Goal: Transaction & Acquisition: Purchase product/service

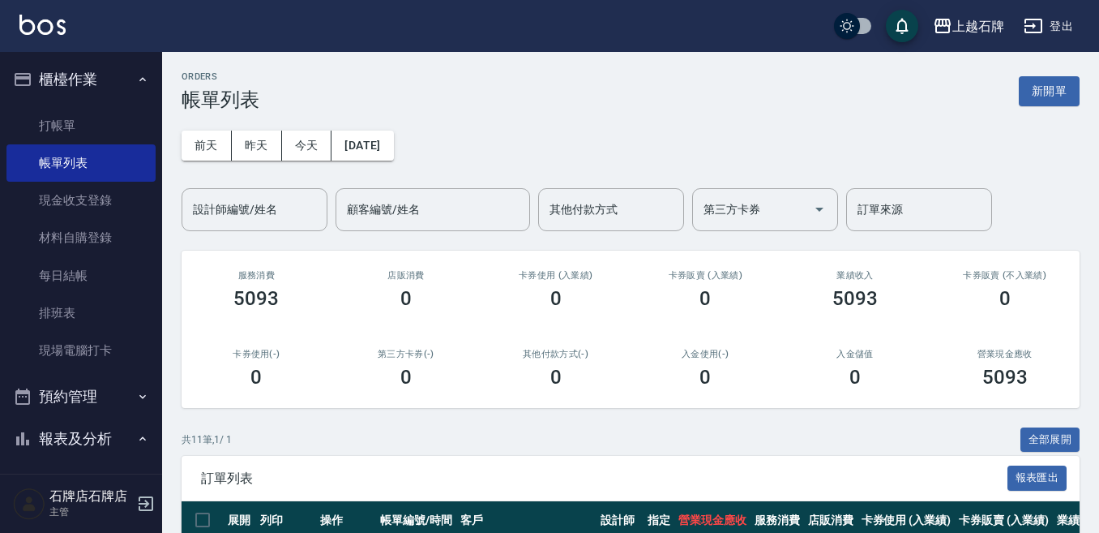
scroll to position [162, 0]
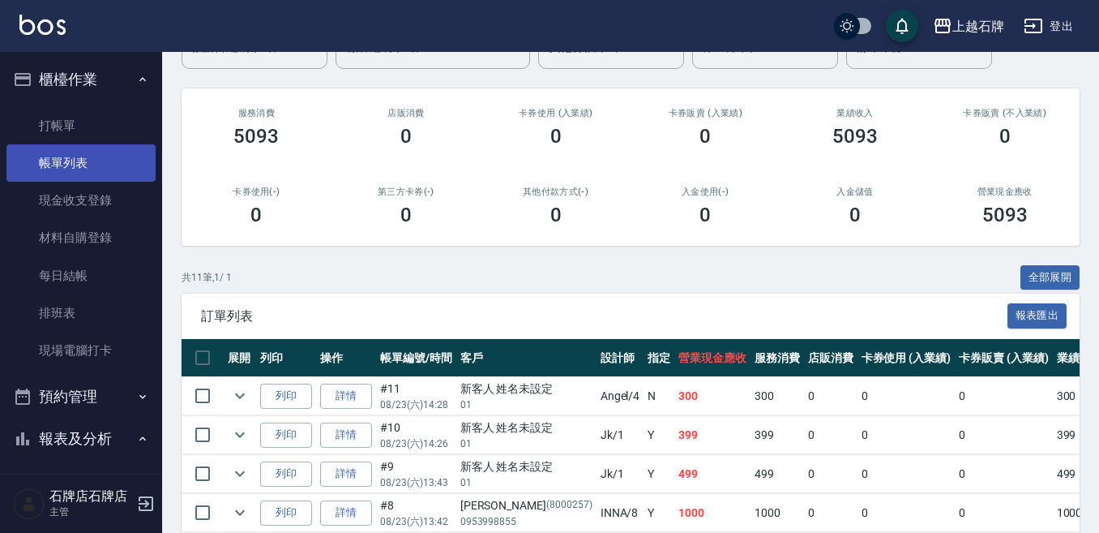
click at [79, 153] on link "帳單列表" at bounding box center [80, 162] width 149 height 37
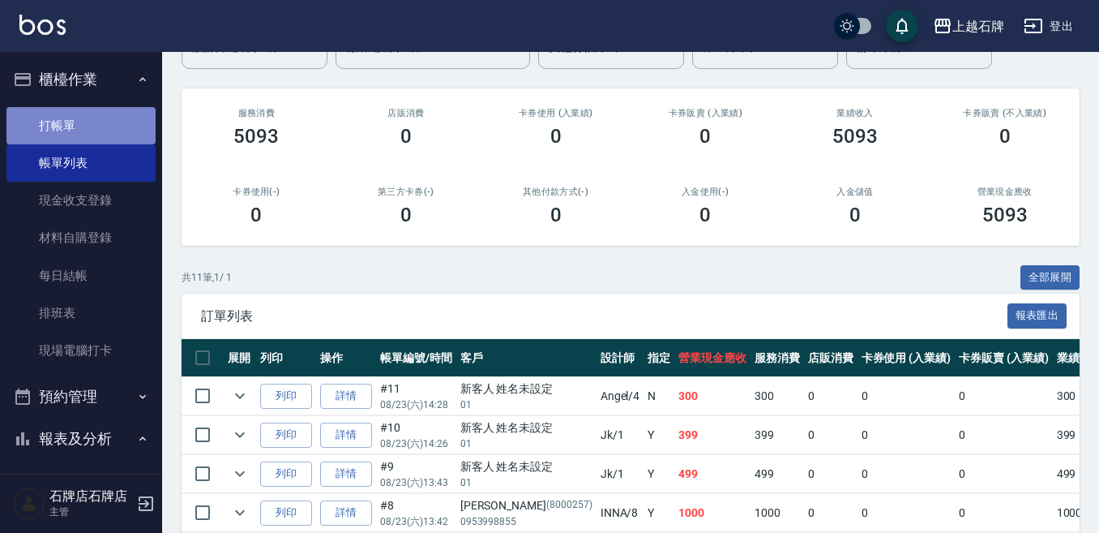
click at [80, 132] on link "打帳單" at bounding box center [80, 125] width 149 height 37
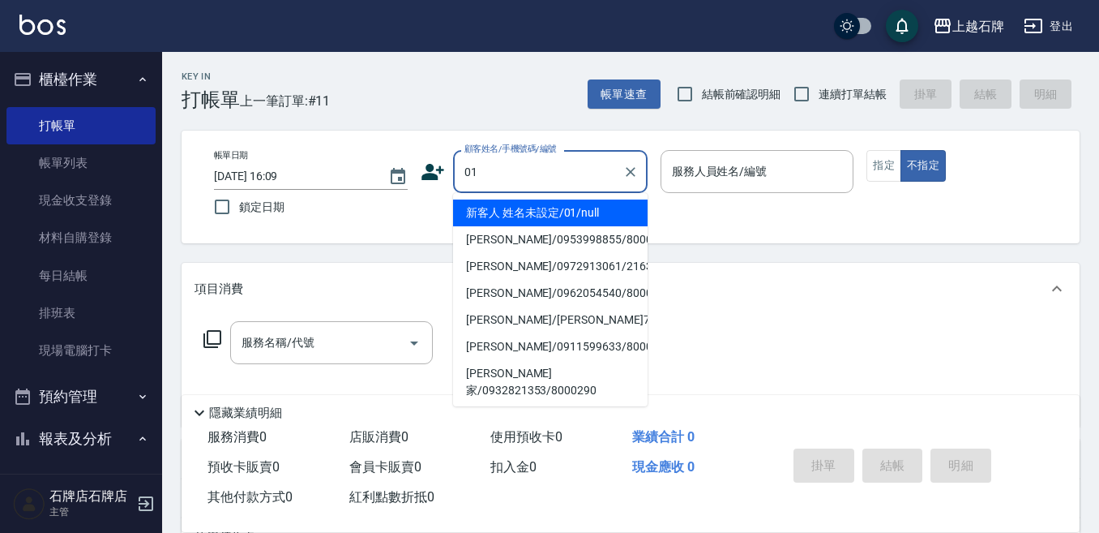
type input "新客人 姓名未設定/01/null"
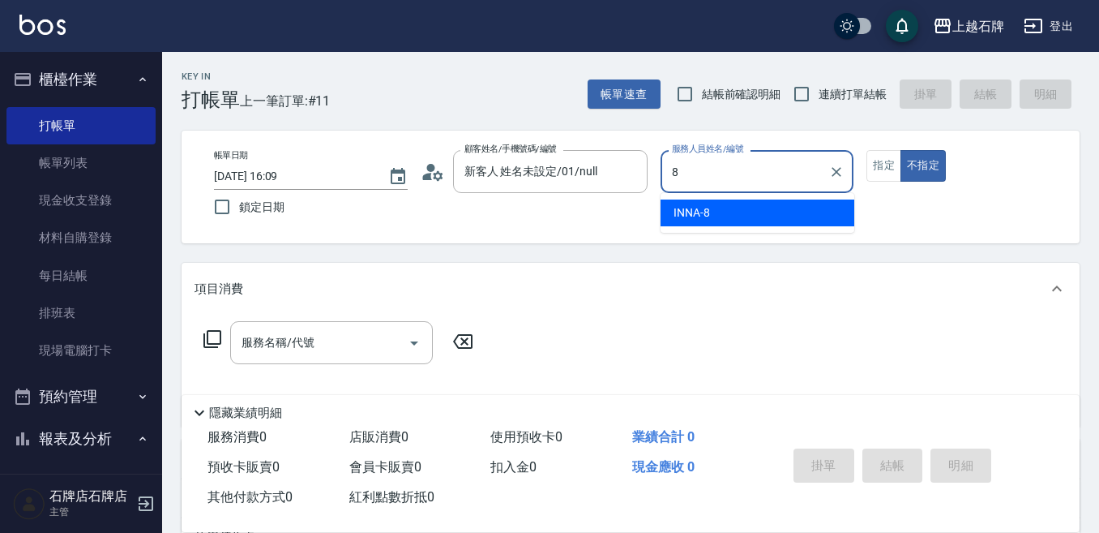
type input "INNA-8"
type button "false"
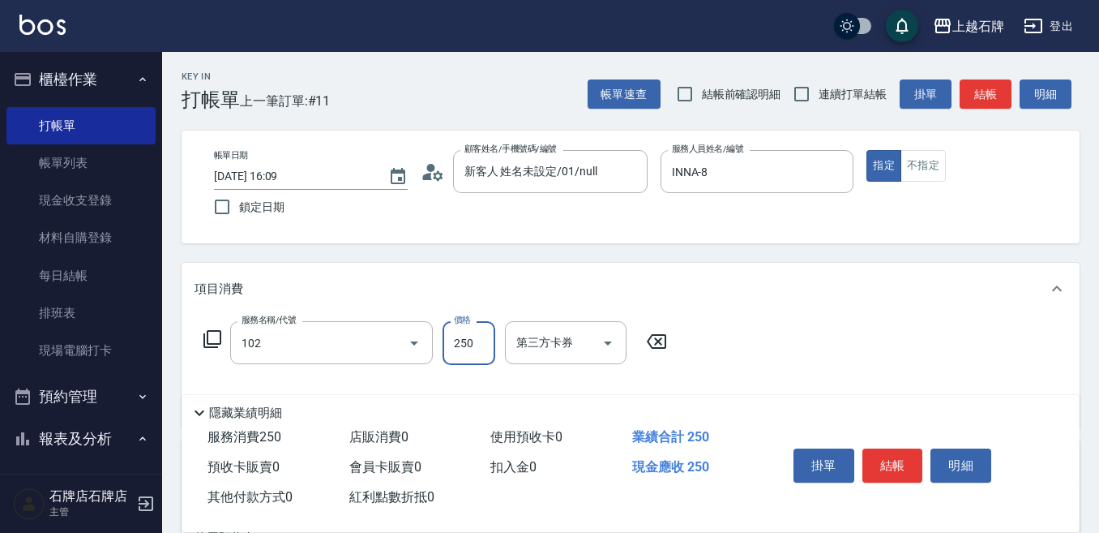
type input "精油洗髮(102)"
type input "600"
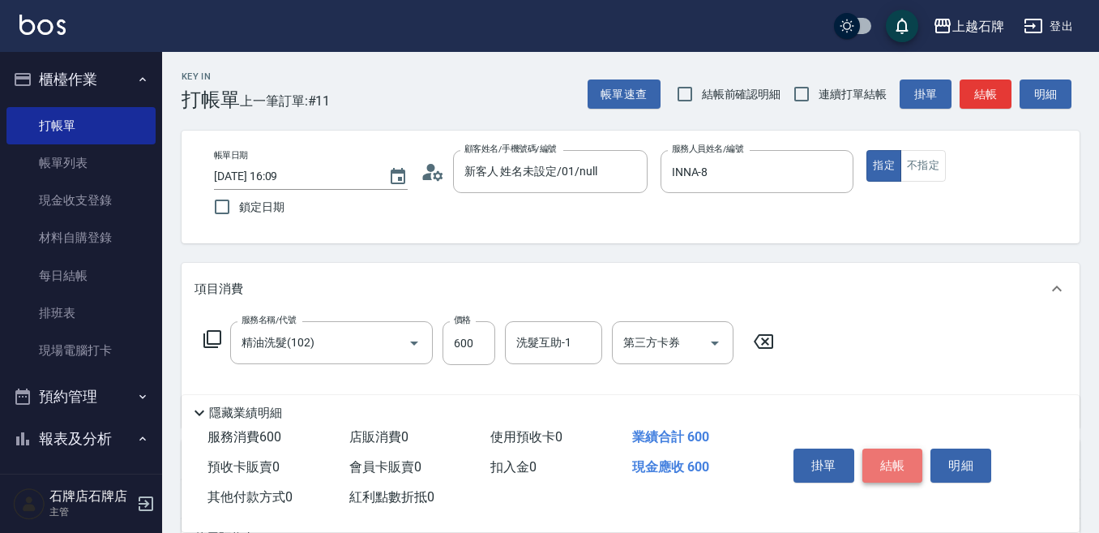
click at [883, 448] on button "結帳" at bounding box center [893, 465] width 61 height 34
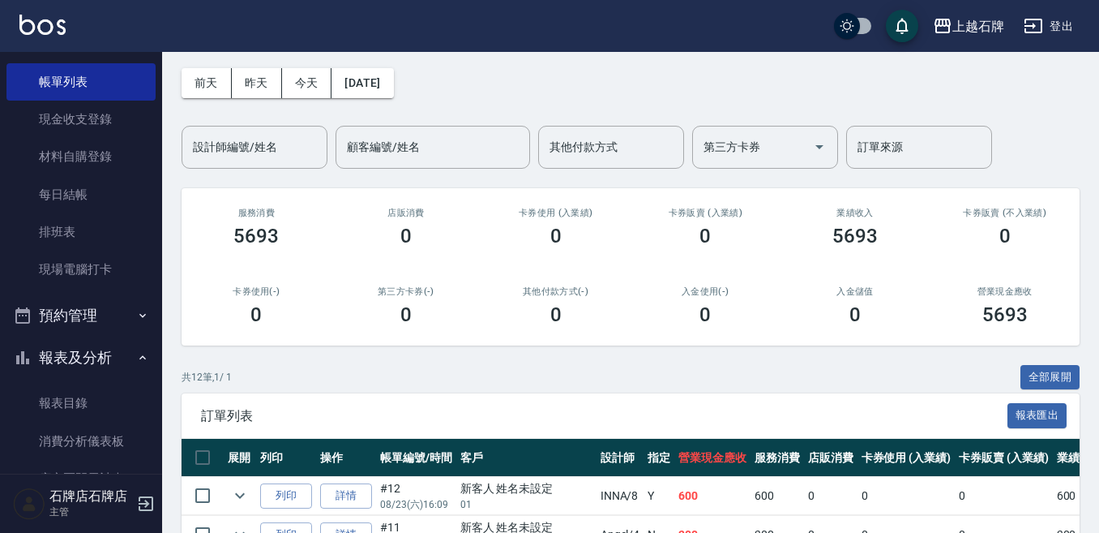
scroll to position [162, 0]
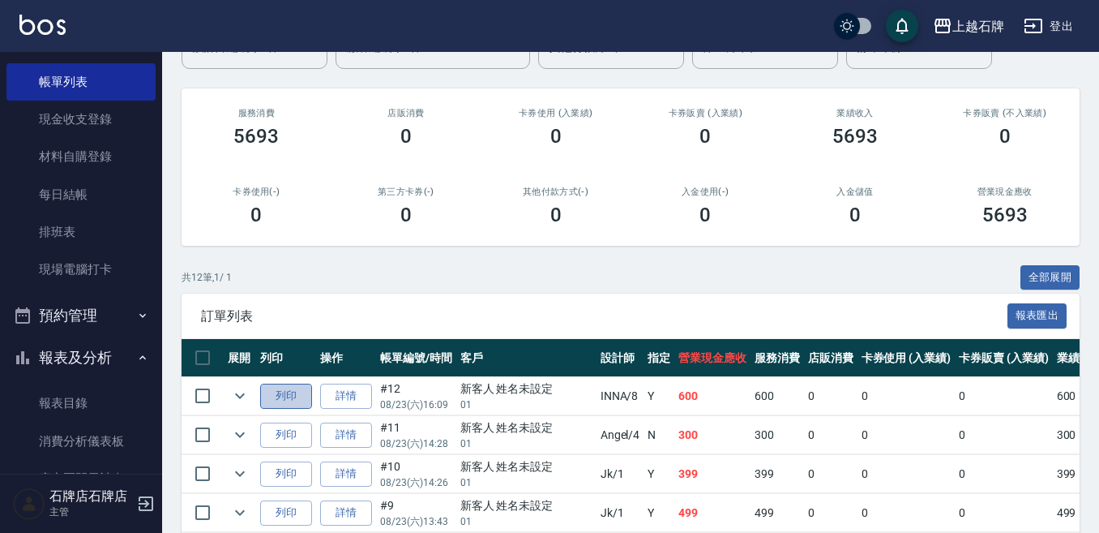
click at [268, 400] on button "列印" at bounding box center [286, 395] width 52 height 25
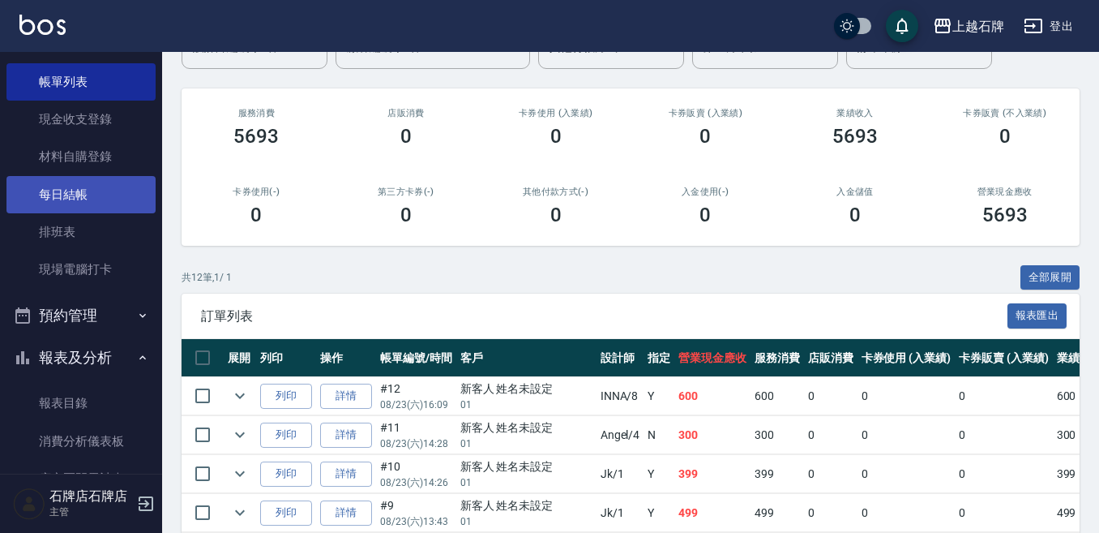
scroll to position [0, 0]
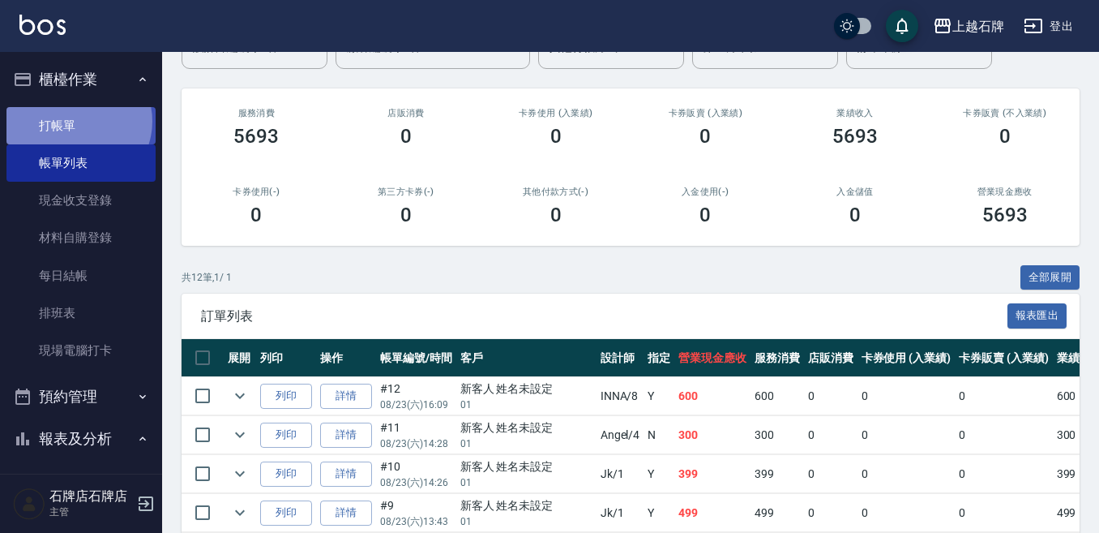
click at [77, 121] on link "打帳單" at bounding box center [80, 125] width 149 height 37
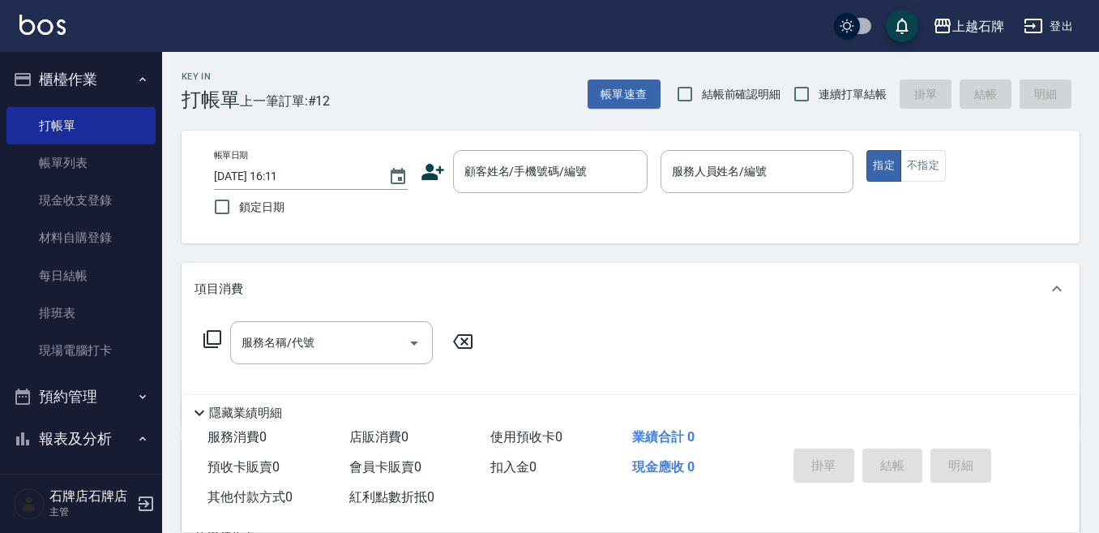
click at [439, 184] on div "顧客姓名/手機號碼/編號 顧客姓名/手機號碼/編號" at bounding box center [534, 171] width 227 height 43
click at [439, 176] on icon at bounding box center [433, 172] width 24 height 24
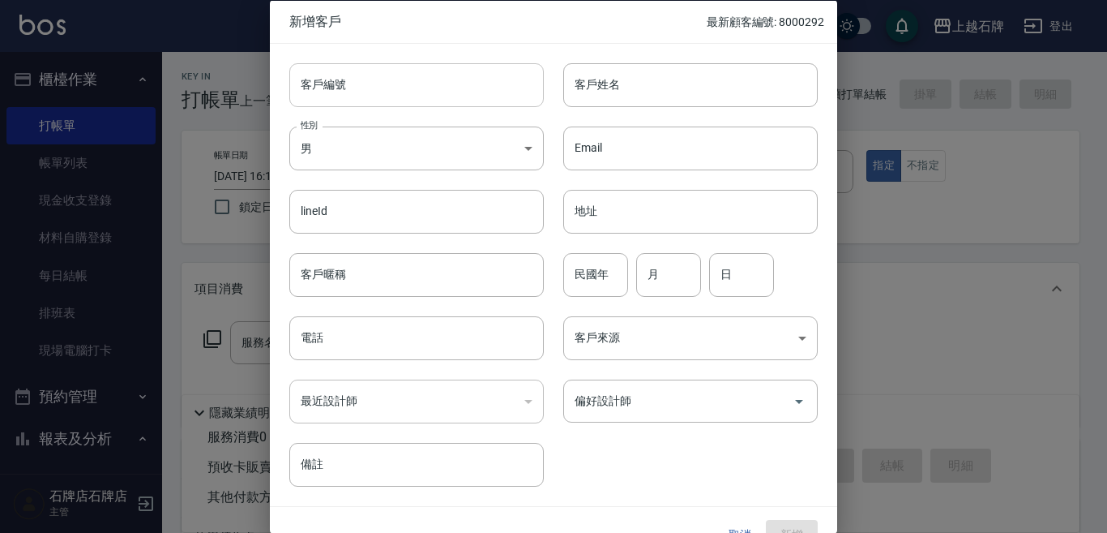
click at [482, 74] on input "客戶編號" at bounding box center [416, 84] width 255 height 44
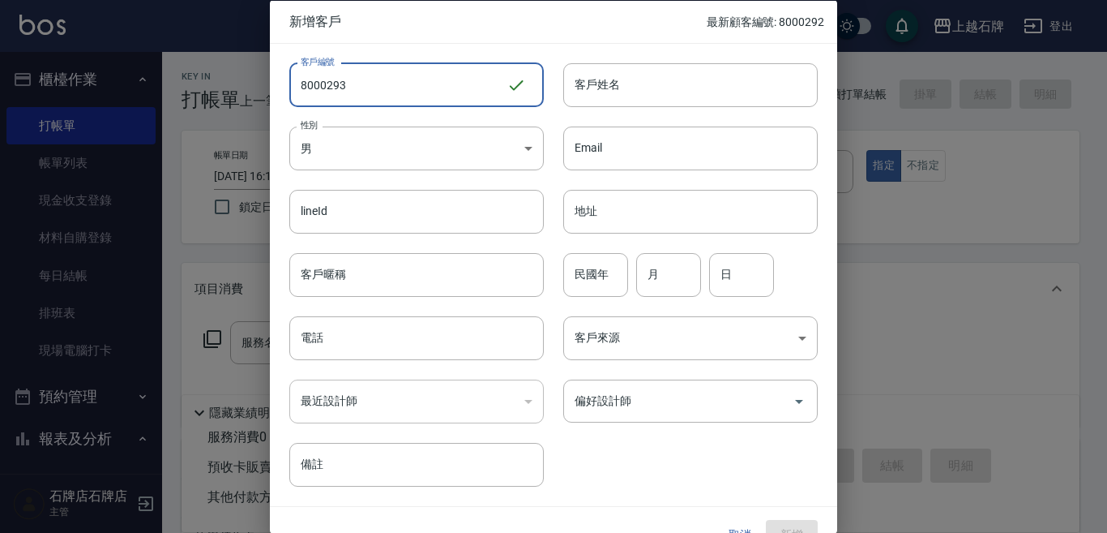
type input "8000293"
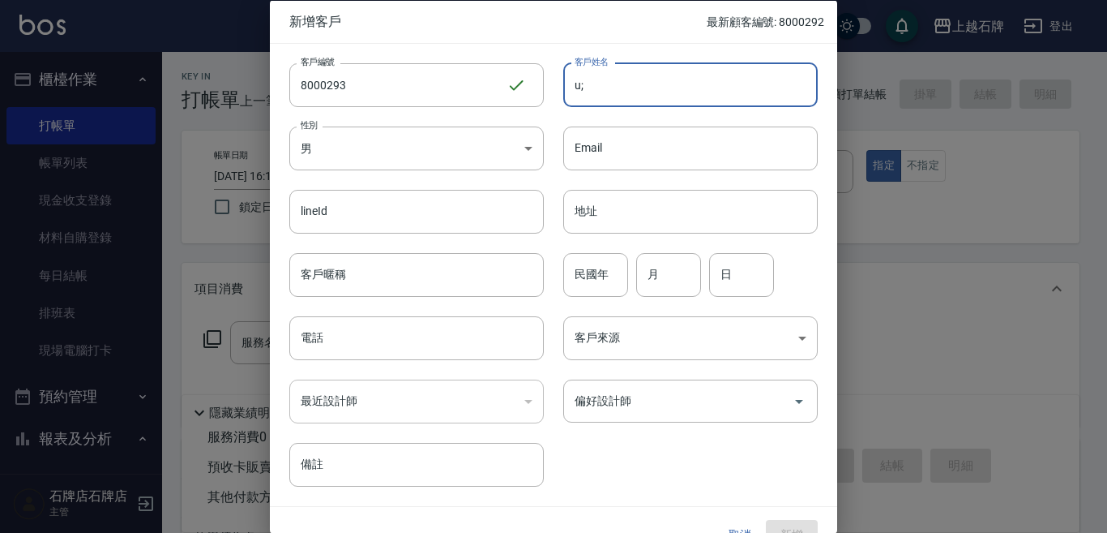
type input "u"
type input "[PERSON_NAME]"
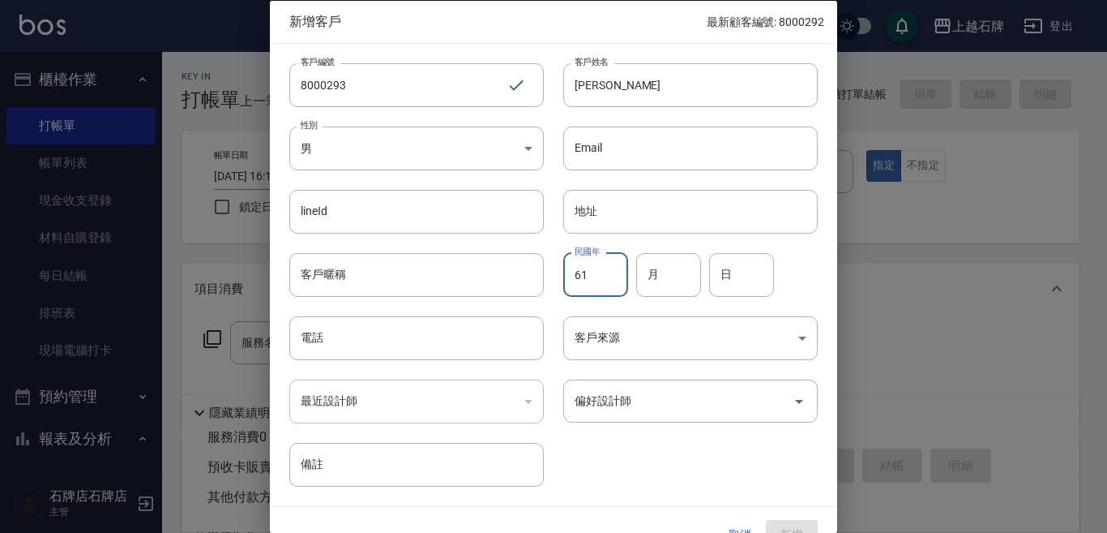
type input "61"
type input "12"
type input "9"
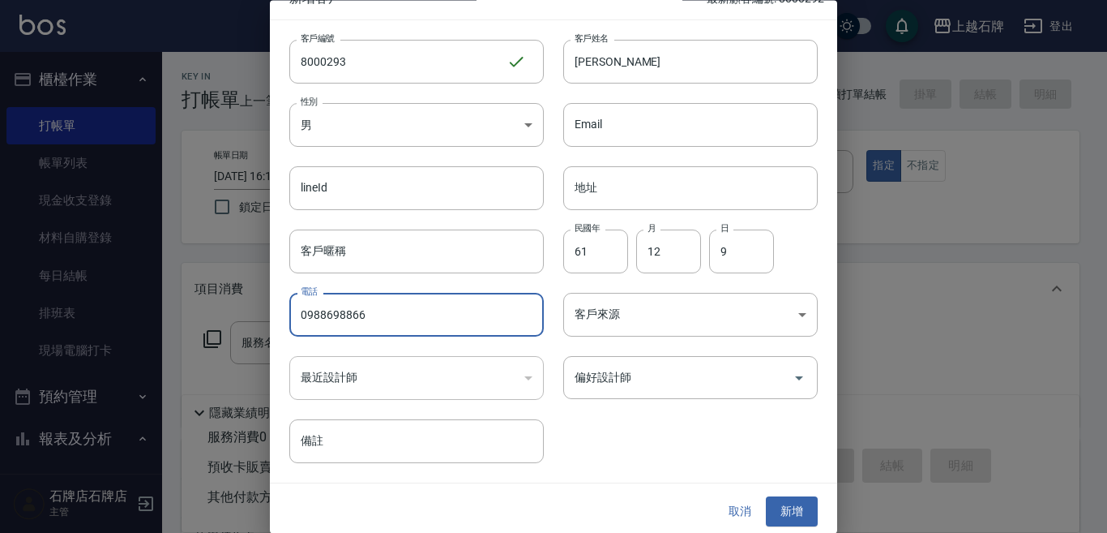
scroll to position [29, 0]
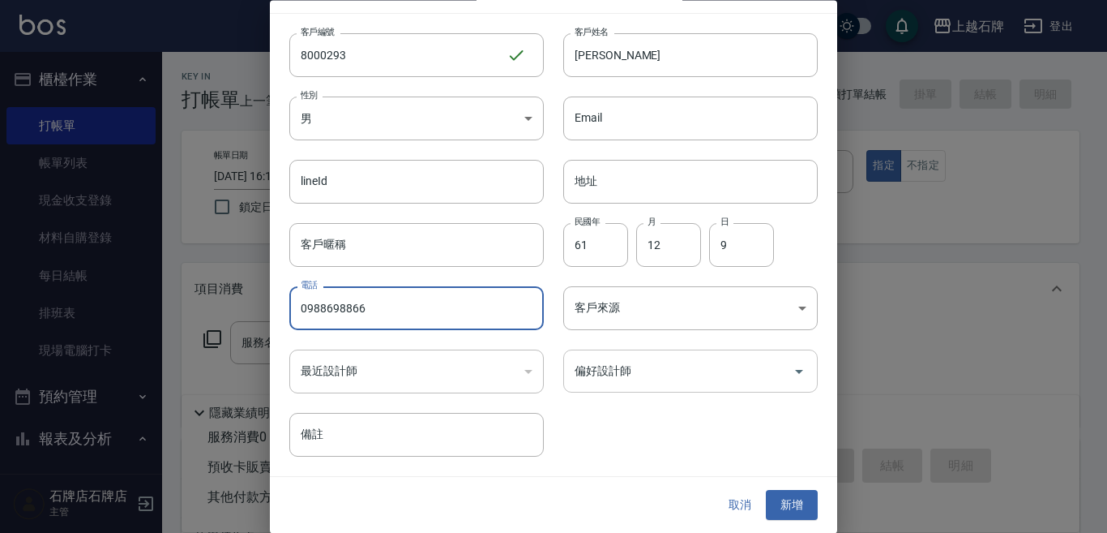
type input "0988698866"
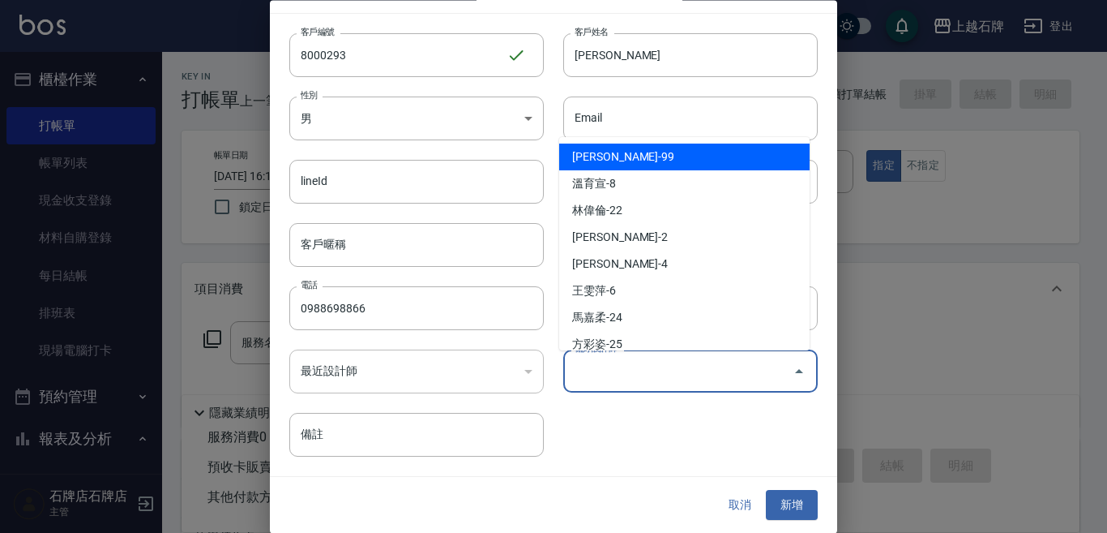
click at [691, 375] on input "偏好設計師" at bounding box center [679, 371] width 216 height 28
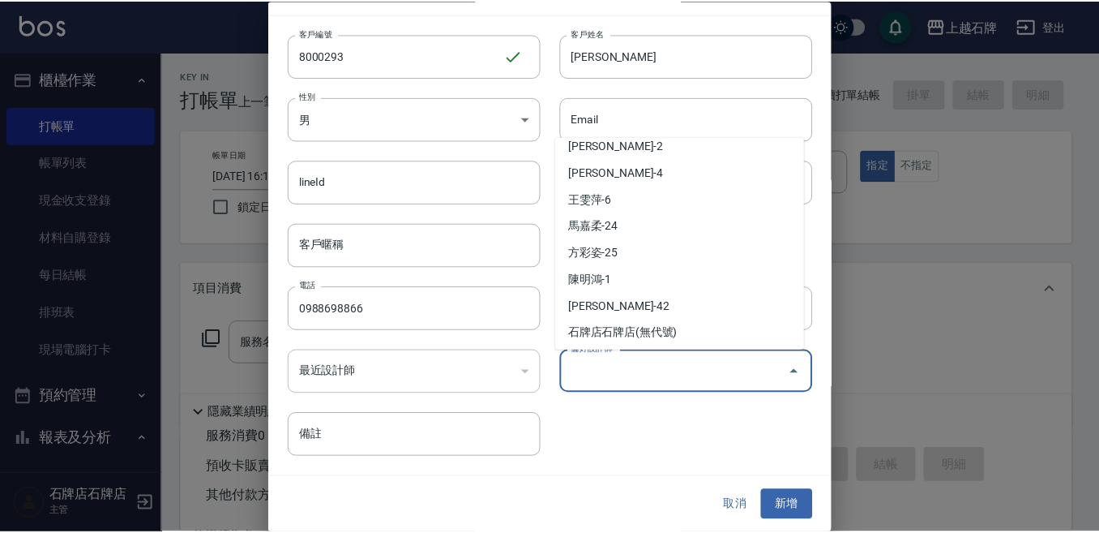
scroll to position [11, 0]
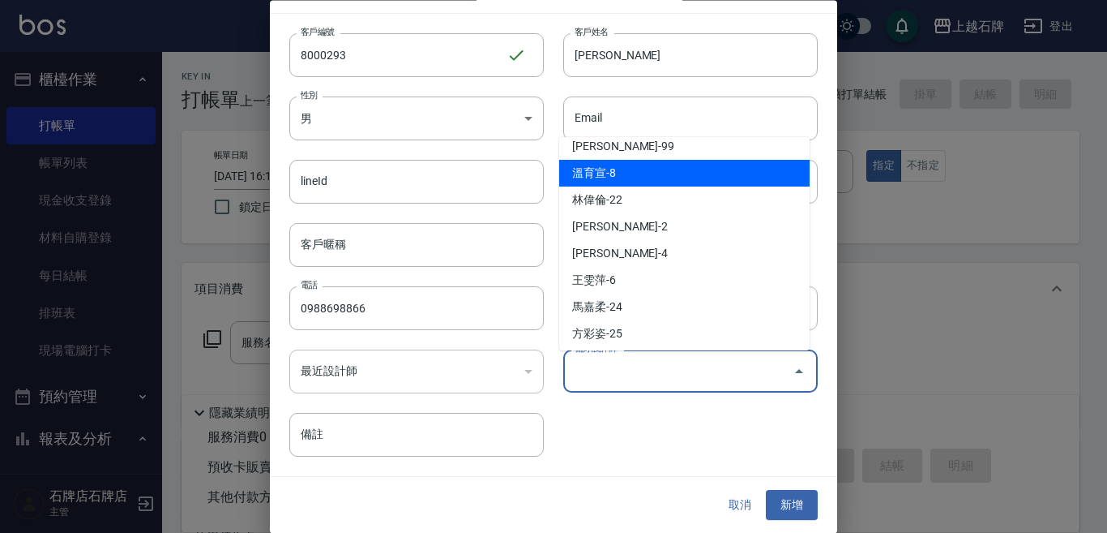
click at [665, 184] on li "溫育宣-8" at bounding box center [684, 173] width 250 height 27
type input "溫育宣"
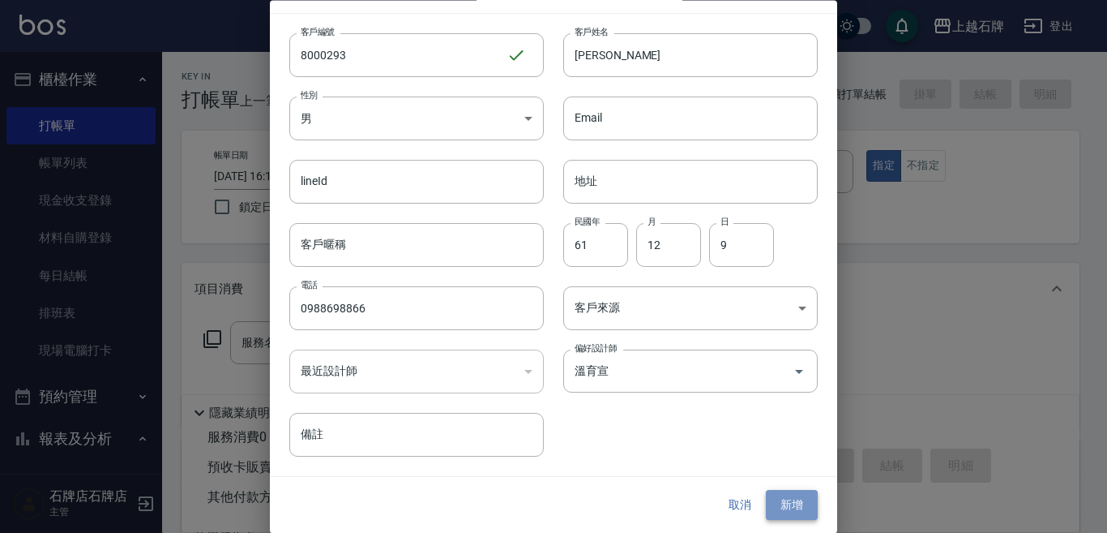
click at [802, 509] on button "新增" at bounding box center [792, 505] width 52 height 30
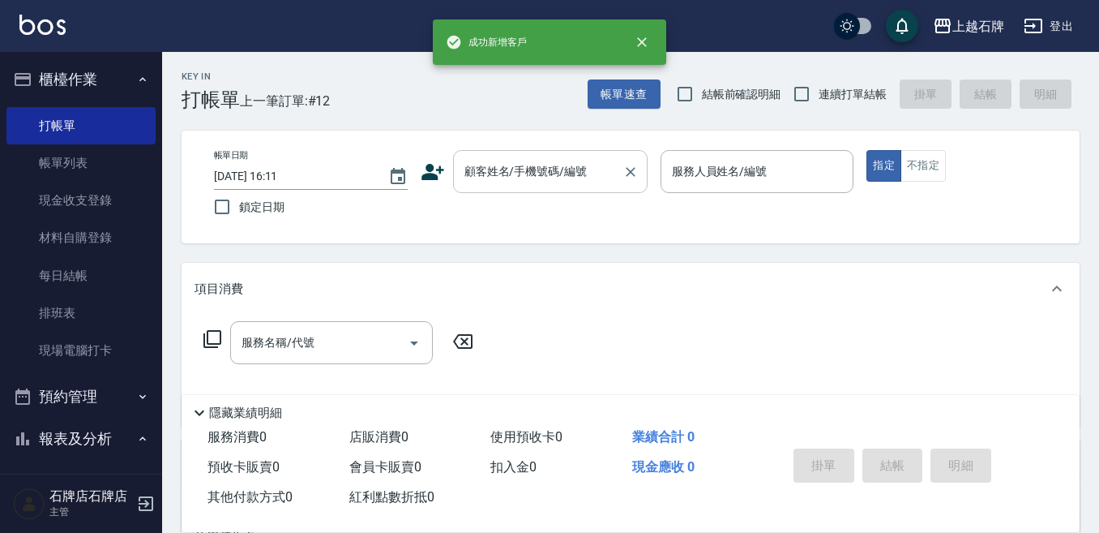
click at [524, 176] on input "顧客姓名/手機號碼/編號" at bounding box center [538, 171] width 156 height 28
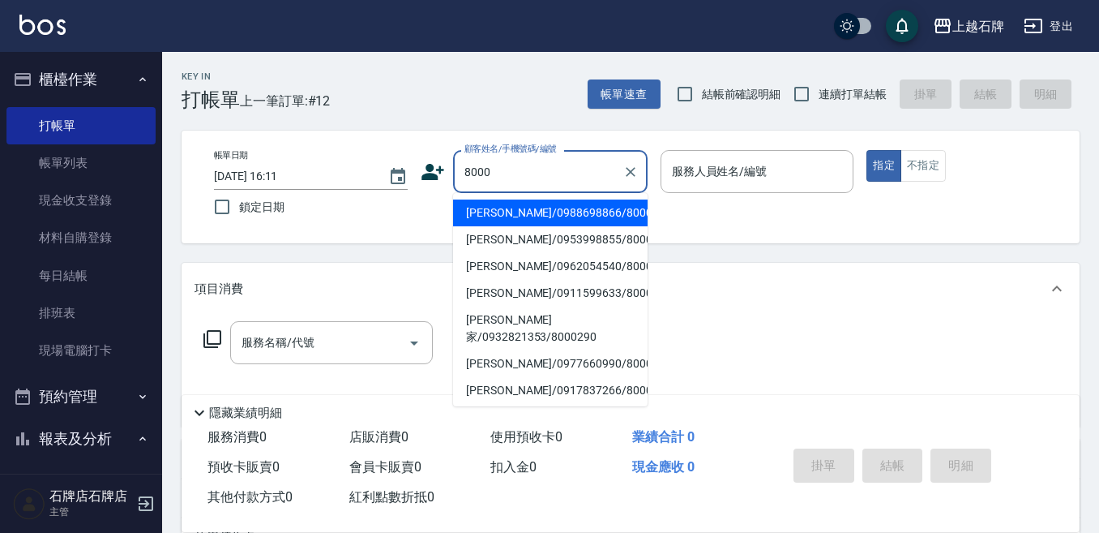
click at [507, 207] on li "[PERSON_NAME]/0988698866/8000293" at bounding box center [550, 212] width 195 height 27
type input "[PERSON_NAME]/0988698866/8000293"
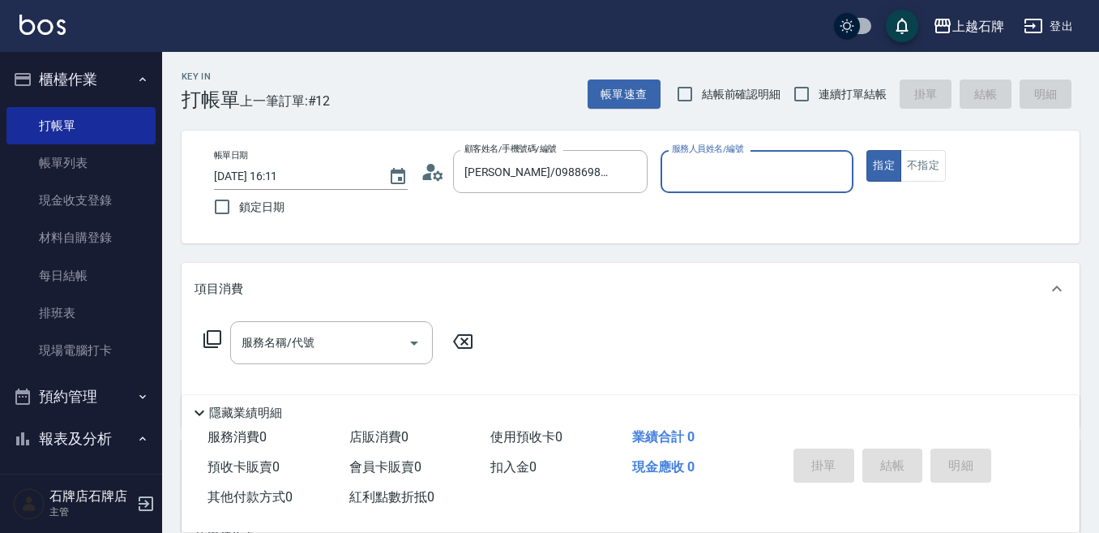
type input "INNA-8"
click at [599, 178] on input "[PERSON_NAME]/0988698866/8000293" at bounding box center [538, 171] width 156 height 28
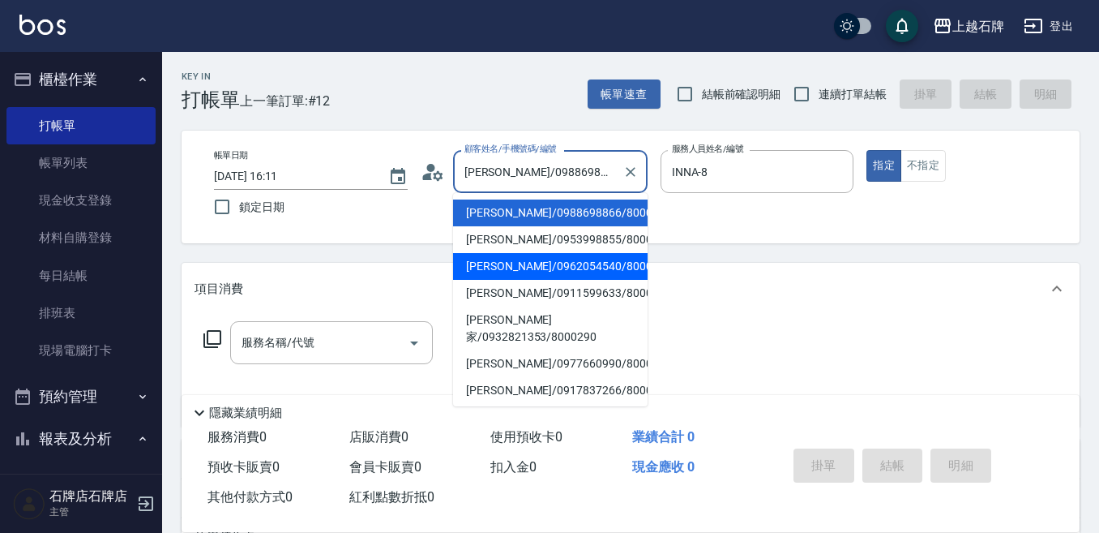
type input "[PERSON_NAME]/0962054540/8000292"
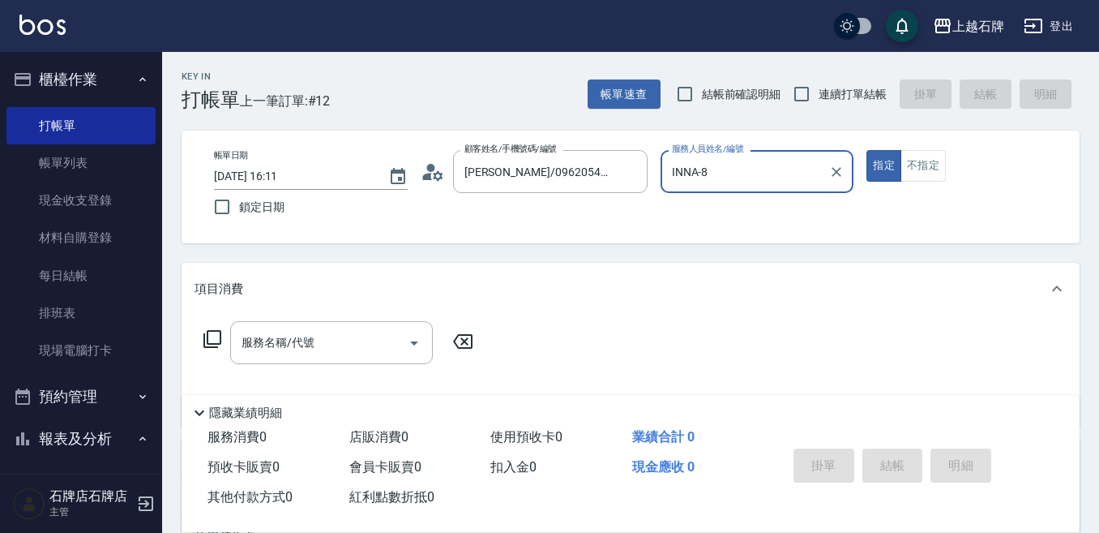
click at [867, 150] on button "指定" at bounding box center [884, 166] width 35 height 32
type button "true"
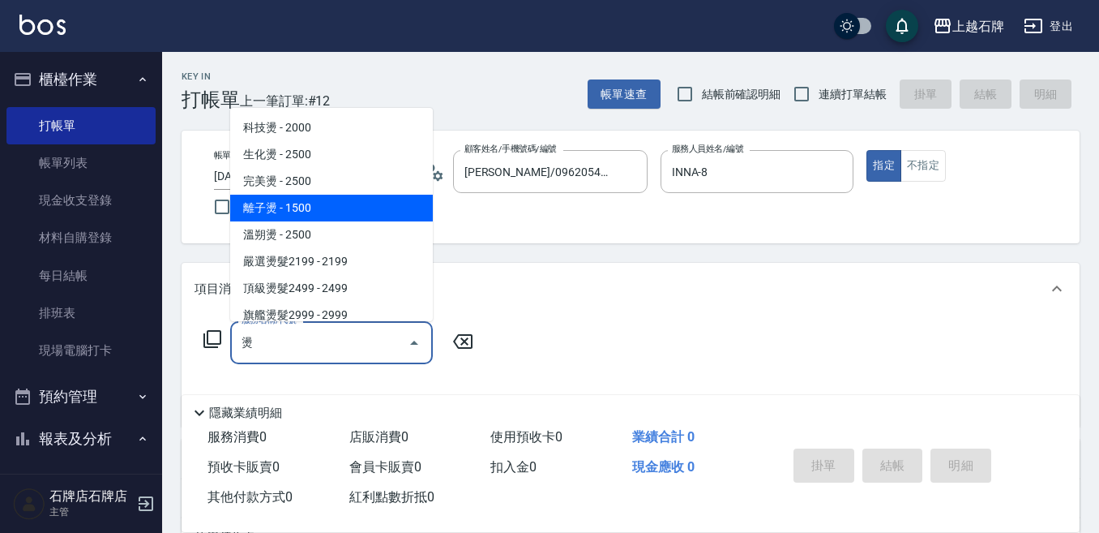
click at [388, 217] on span "離子燙 - 1500" at bounding box center [331, 208] width 203 height 27
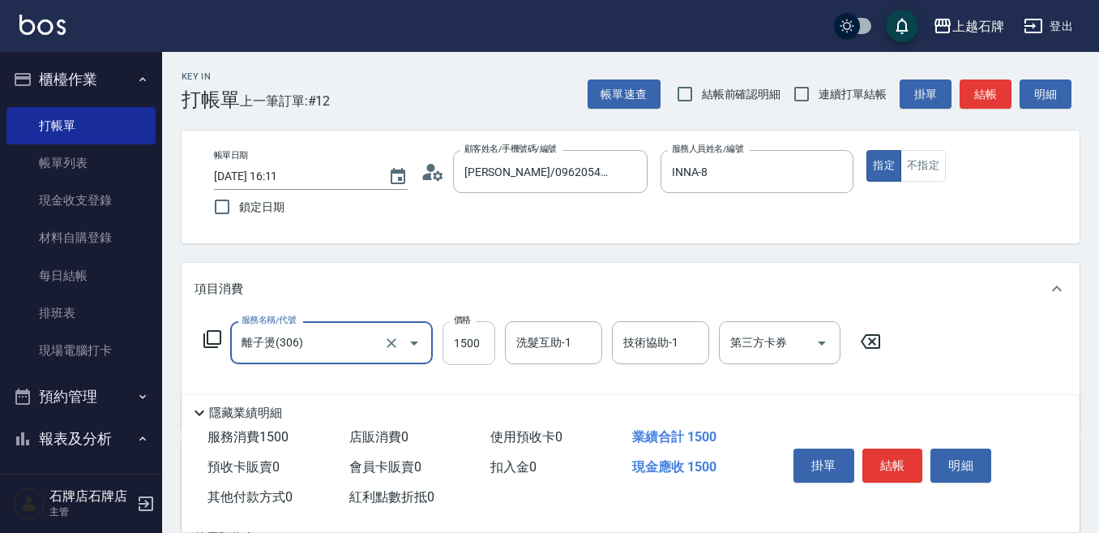
type input "離子燙(306)"
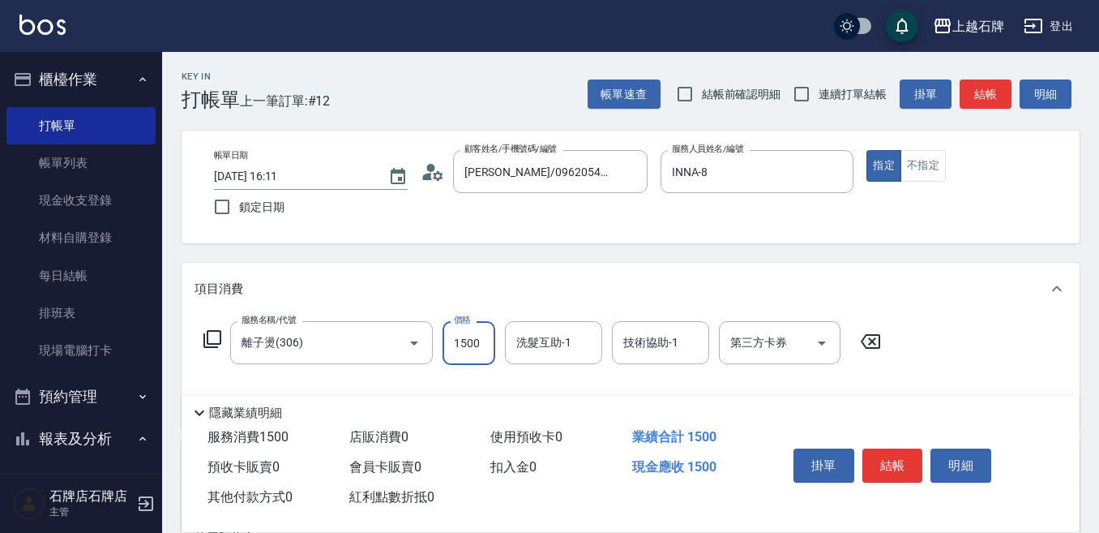
click at [468, 336] on input "1500" at bounding box center [469, 343] width 53 height 44
type input "2299"
click at [890, 453] on button "結帳" at bounding box center [893, 465] width 61 height 34
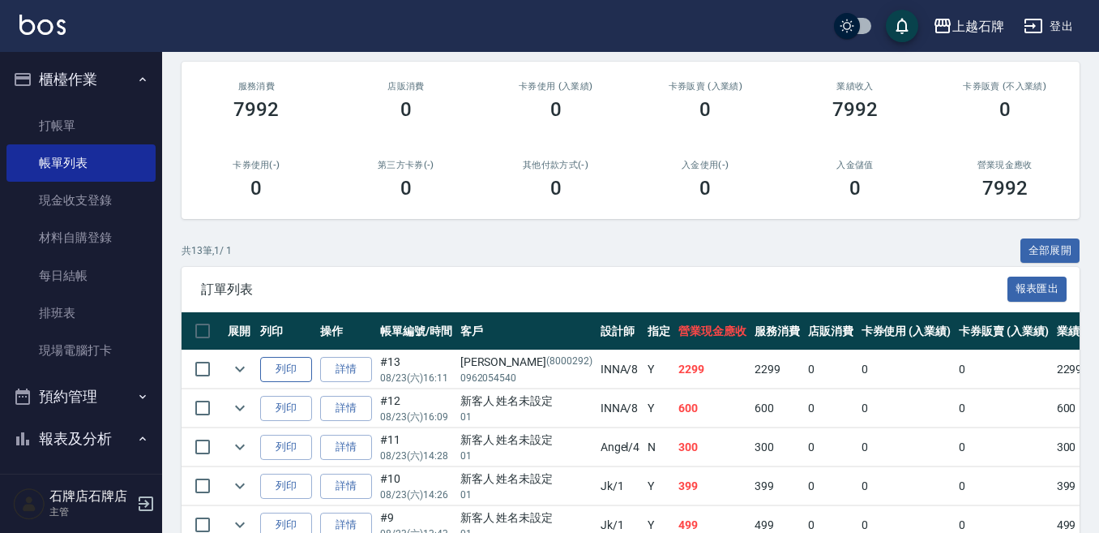
scroll to position [243, 0]
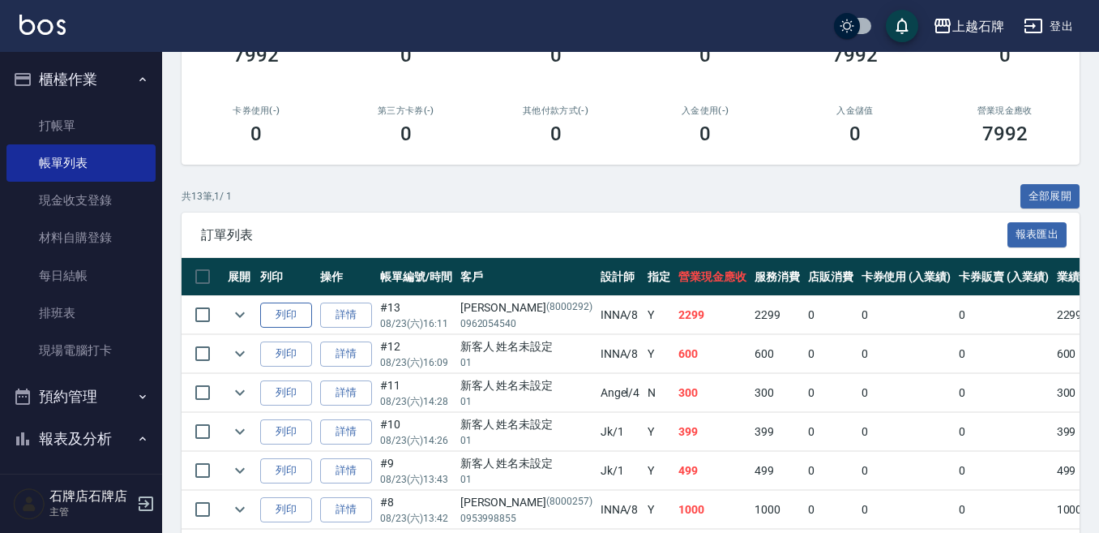
click at [287, 308] on button "列印" at bounding box center [286, 314] width 52 height 25
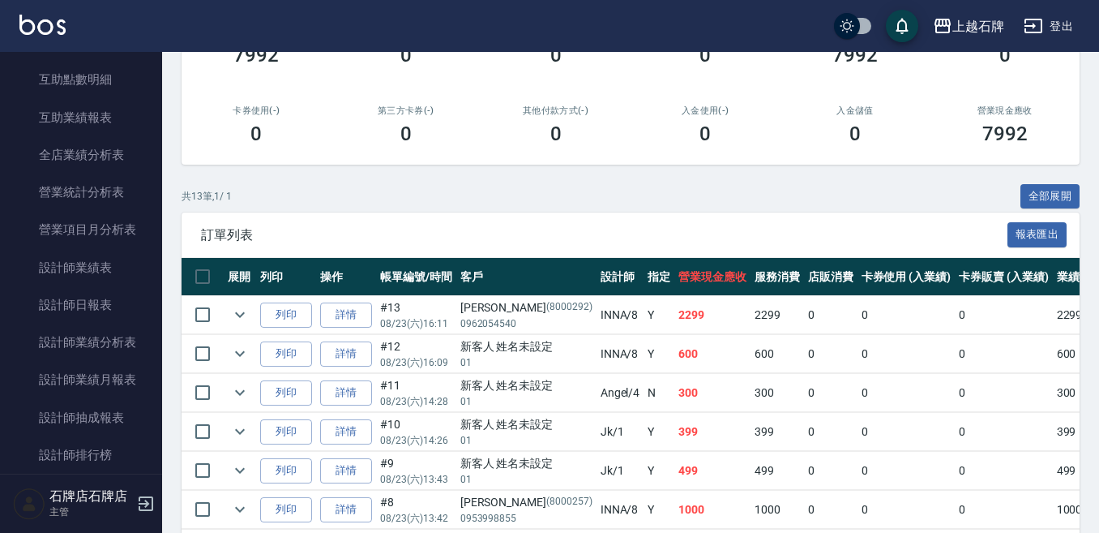
scroll to position [730, 0]
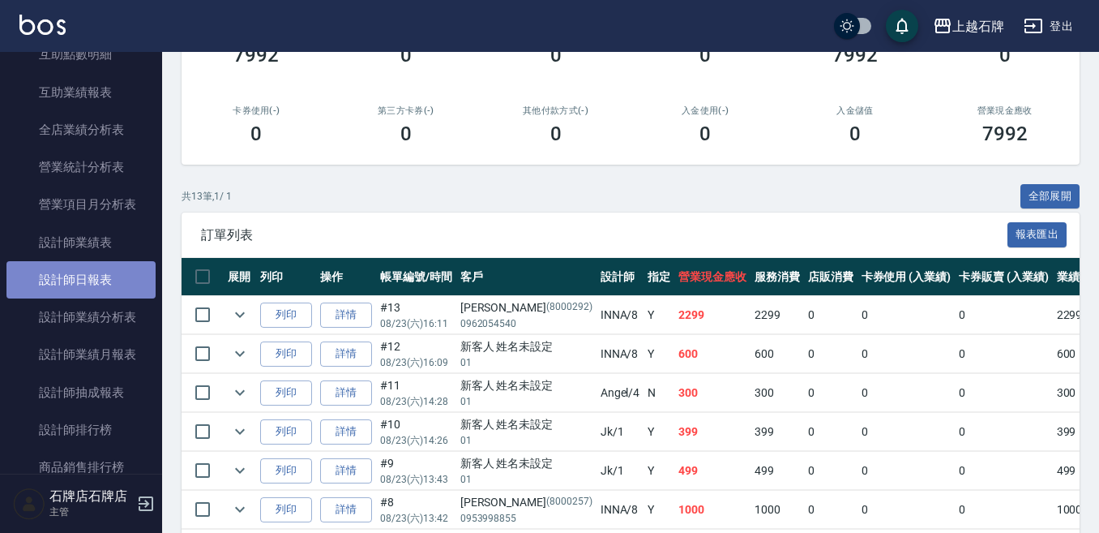
click at [92, 286] on link "設計師日報表" at bounding box center [80, 279] width 149 height 37
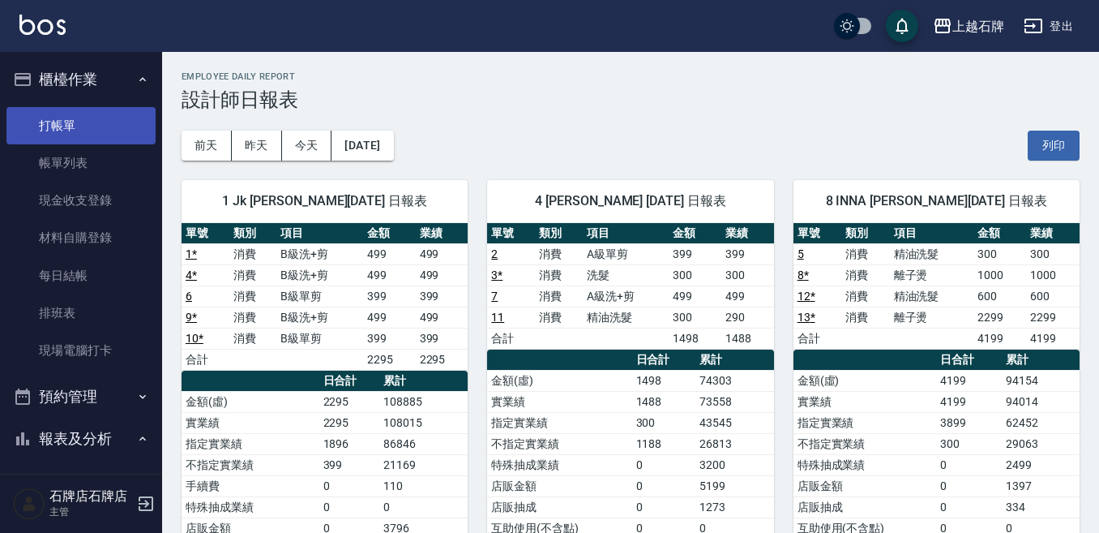
click at [62, 120] on link "打帳單" at bounding box center [80, 125] width 149 height 37
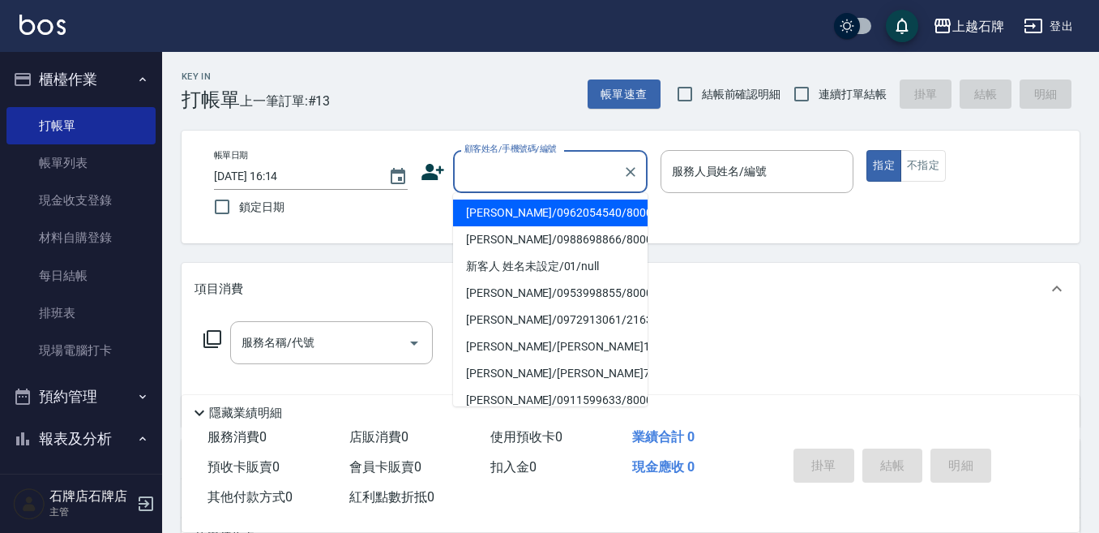
click at [520, 171] on input "顧客姓名/手機號碼/編號" at bounding box center [538, 171] width 156 height 28
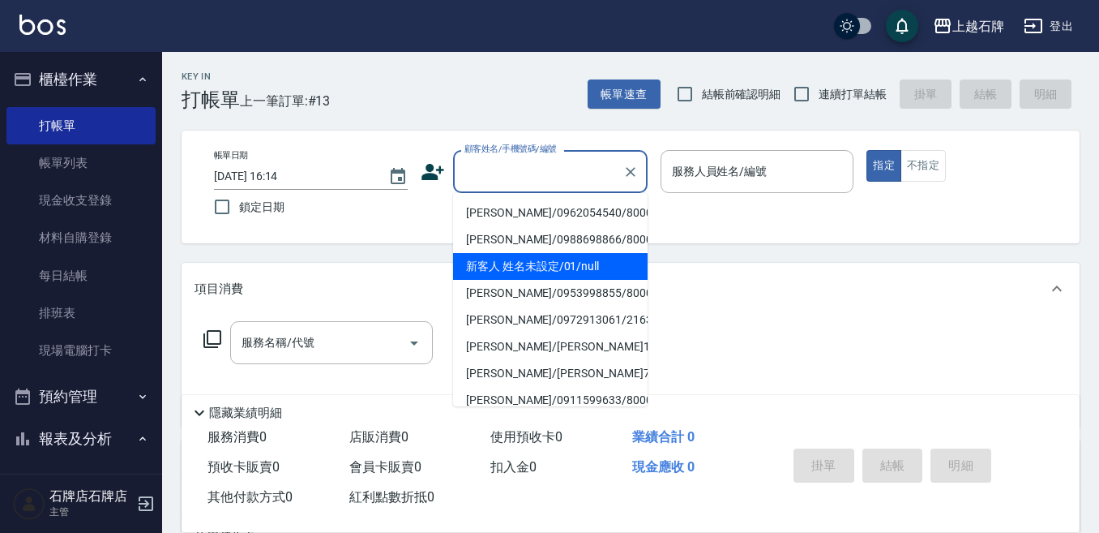
click at [563, 270] on li "新客人 姓名未設定/01/null" at bounding box center [550, 266] width 195 height 27
type input "新客人 姓名未設定/01/null"
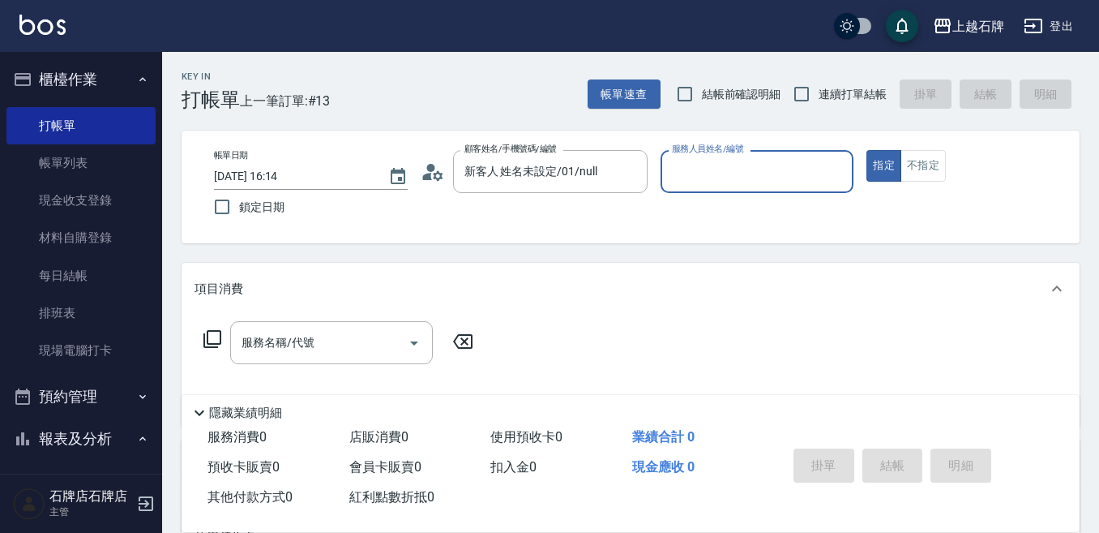
click at [753, 174] on input "服務人員姓名/編號" at bounding box center [757, 171] width 179 height 28
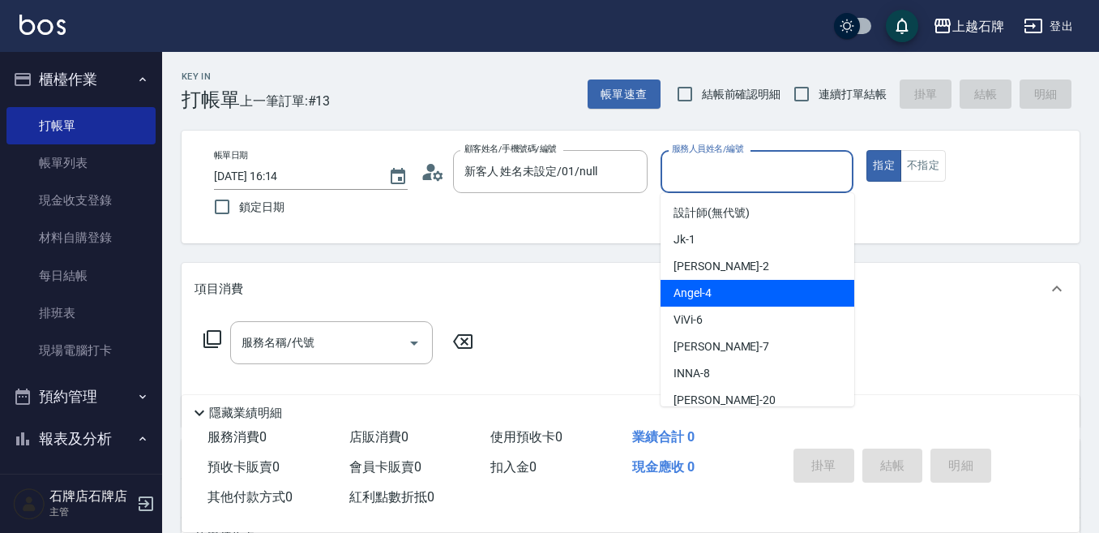
click at [726, 286] on div "[PERSON_NAME] -4" at bounding box center [758, 293] width 194 height 27
type input "[PERSON_NAME]-4"
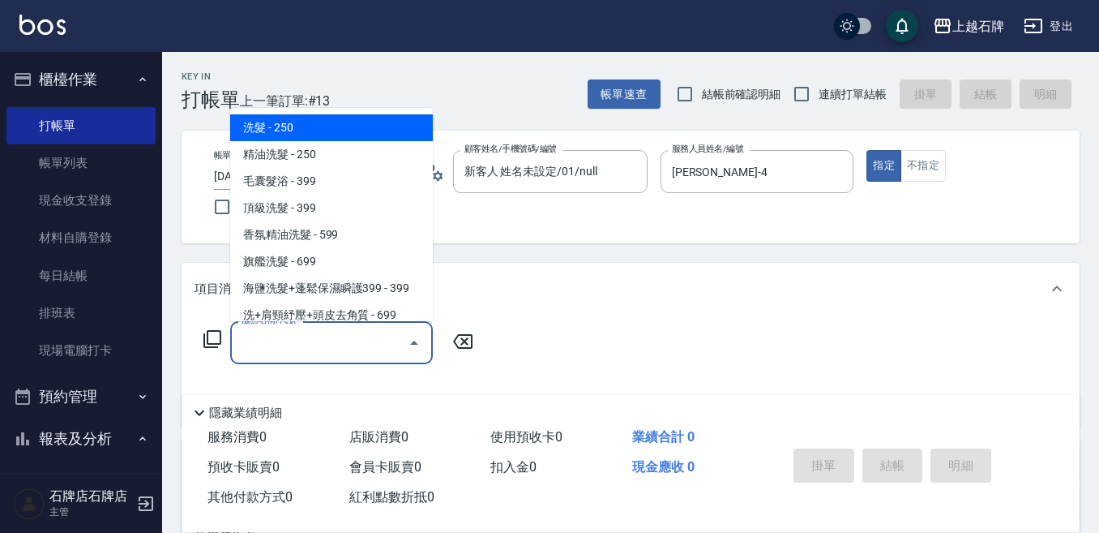
click at [366, 348] on input "服務名稱/代號" at bounding box center [320, 342] width 164 height 28
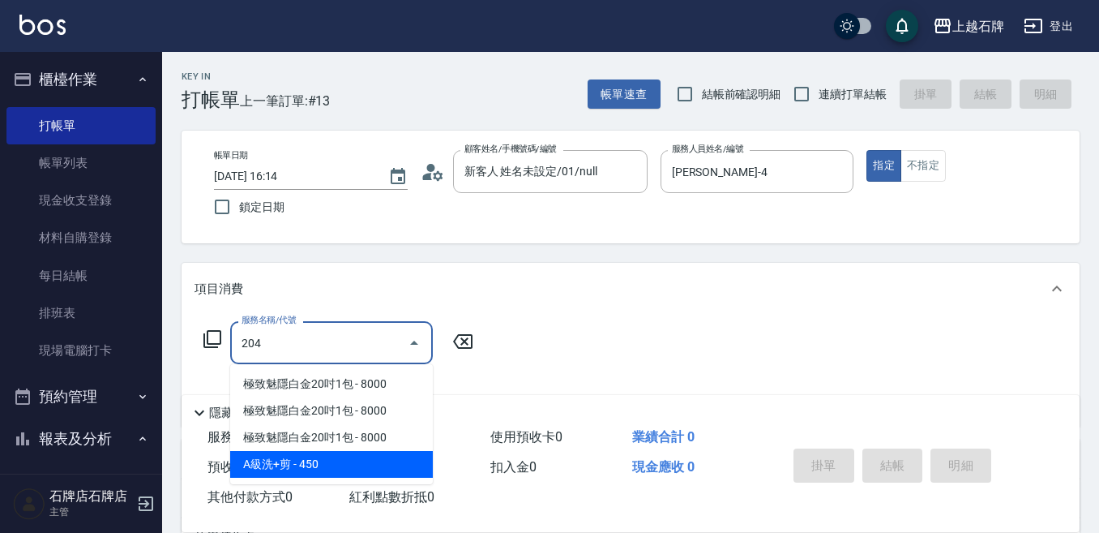
click at [349, 465] on span "A級洗+剪 - 450" at bounding box center [331, 464] width 203 height 27
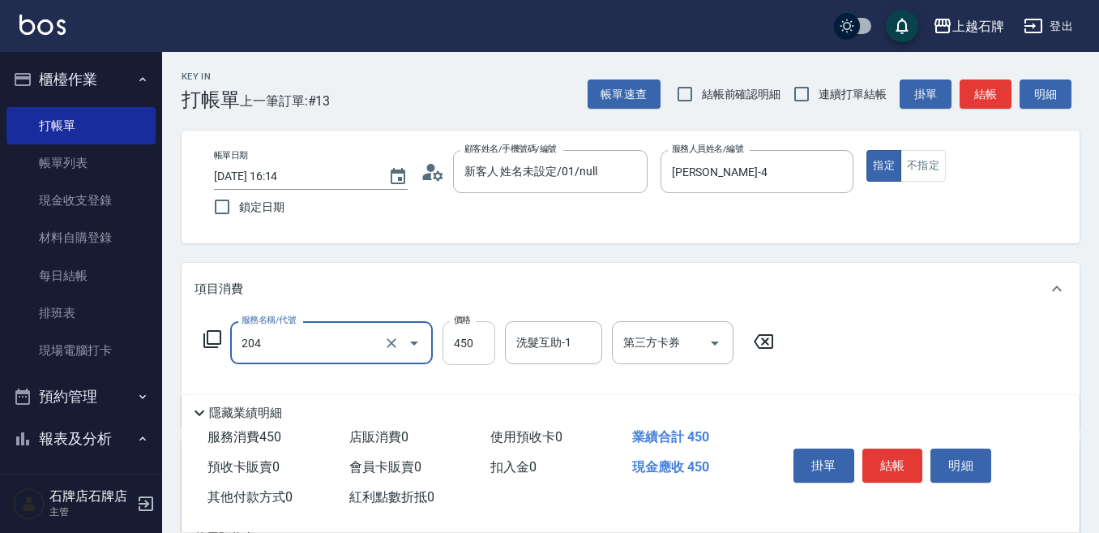
type input "A級洗+剪(204)"
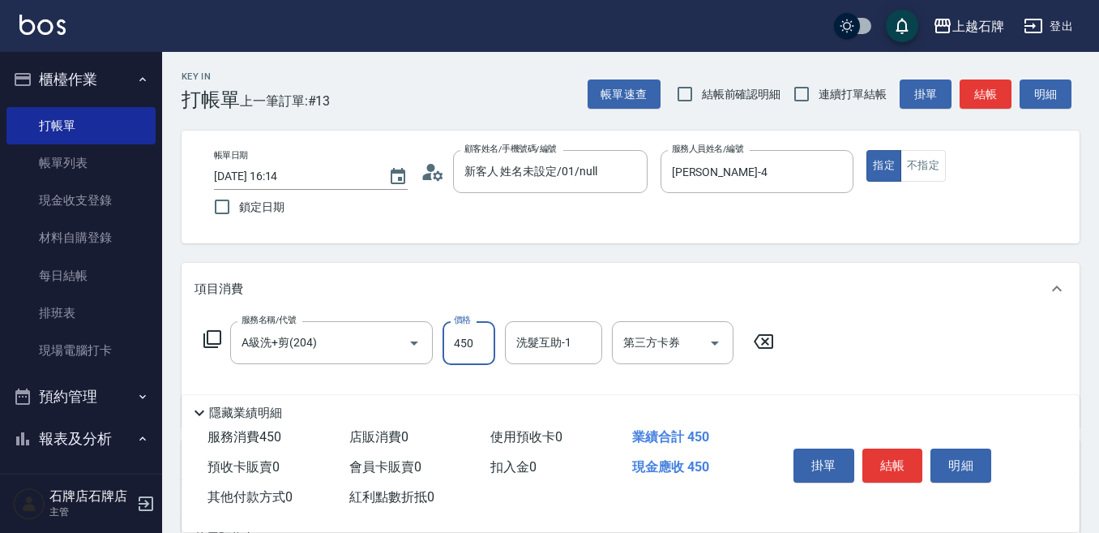
click at [460, 348] on input "450" at bounding box center [469, 343] width 53 height 44
type input "499"
click at [924, 166] on button "不指定" at bounding box center [923, 166] width 45 height 32
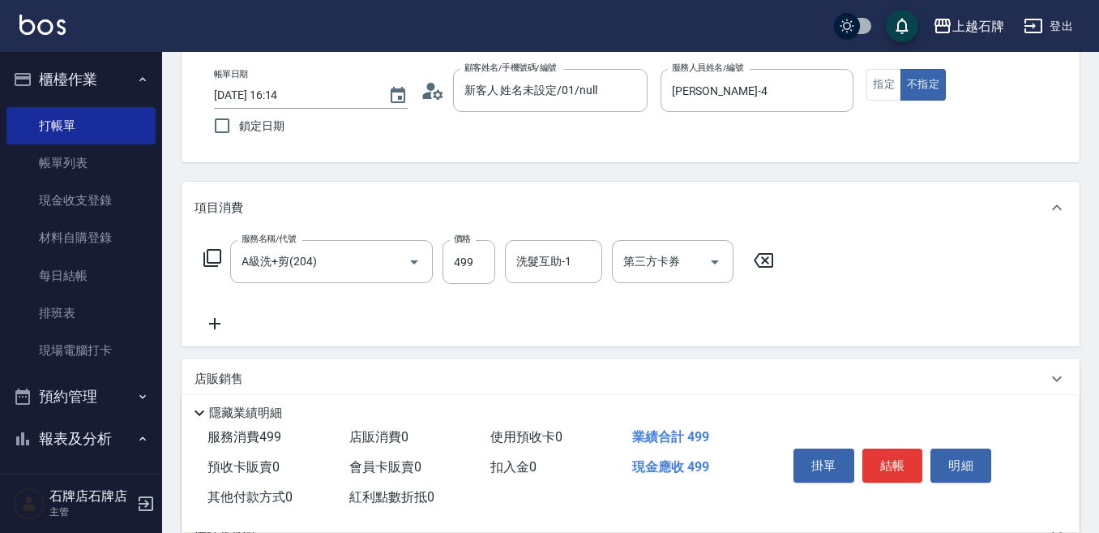
click at [208, 323] on icon at bounding box center [215, 323] width 41 height 19
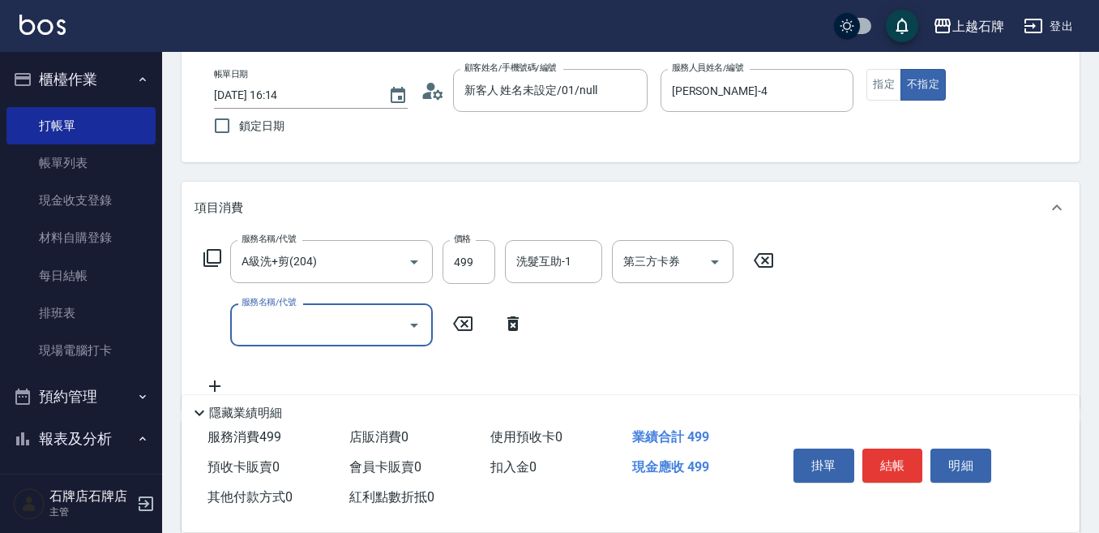
click at [317, 335] on input "服務名稱/代號" at bounding box center [320, 324] width 164 height 28
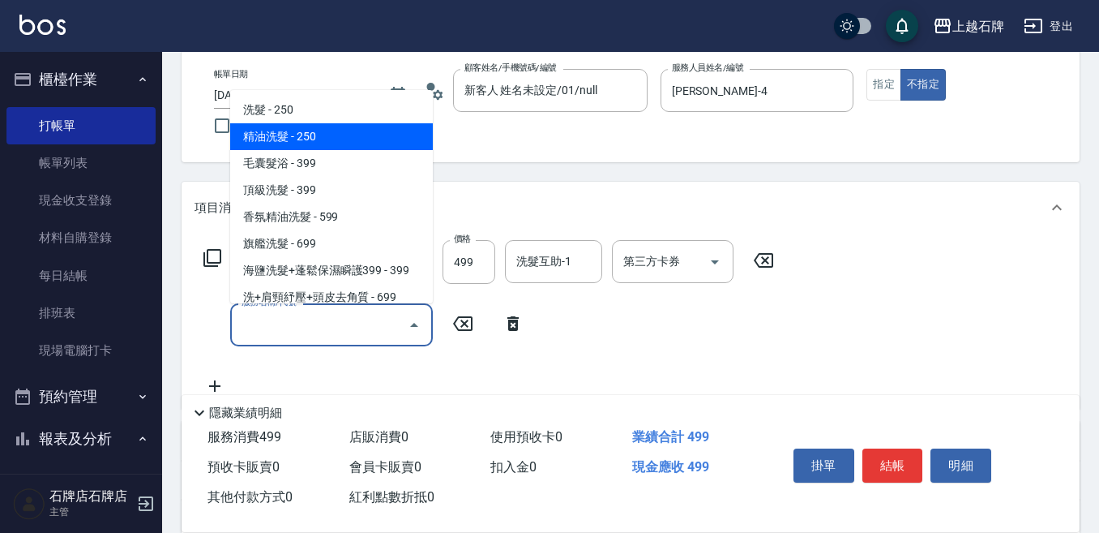
click at [352, 148] on span "精油洗髮 - 250" at bounding box center [331, 136] width 203 height 27
type input "精油洗髮(102)"
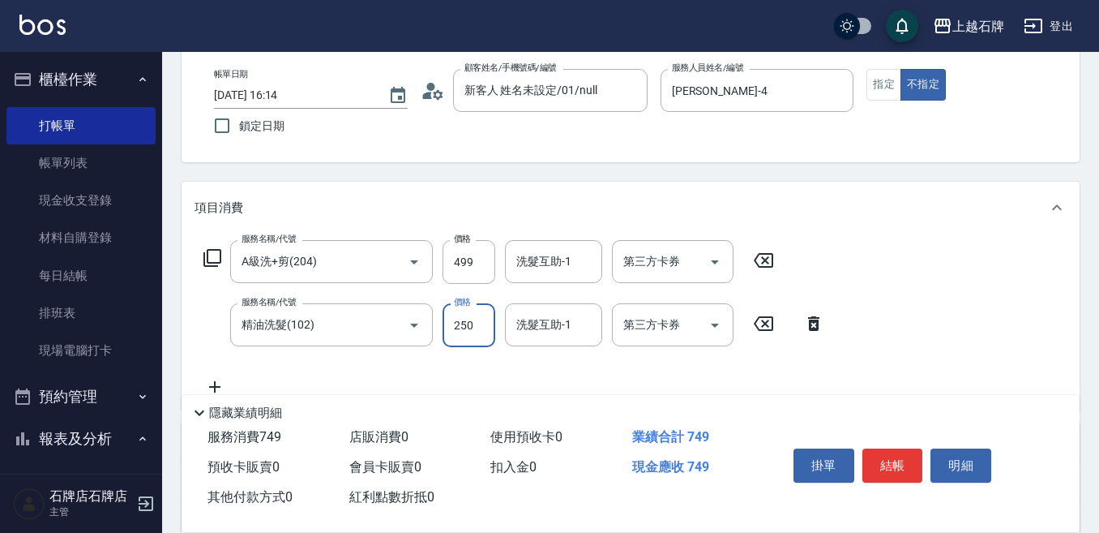
click at [460, 323] on input "250" at bounding box center [469, 325] width 53 height 44
type input "50"
click at [894, 457] on button "結帳" at bounding box center [893, 465] width 61 height 34
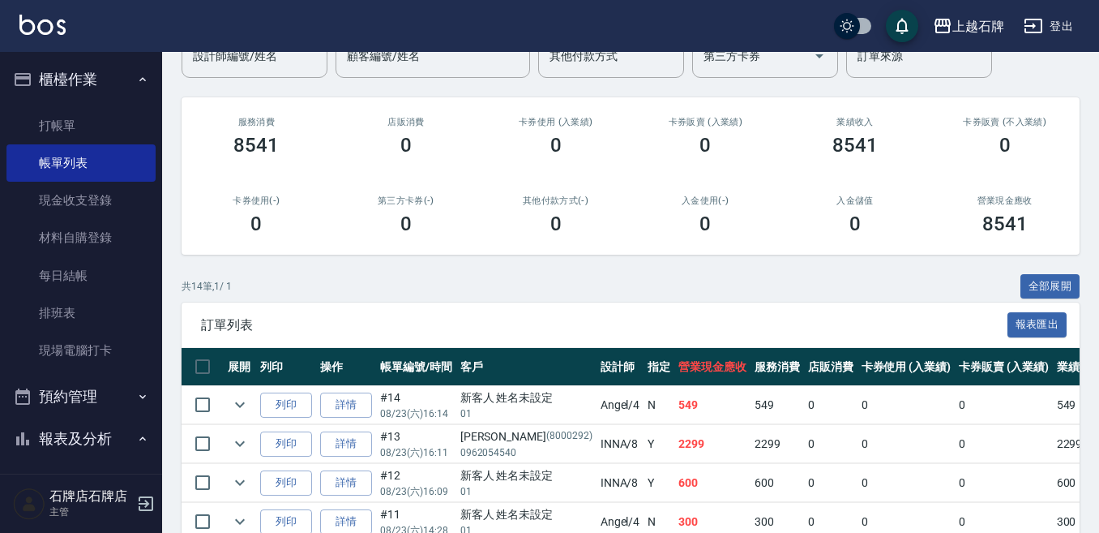
scroll to position [162, 0]
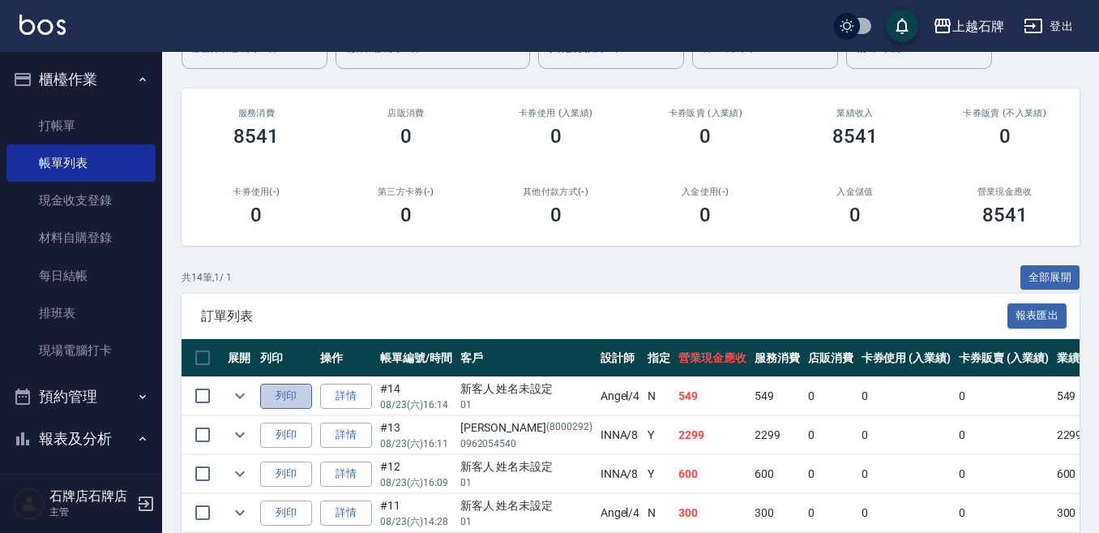
click at [292, 392] on button "列印" at bounding box center [286, 395] width 52 height 25
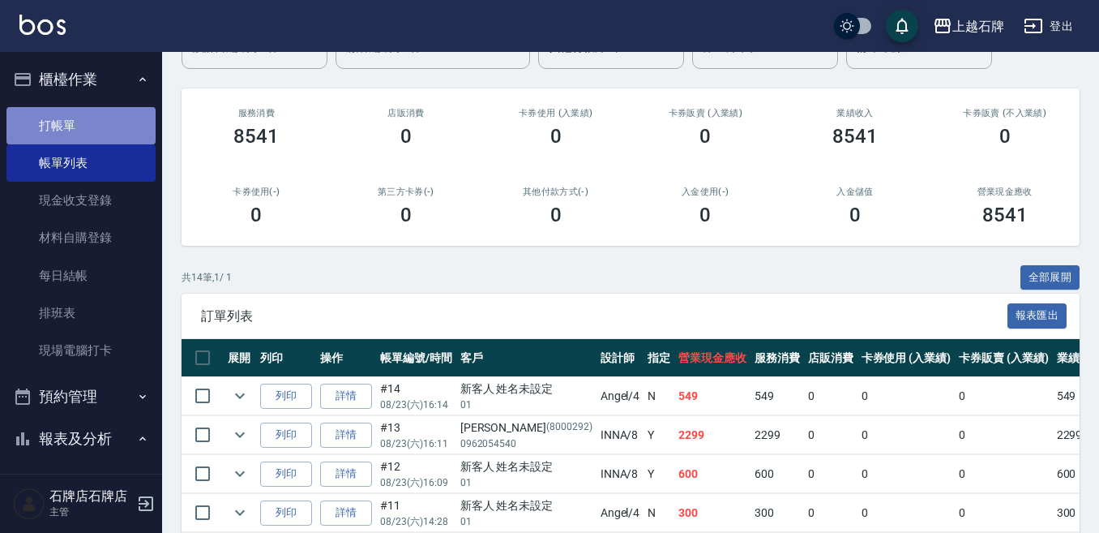
click at [81, 113] on link "打帳單" at bounding box center [80, 125] width 149 height 37
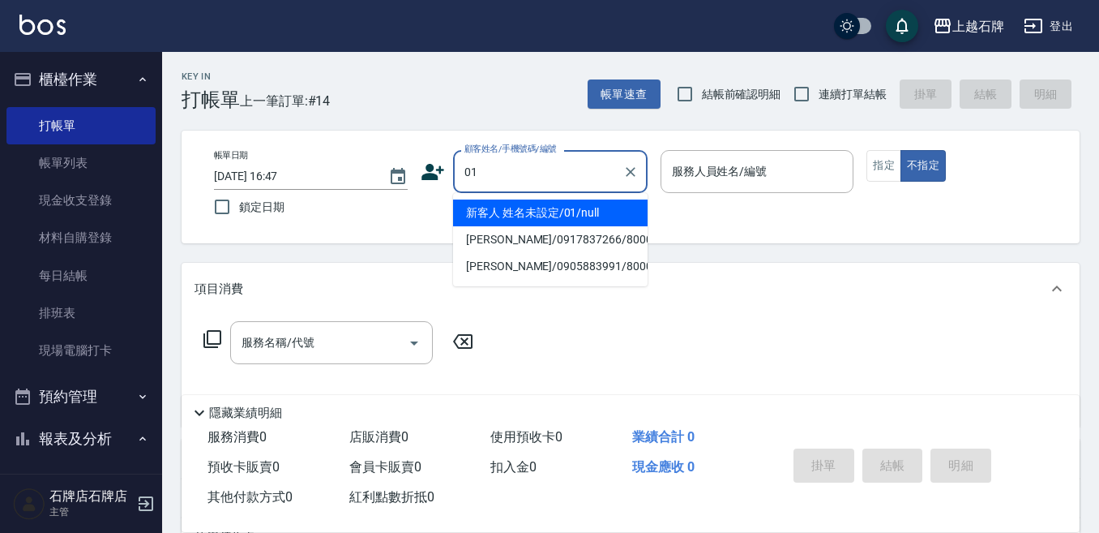
type input "新客人 姓名未設定/01/null"
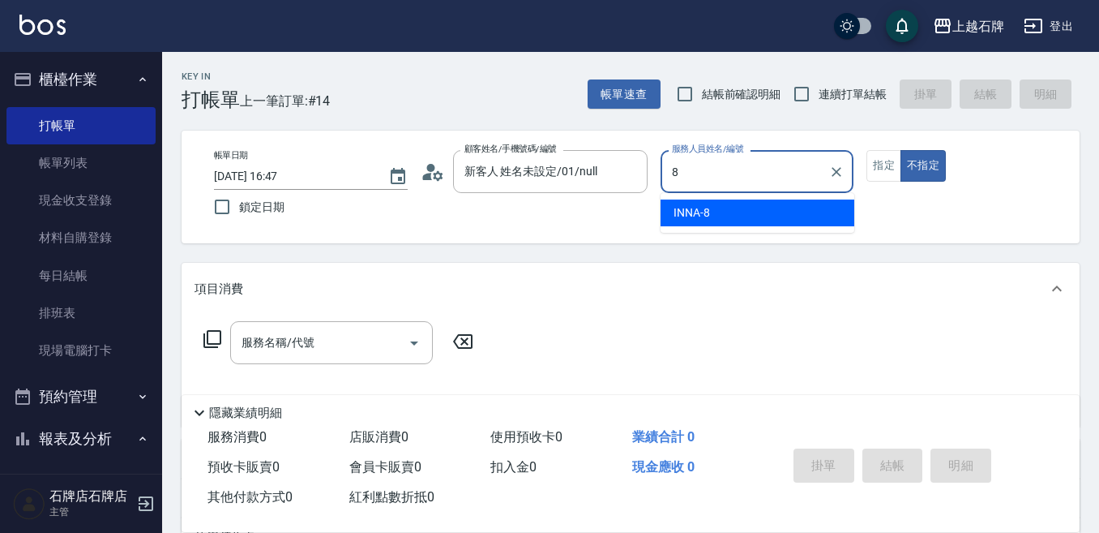
type input "INNA-8"
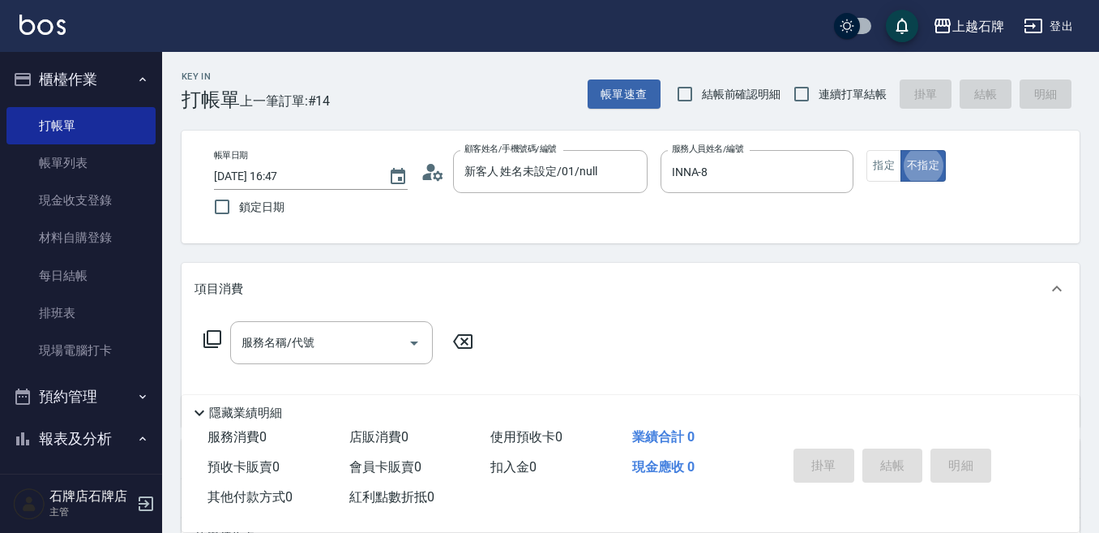
type button "false"
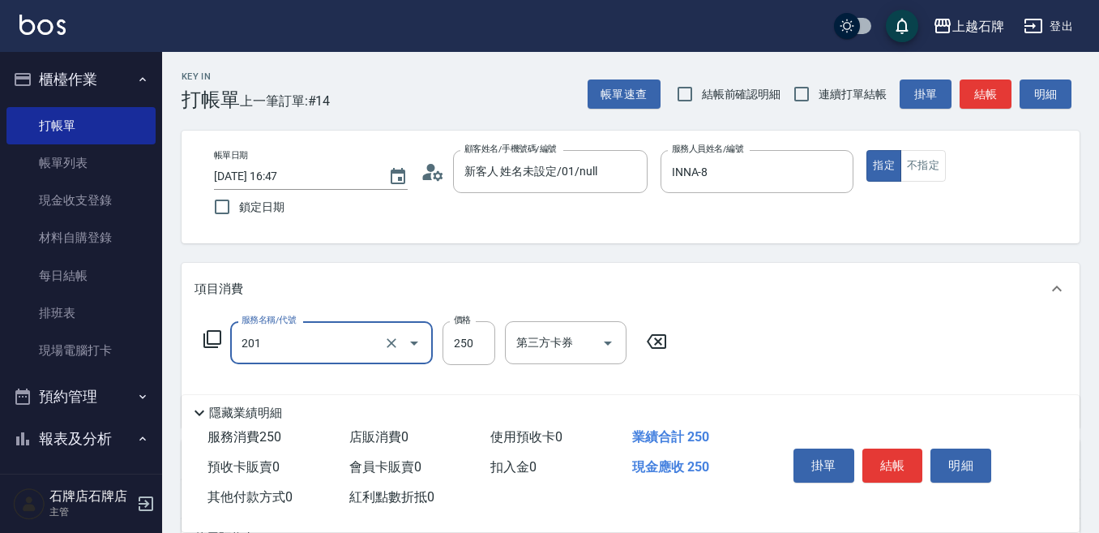
type input "B級單剪(201)"
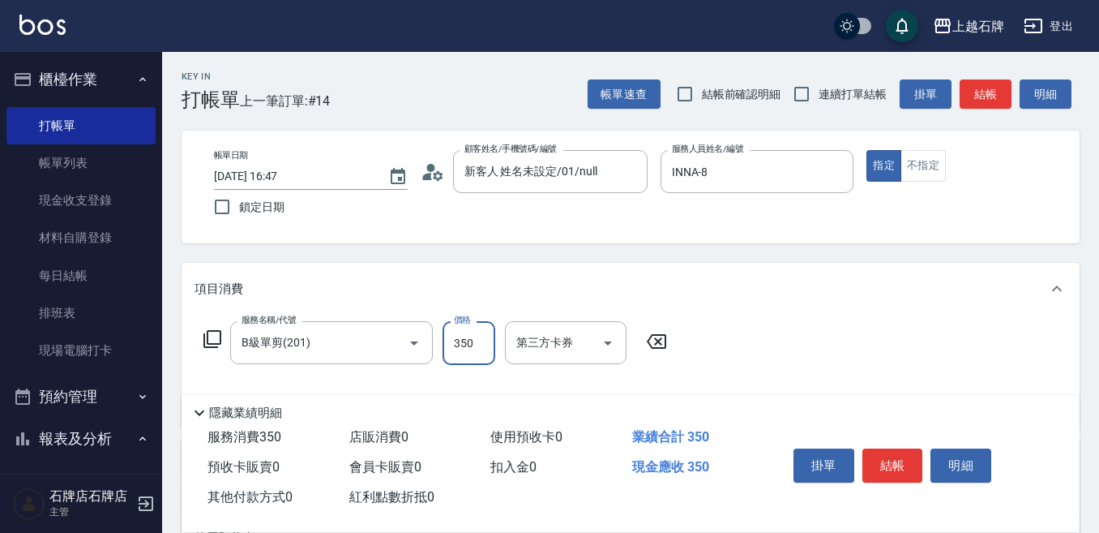
type input "350"
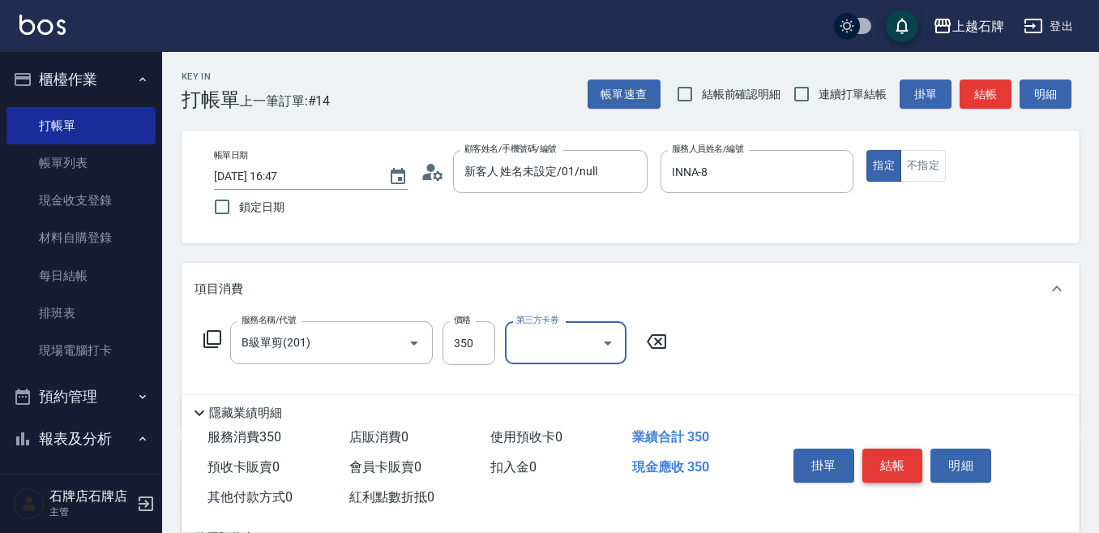
click at [915, 460] on button "結帳" at bounding box center [893, 465] width 61 height 34
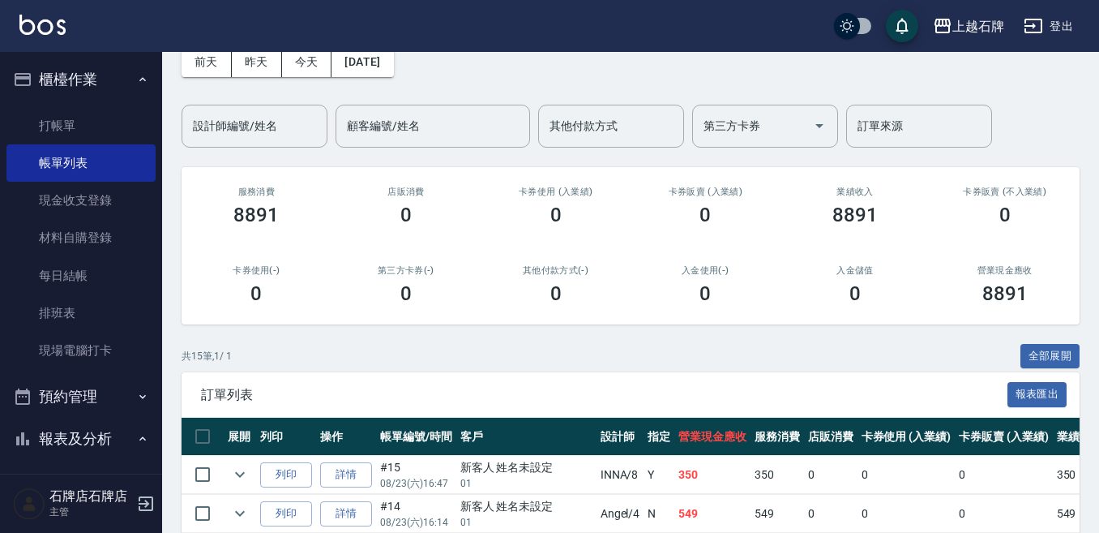
scroll to position [162, 0]
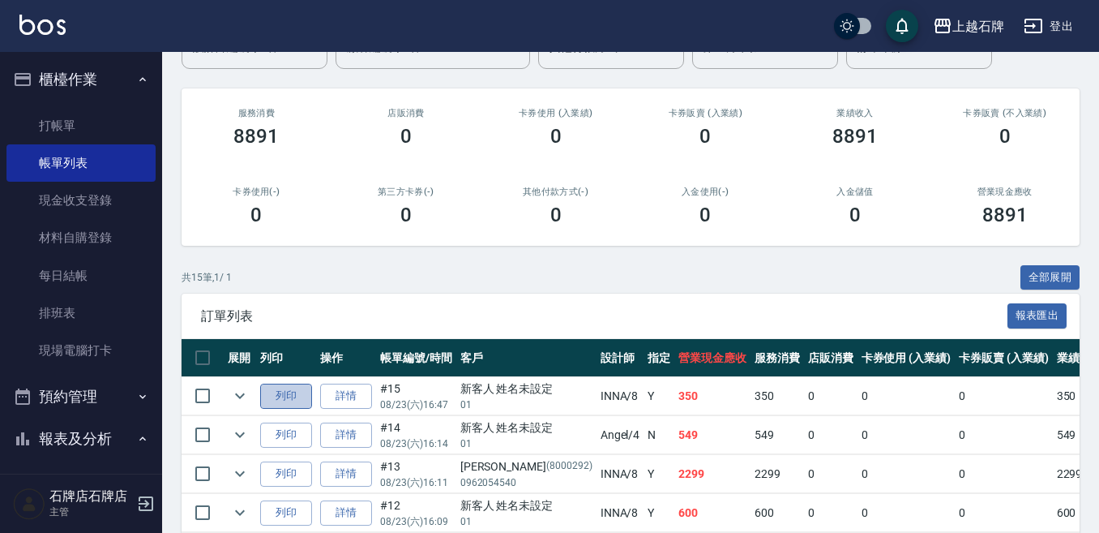
click at [293, 402] on button "列印" at bounding box center [286, 395] width 52 height 25
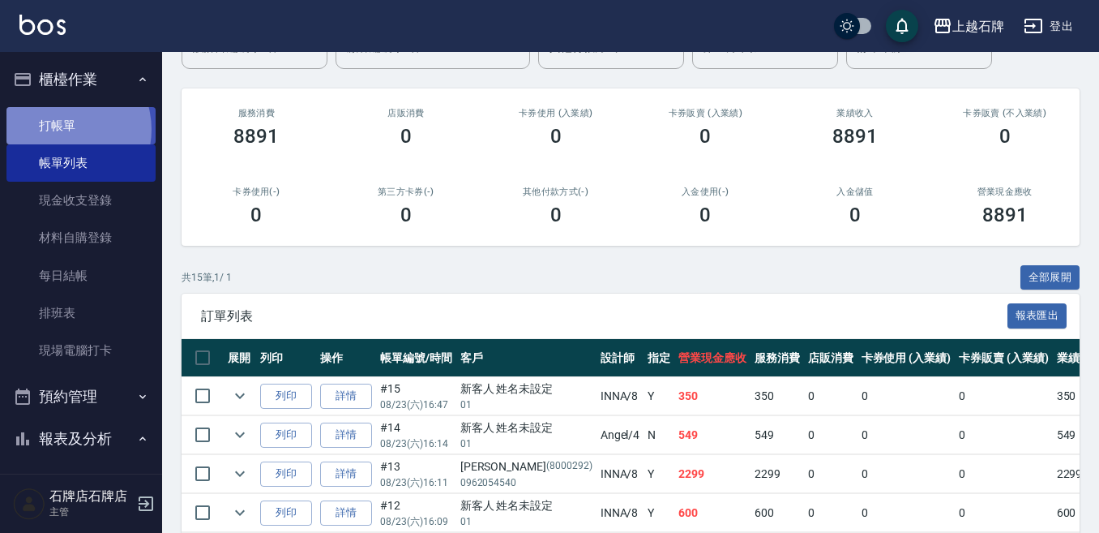
click at [62, 129] on link "打帳單" at bounding box center [80, 125] width 149 height 37
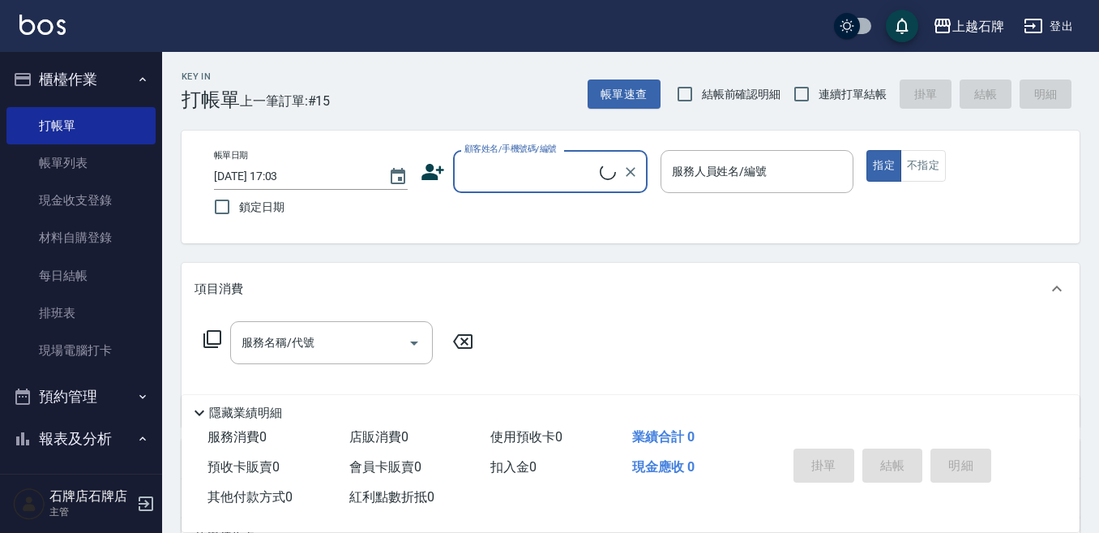
click at [553, 167] on input "顧客姓名/手機號碼/編號" at bounding box center [529, 171] width 139 height 28
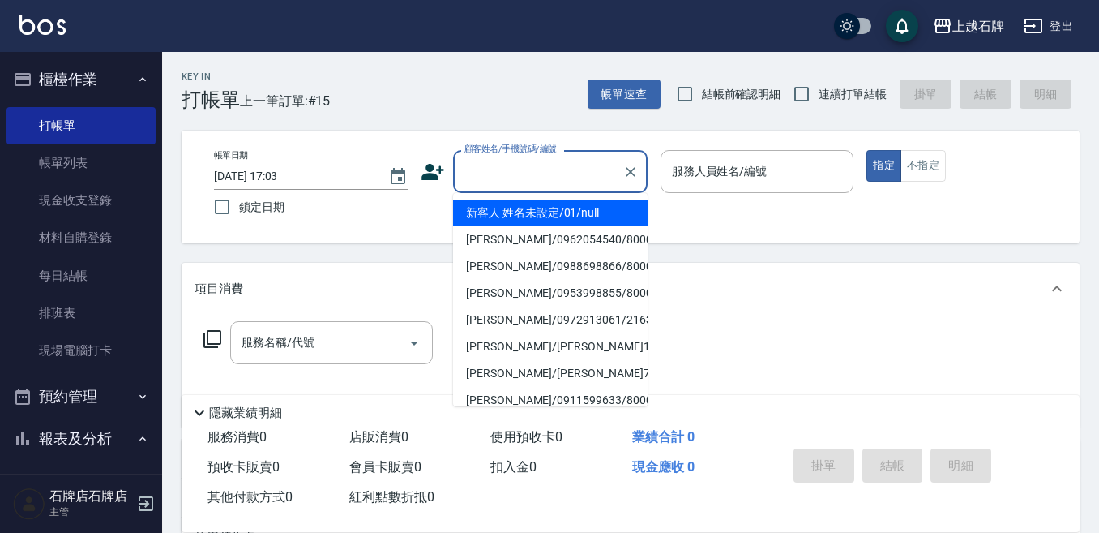
click at [551, 209] on li "新客人 姓名未設定/01/null" at bounding box center [550, 212] width 195 height 27
type input "新客人 姓名未設定/01/null"
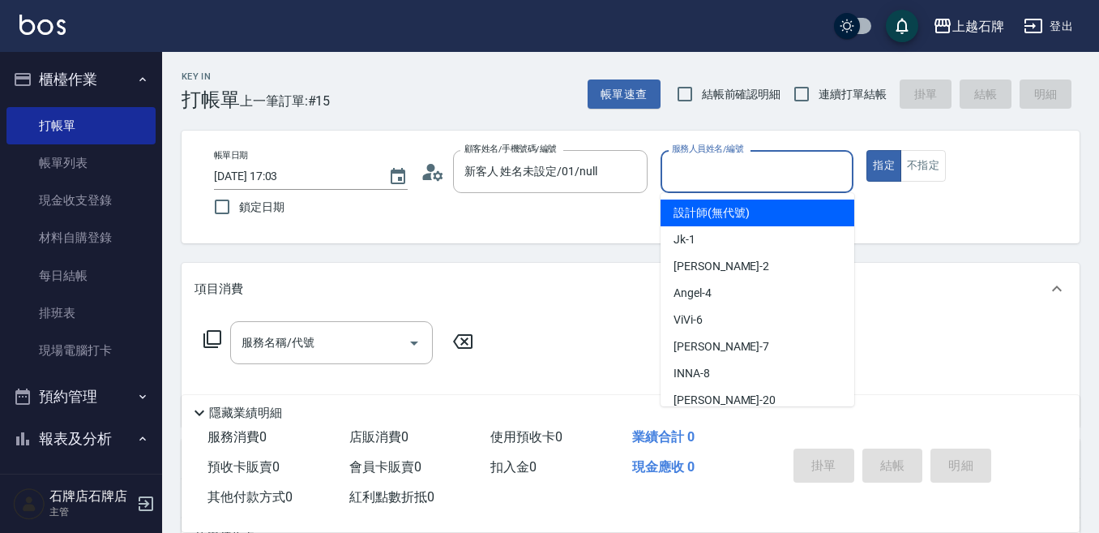
click at [704, 182] on input "服務人員姓名/編號" at bounding box center [757, 171] width 179 height 28
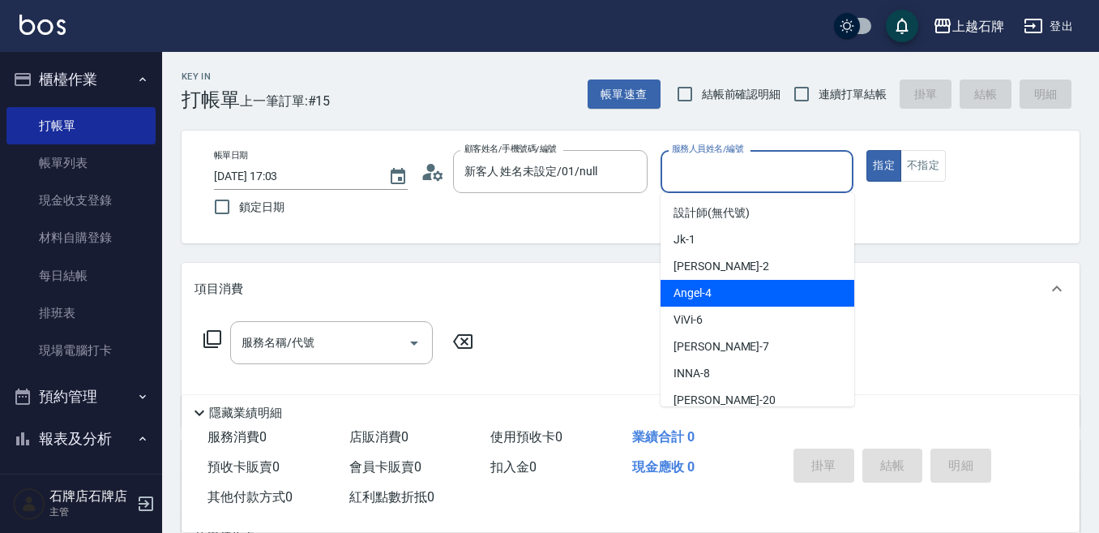
click at [736, 289] on div "[PERSON_NAME] -4" at bounding box center [758, 293] width 194 height 27
type input "[PERSON_NAME]-4"
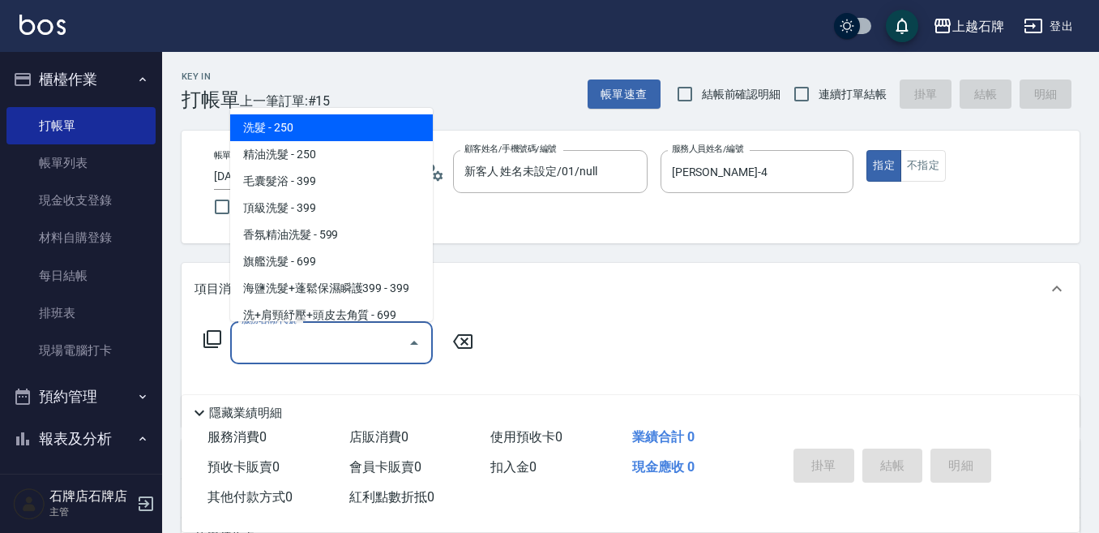
click at [357, 349] on input "服務名稱/代號" at bounding box center [320, 342] width 164 height 28
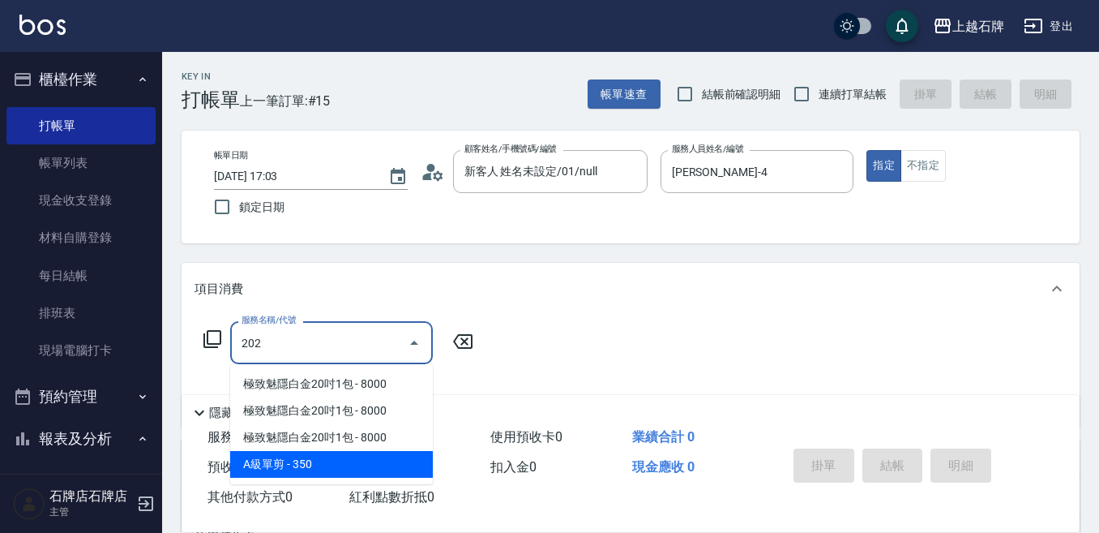
click at [347, 461] on span "A級單剪 - 350" at bounding box center [331, 464] width 203 height 27
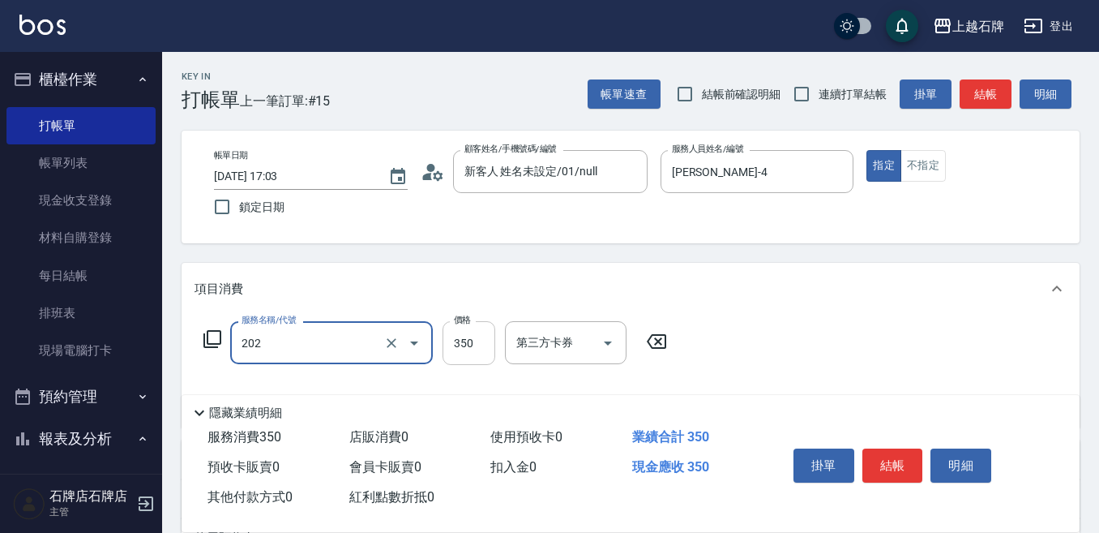
type input "A級單剪(202)"
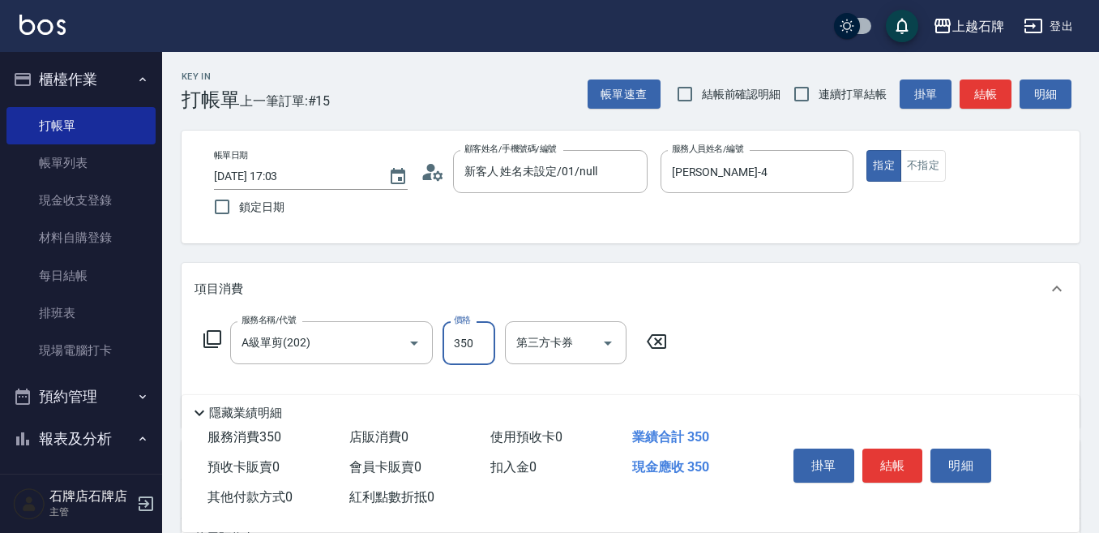
click at [470, 349] on input "350" at bounding box center [469, 343] width 53 height 44
type input "399"
click at [918, 169] on button "不指定" at bounding box center [923, 166] width 45 height 32
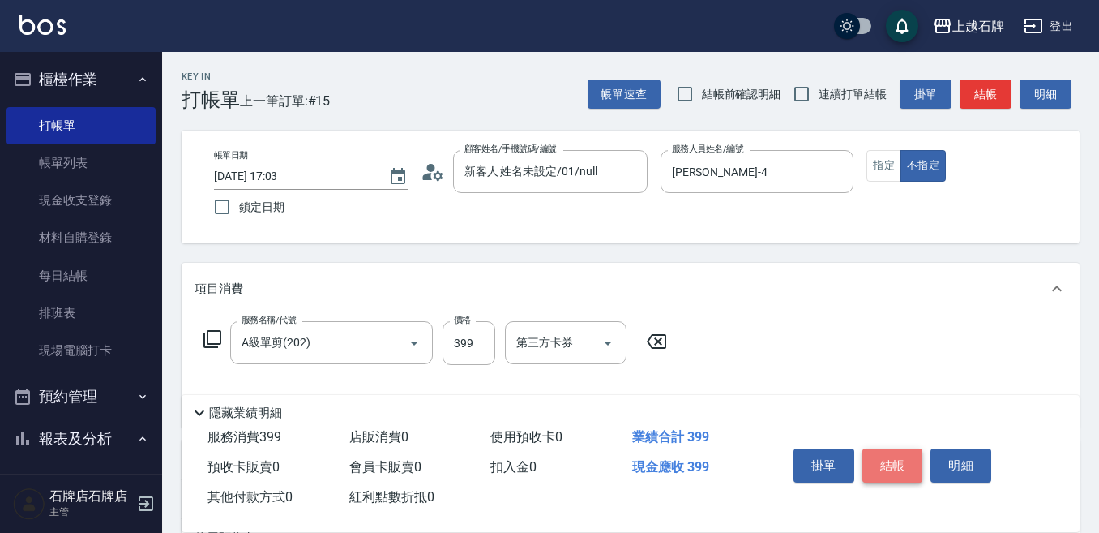
click at [872, 456] on button "結帳" at bounding box center [893, 465] width 61 height 34
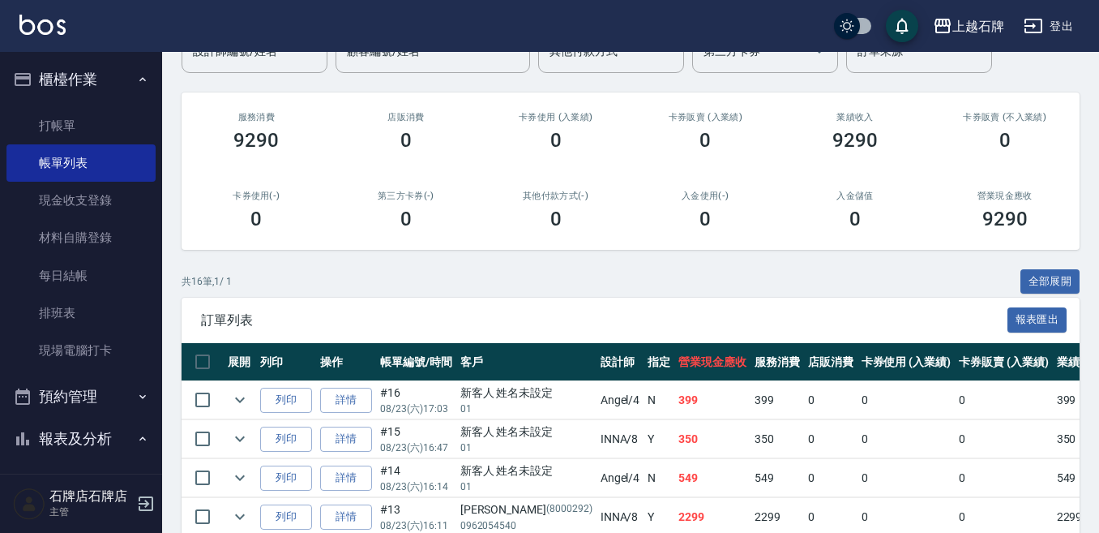
scroll to position [162, 0]
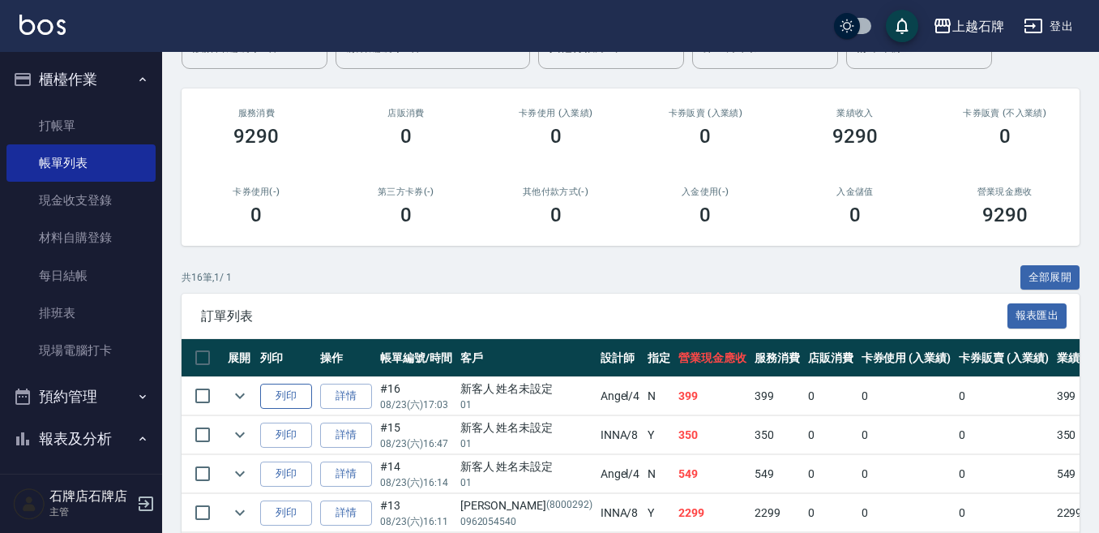
click at [289, 395] on button "列印" at bounding box center [286, 395] width 52 height 25
click at [63, 126] on link "打帳單" at bounding box center [80, 125] width 149 height 37
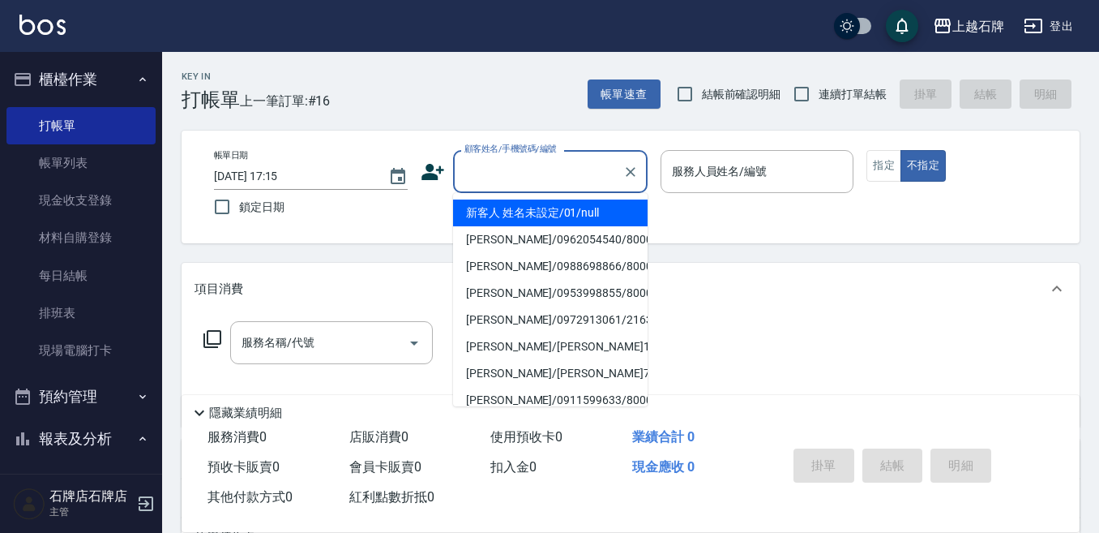
drag, startPoint x: 517, startPoint y: 173, endPoint x: 573, endPoint y: 232, distance: 80.8
click at [518, 173] on input "顧客姓名/手機號碼/編號" at bounding box center [538, 171] width 156 height 28
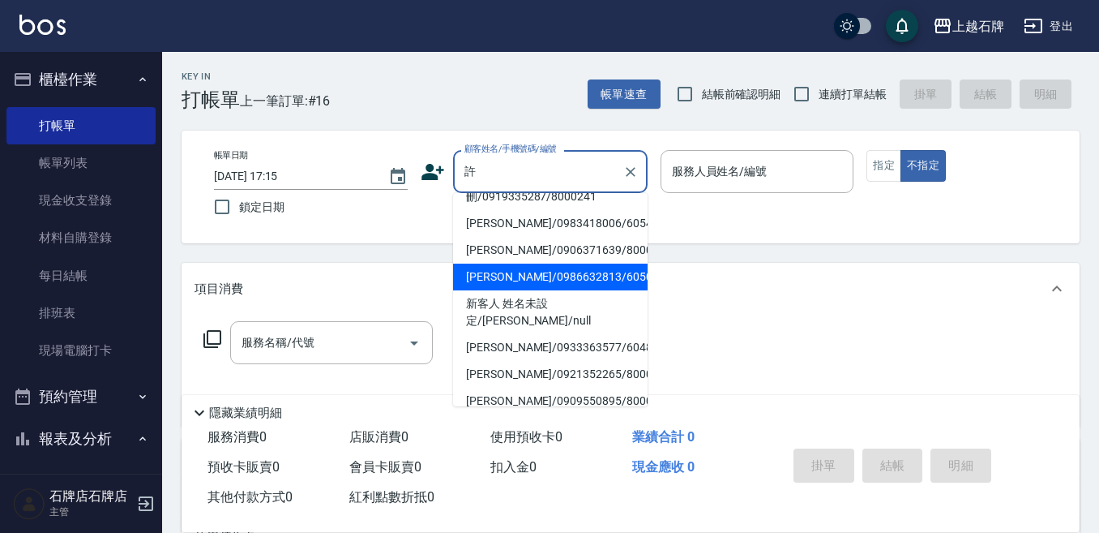
scroll to position [71, 0]
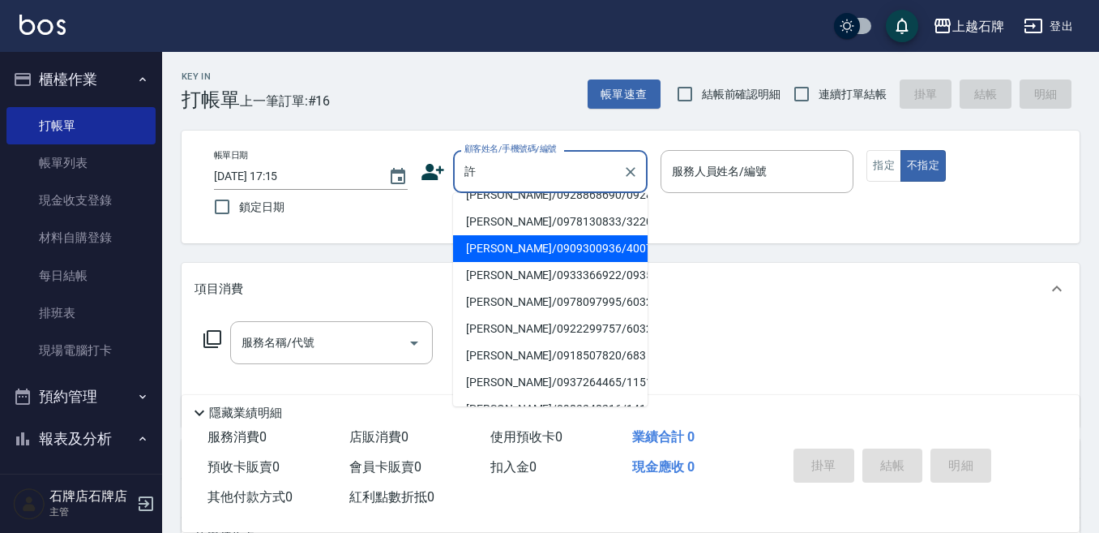
click at [596, 259] on li "[PERSON_NAME]/0909300936/40071" at bounding box center [550, 248] width 195 height 27
type input "[PERSON_NAME]/0909300936/40071"
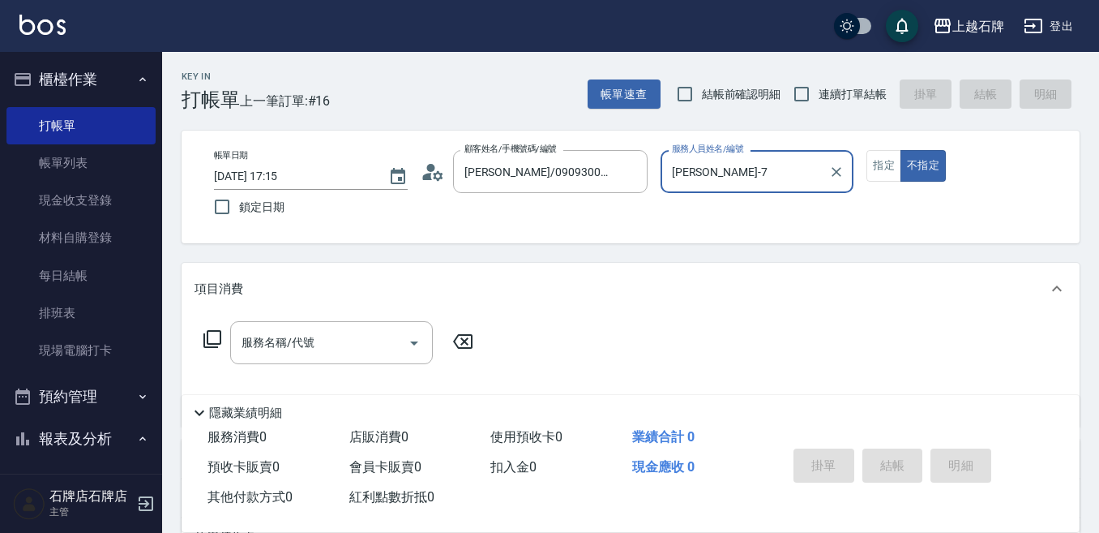
type input "[PERSON_NAME]-7"
click at [841, 165] on icon "Clear" at bounding box center [836, 172] width 16 height 16
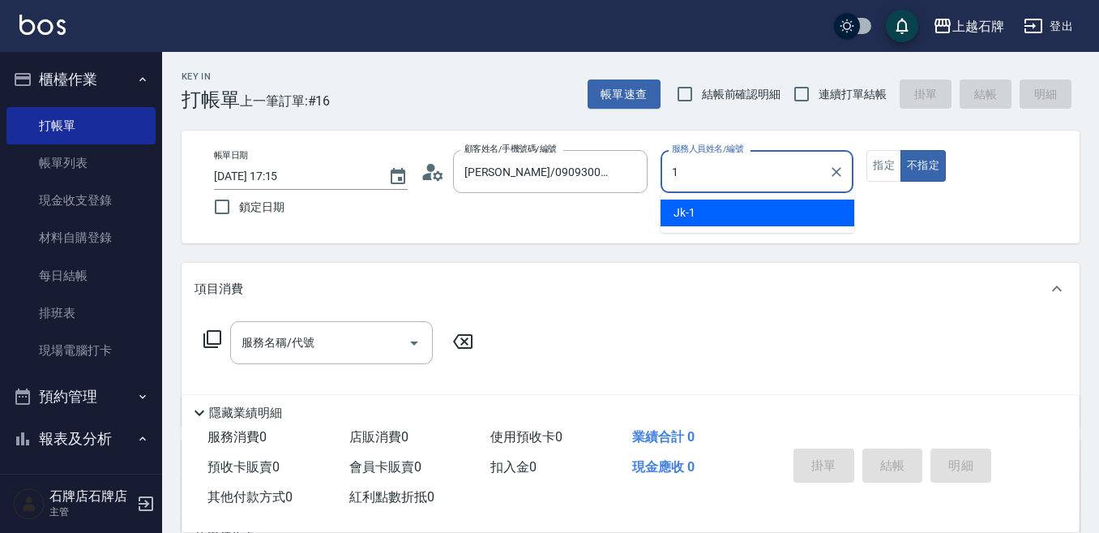
drag, startPoint x: 809, startPoint y: 196, endPoint x: 803, endPoint y: 203, distance: 9.2
click at [803, 203] on ul "Jk -1" at bounding box center [758, 213] width 194 height 40
click at [775, 224] on div "Jk -1" at bounding box center [758, 212] width 194 height 27
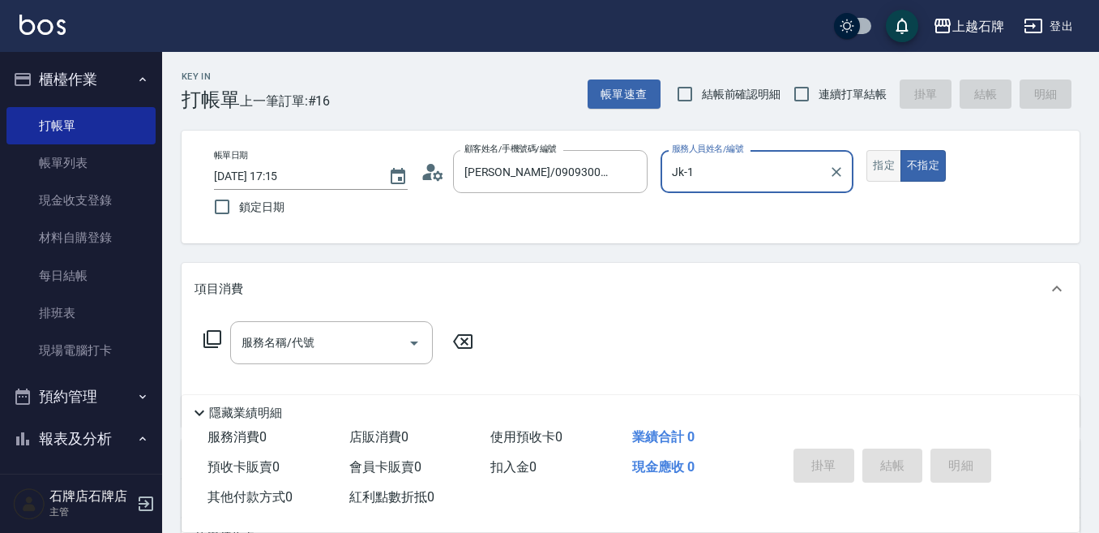
type input "Jk-1"
click at [893, 164] on button "指定" at bounding box center [884, 166] width 35 height 32
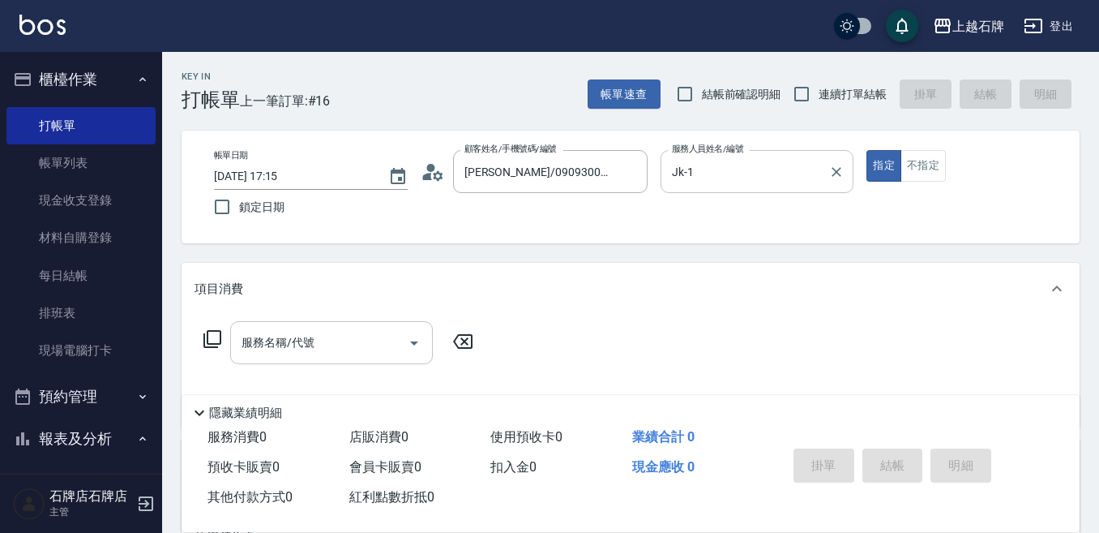
click at [391, 344] on input "服務名稱/代號" at bounding box center [320, 342] width 164 height 28
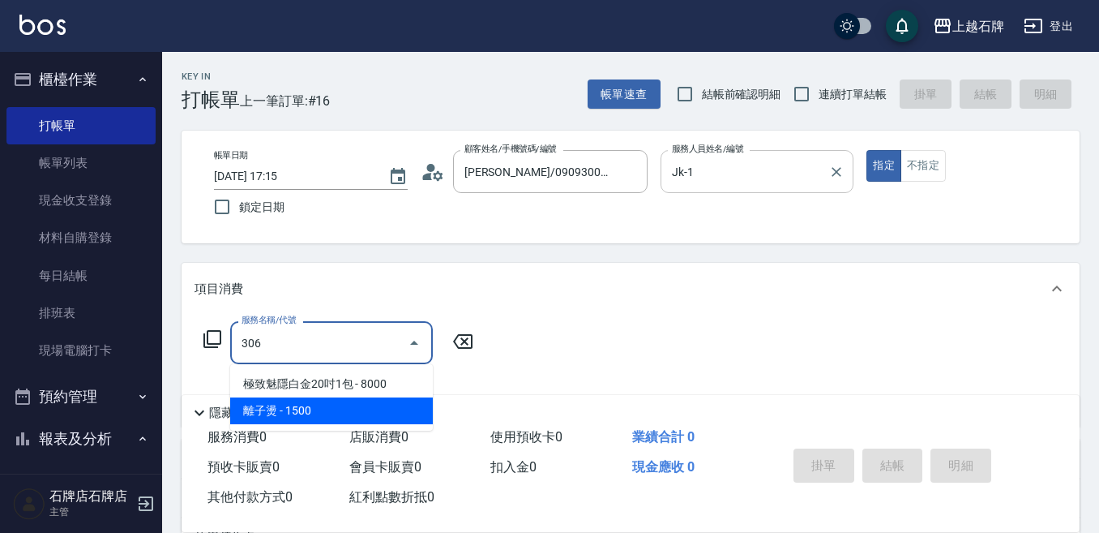
click at [394, 415] on span "離子燙 - 1500" at bounding box center [331, 410] width 203 height 27
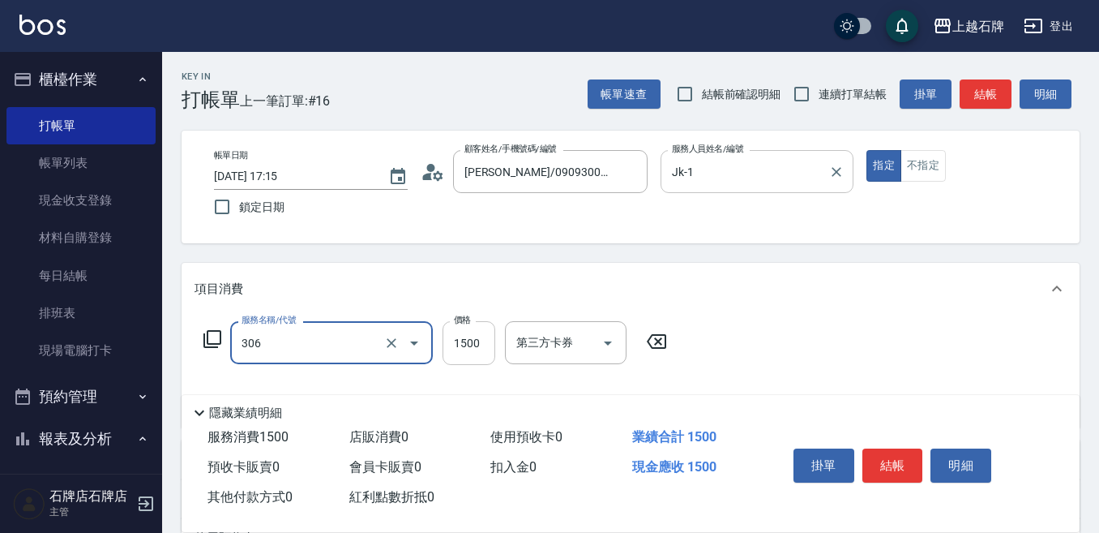
click at [463, 338] on input "1500" at bounding box center [469, 343] width 53 height 44
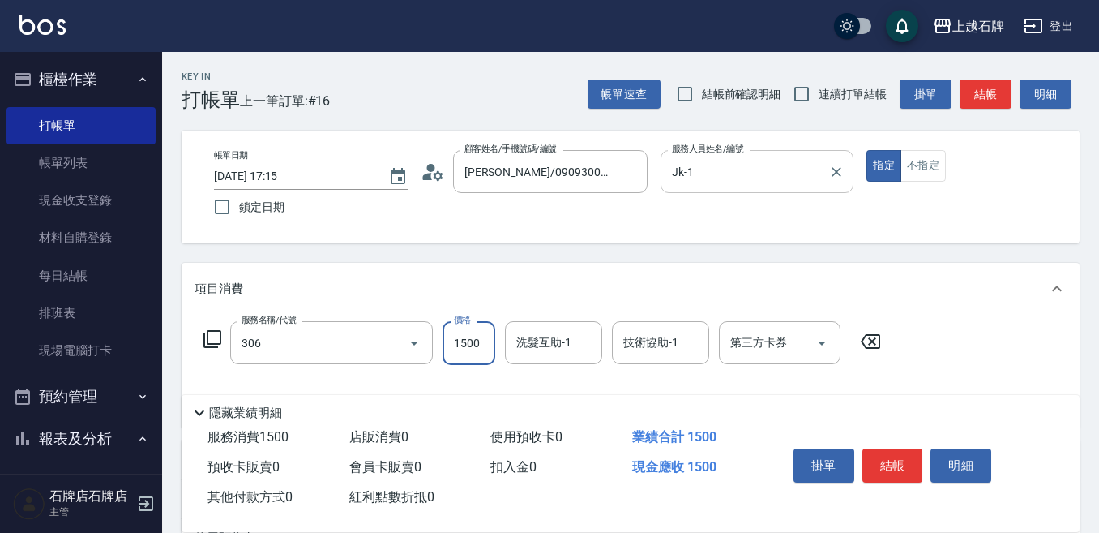
type input "離子燙(306)"
type input "2200"
click at [888, 454] on button "結帳" at bounding box center [893, 465] width 61 height 34
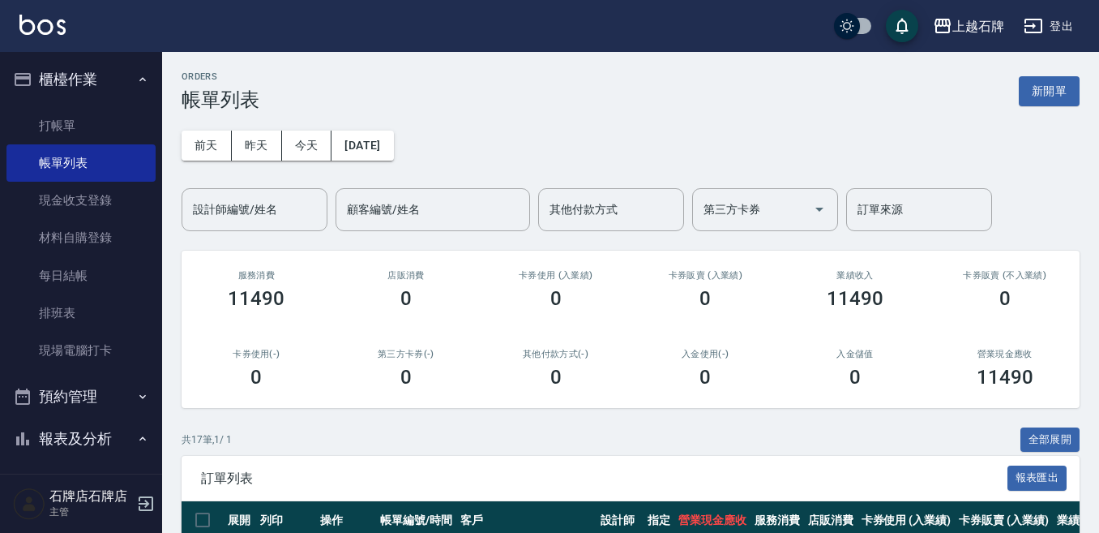
scroll to position [162, 0]
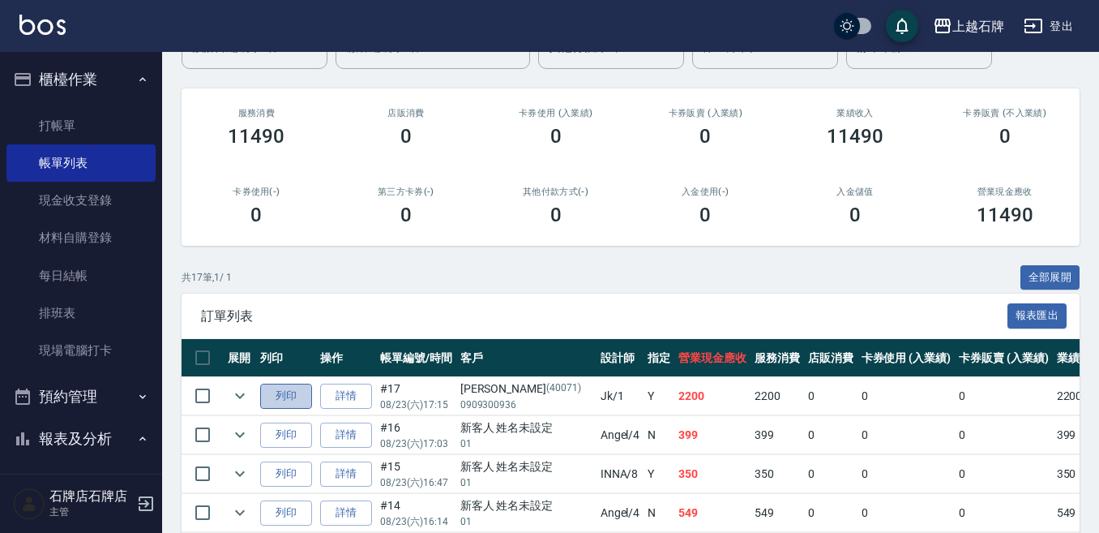
click at [268, 388] on button "列印" at bounding box center [286, 395] width 52 height 25
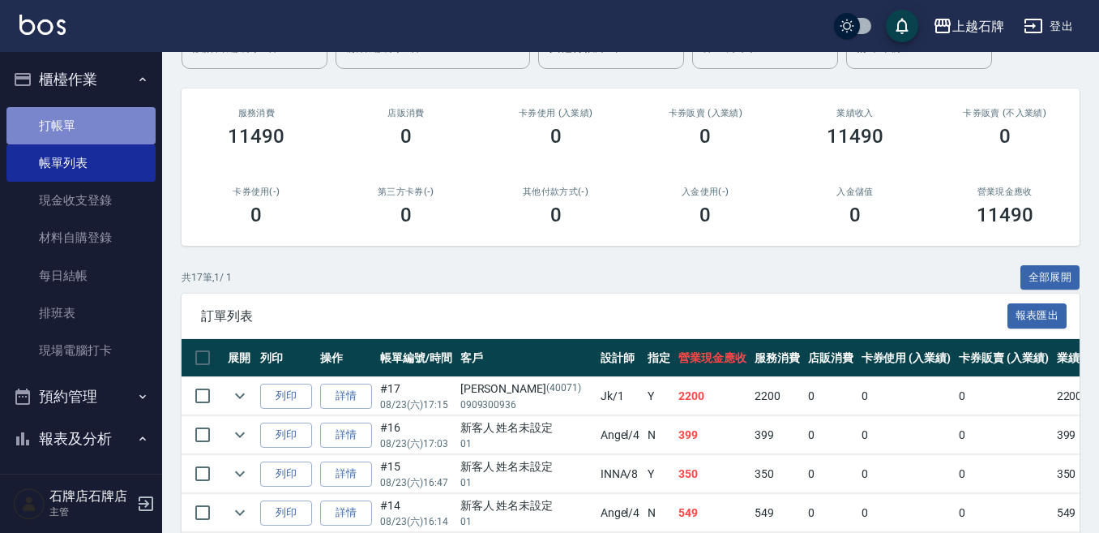
click at [115, 122] on link "打帳單" at bounding box center [80, 125] width 149 height 37
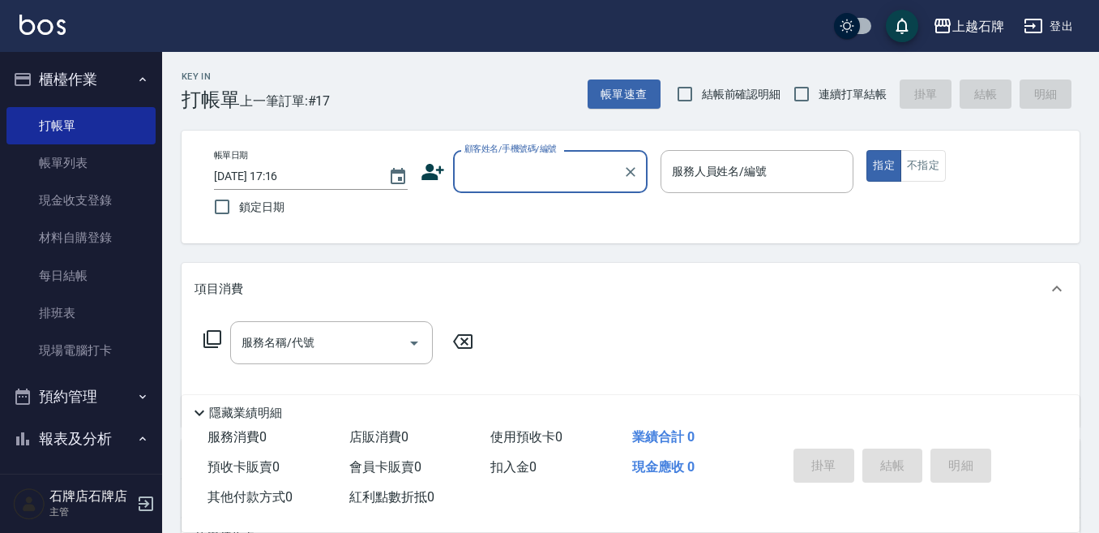
click at [89, 440] on button "報表及分析" at bounding box center [80, 438] width 149 height 42
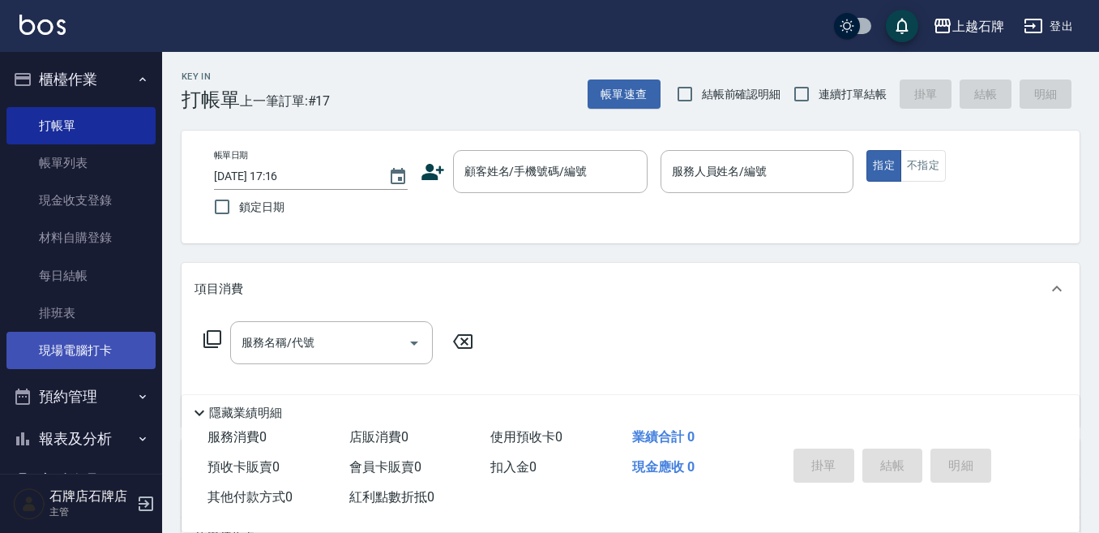
scroll to position [172, 0]
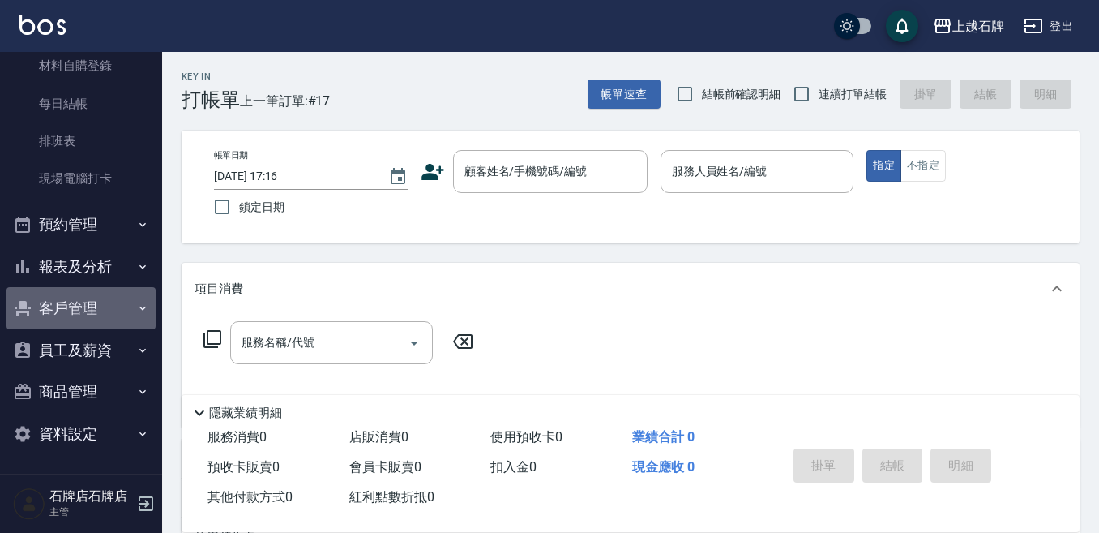
click at [93, 302] on button "客戶管理" at bounding box center [80, 308] width 149 height 42
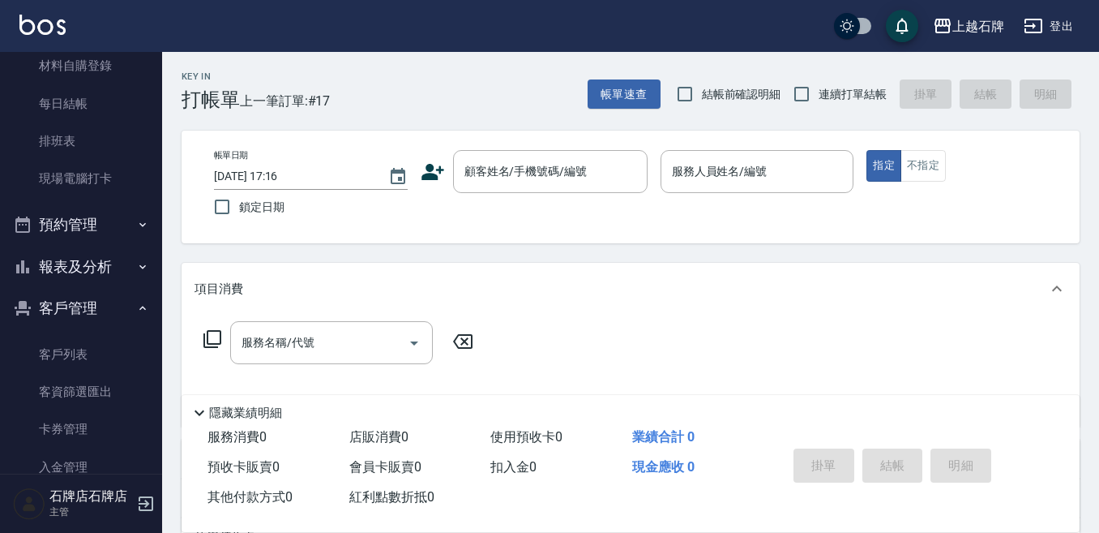
click at [105, 331] on ul "客戶列表 客資篩選匯出 卡券管理 入金管理" at bounding box center [80, 410] width 149 height 163
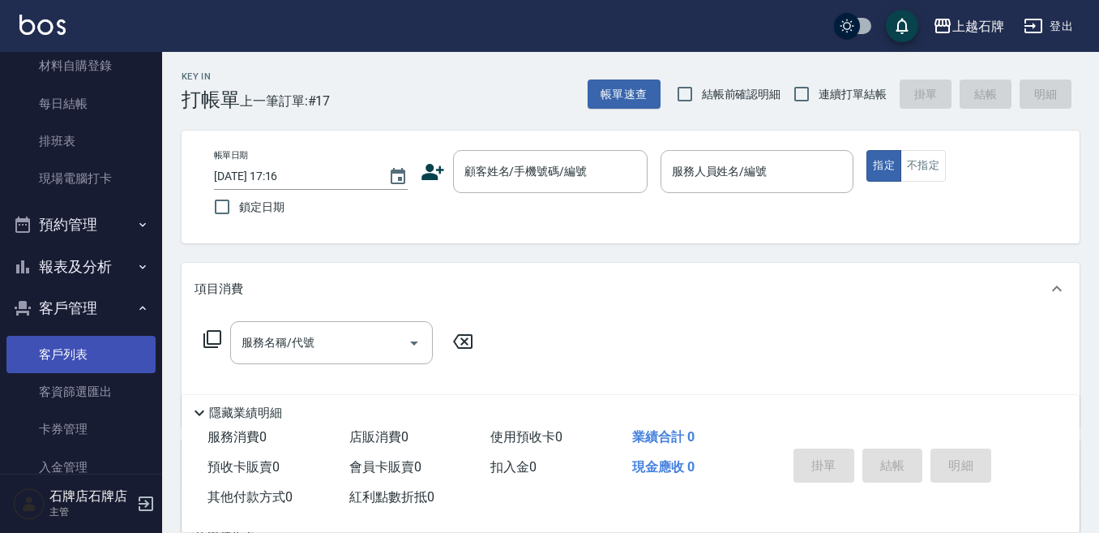
click at [106, 344] on link "客戶列表" at bounding box center [80, 354] width 149 height 37
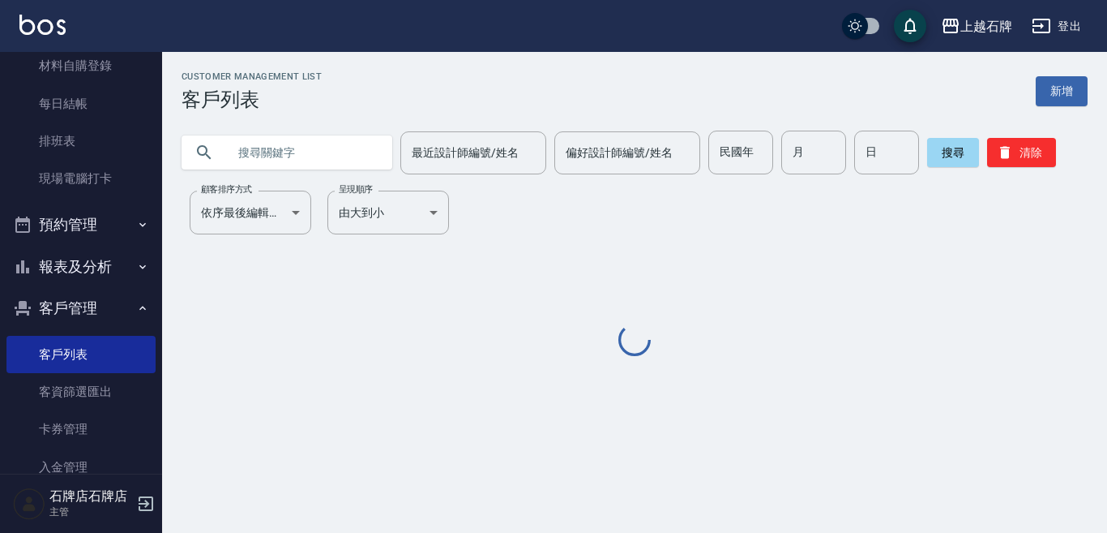
drag, startPoint x: 315, startPoint y: 137, endPoint x: 265, endPoint y: 113, distance: 55.1
click at [315, 138] on input "text" at bounding box center [303, 153] width 152 height 44
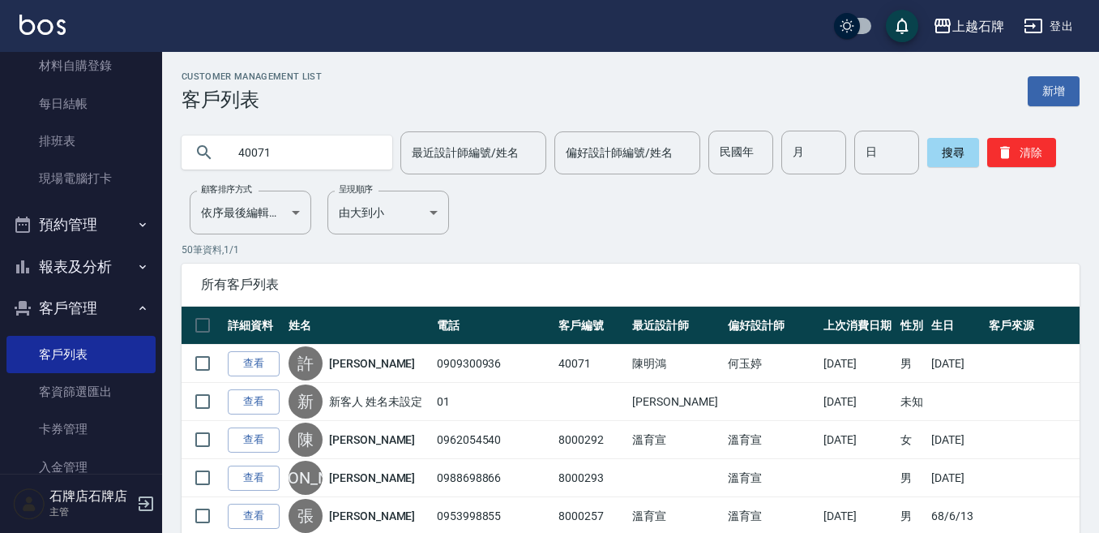
type input "40071"
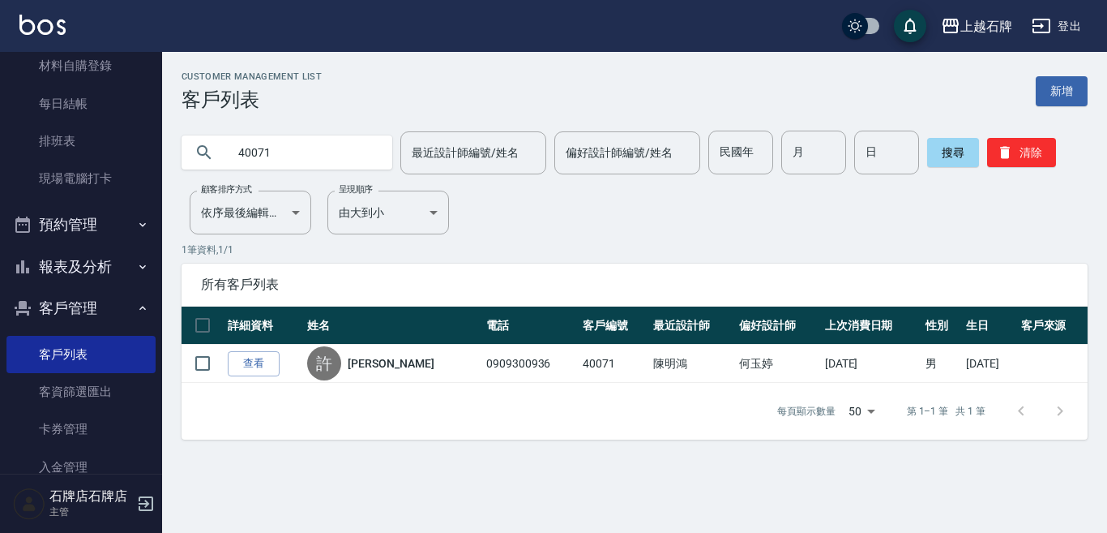
click at [358, 369] on link "[PERSON_NAME]" at bounding box center [391, 363] width 86 height 16
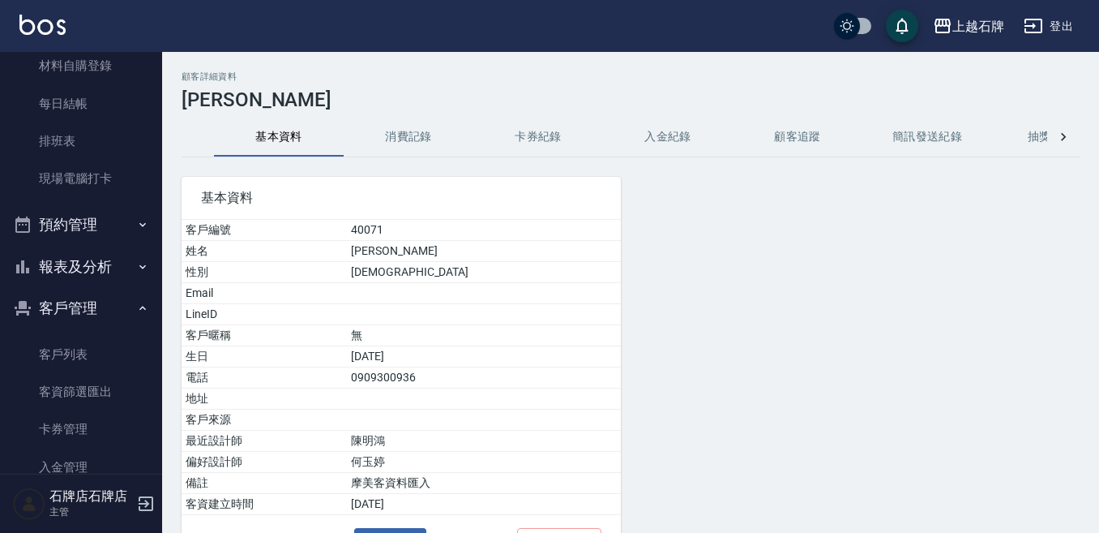
click at [407, 141] on button "消費記錄" at bounding box center [409, 137] width 130 height 39
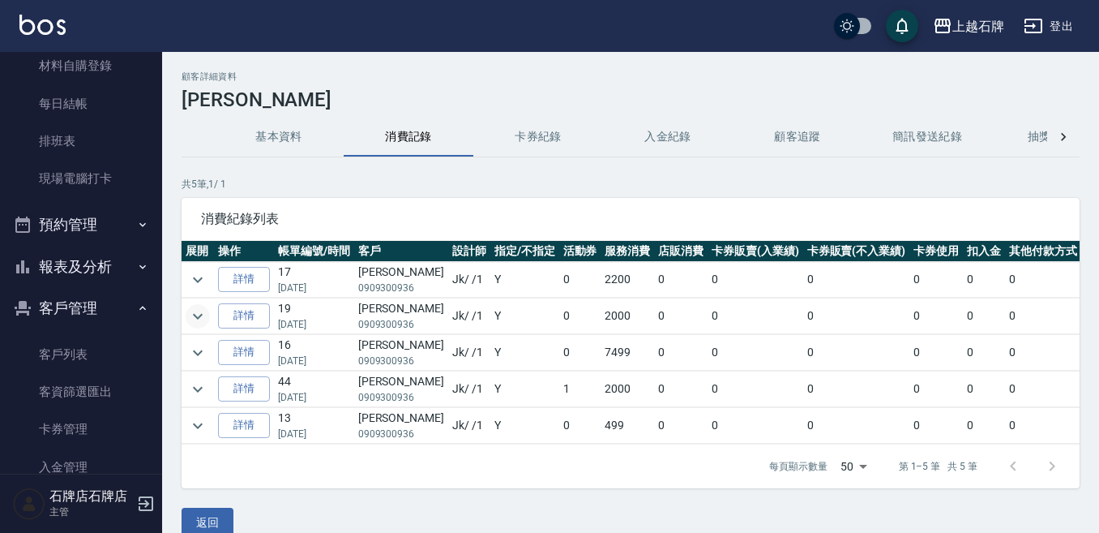
click at [186, 312] on button "expand row" at bounding box center [198, 316] width 24 height 24
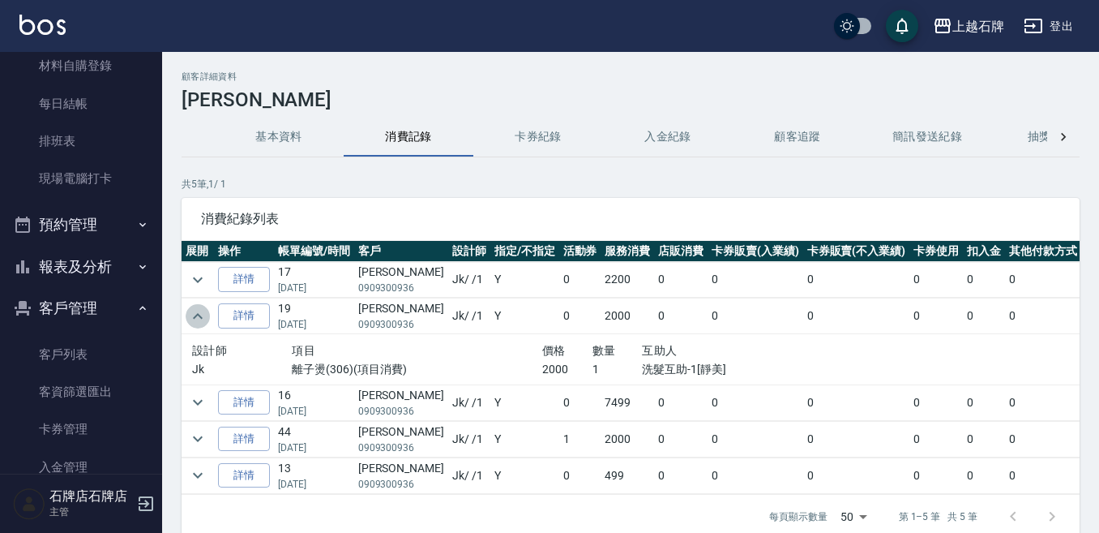
click at [193, 315] on icon "expand row" at bounding box center [197, 315] width 19 height 19
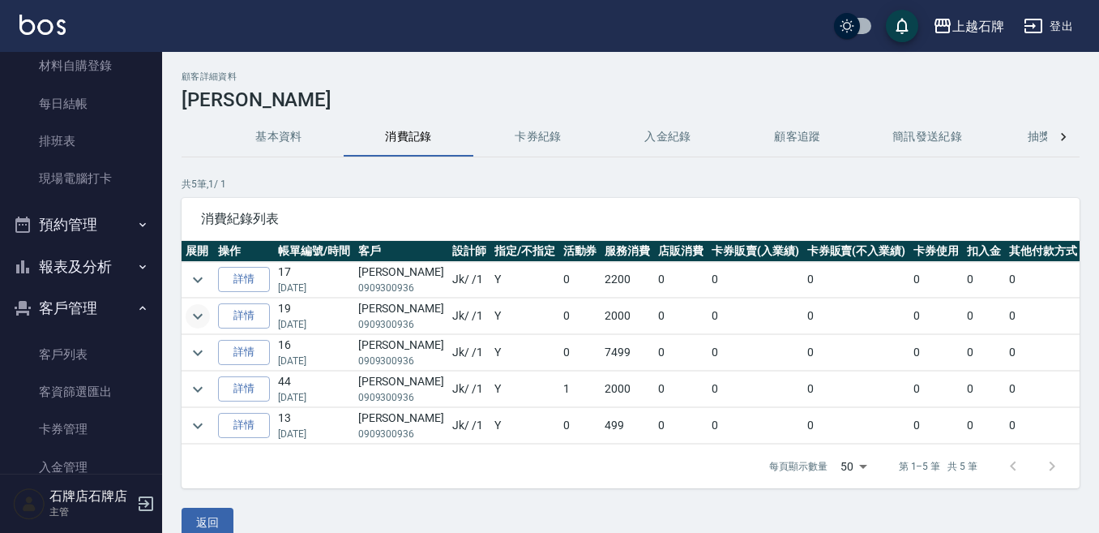
click at [210, 386] on td at bounding box center [198, 389] width 32 height 36
click at [206, 386] on icon "expand row" at bounding box center [197, 388] width 19 height 19
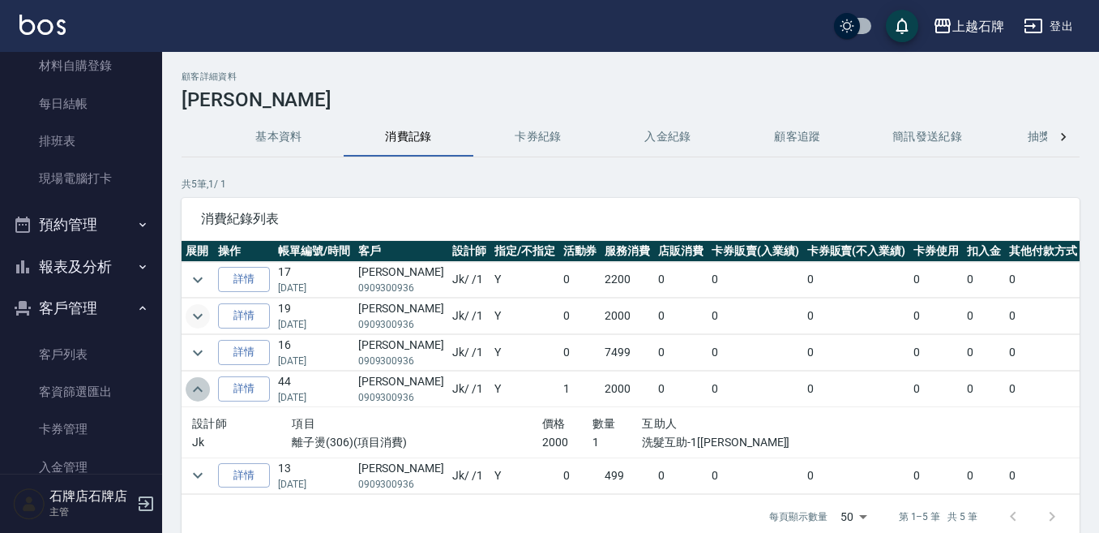
click at [200, 377] on button "expand row" at bounding box center [198, 389] width 24 height 24
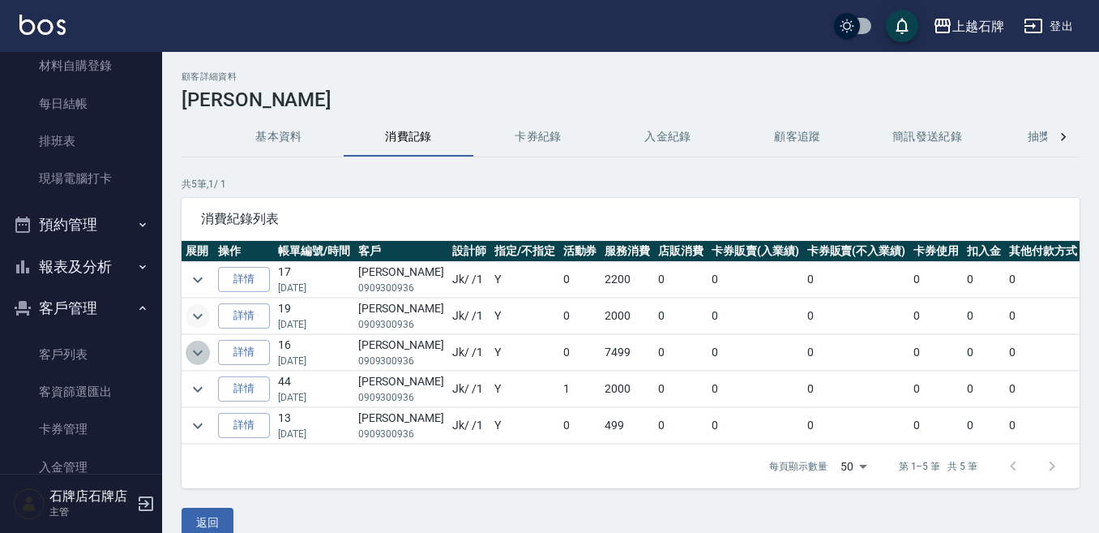
click at [191, 354] on icon "expand row" at bounding box center [197, 352] width 19 height 19
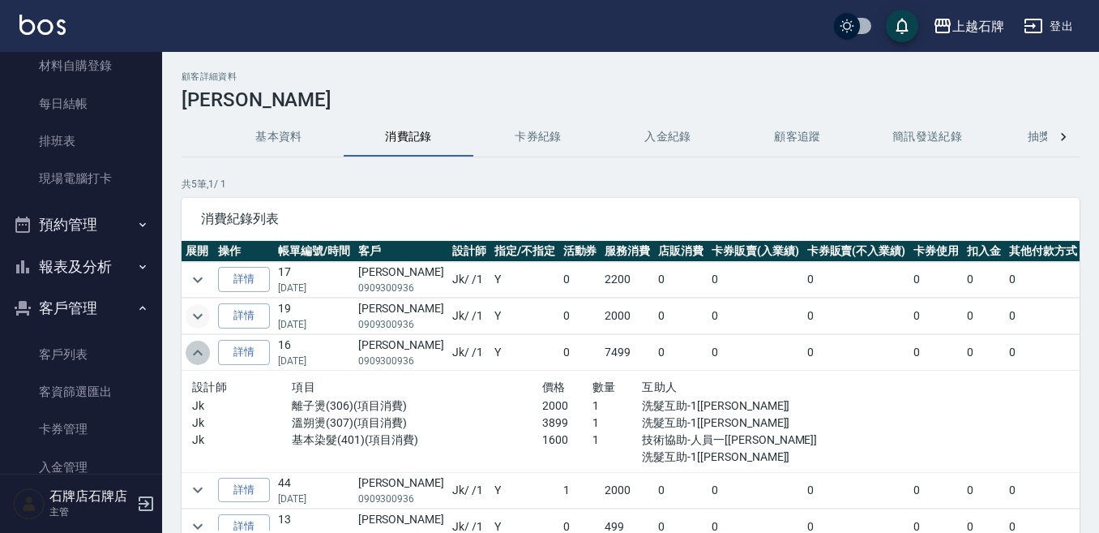
click at [192, 352] on icon "expand row" at bounding box center [197, 352] width 19 height 19
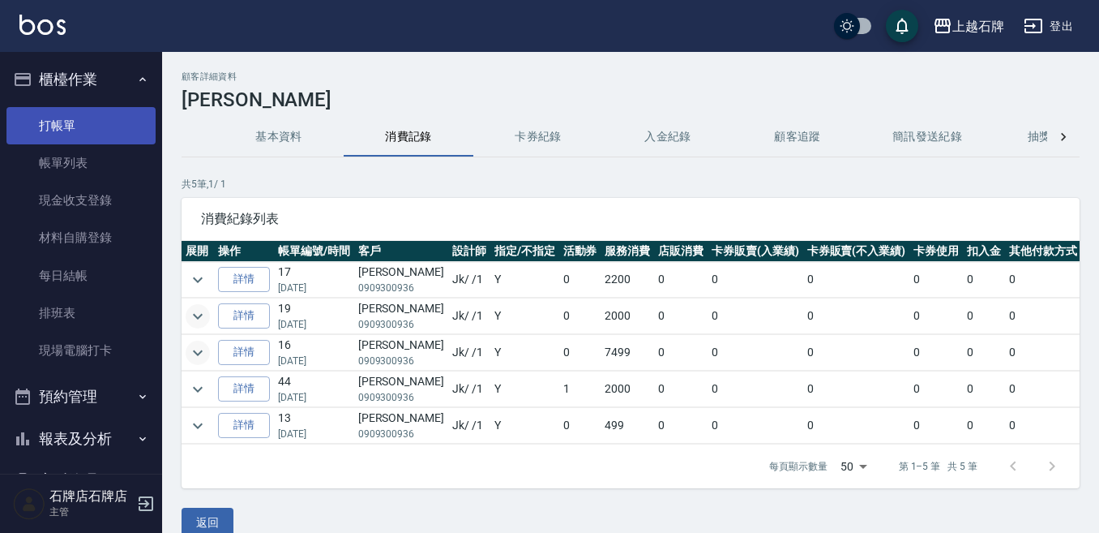
click at [66, 133] on link "打帳單" at bounding box center [80, 125] width 149 height 37
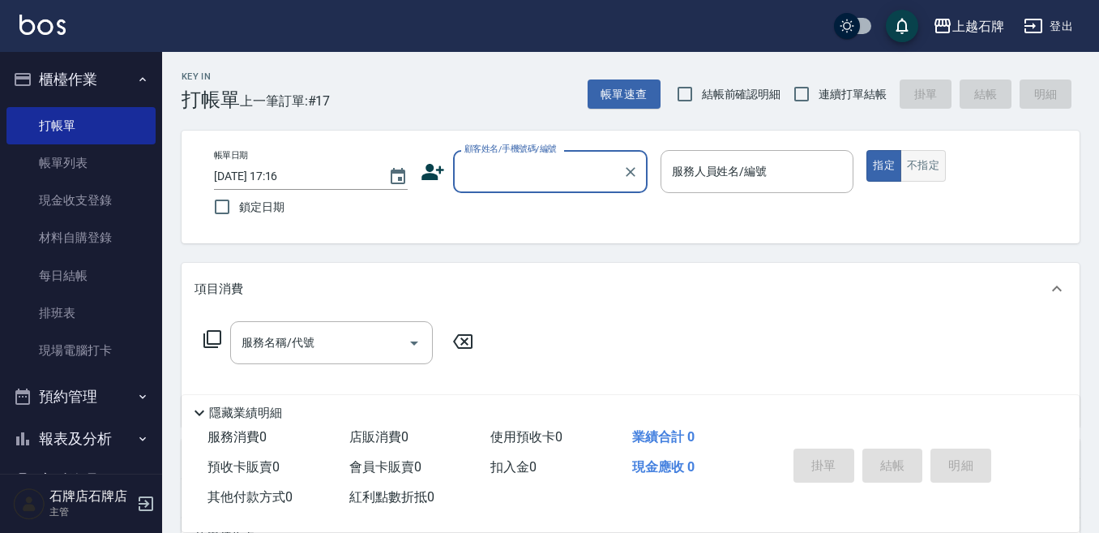
click at [942, 162] on button "不指定" at bounding box center [923, 166] width 45 height 32
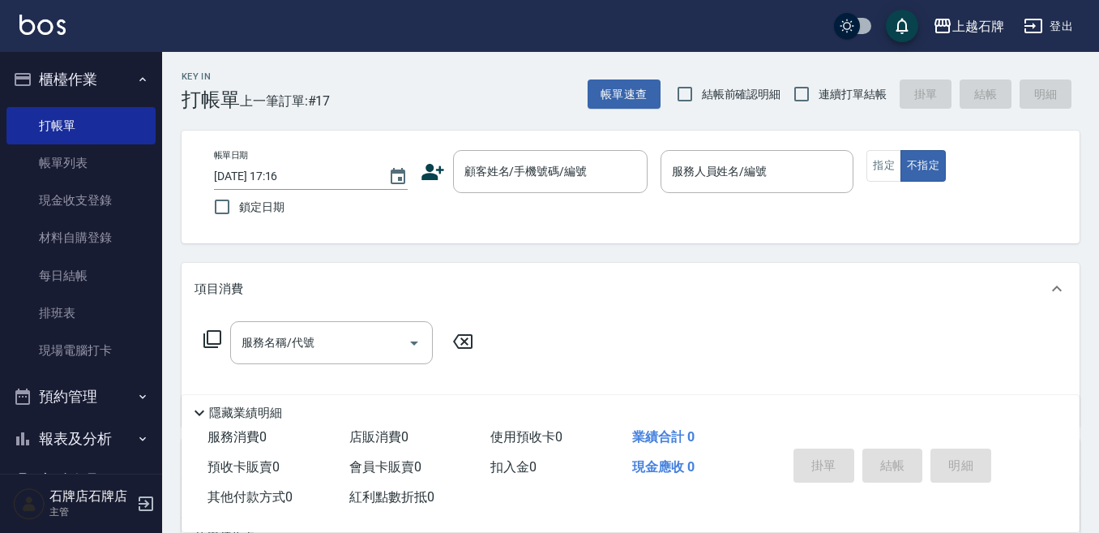
click at [484, 98] on div "Key In 打帳單 上一筆訂單:#17 帳單速查 結帳前確認明細 連續打單結帳 掛單 結帳 明細" at bounding box center [621, 81] width 918 height 59
click at [546, 173] on input "顧客姓名/手機號碼/編號" at bounding box center [538, 171] width 156 height 28
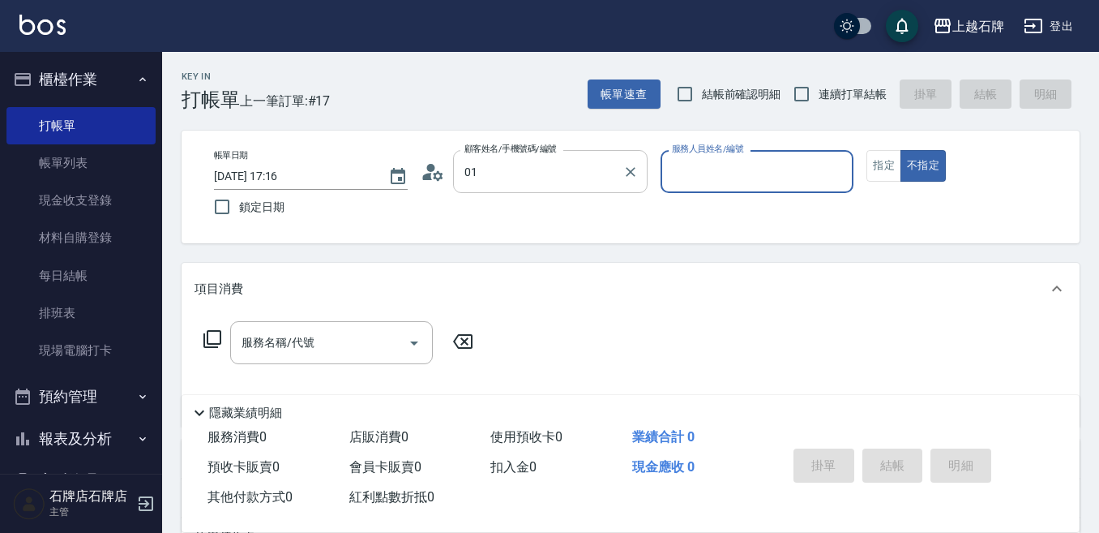
type input "新客人 姓名未設定/01/null"
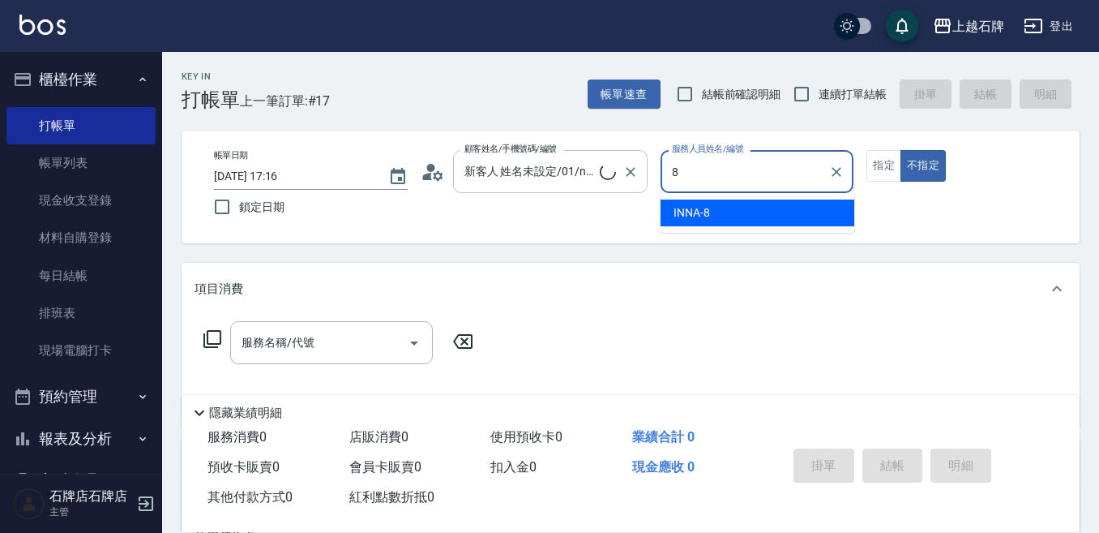
type input "INNA-8"
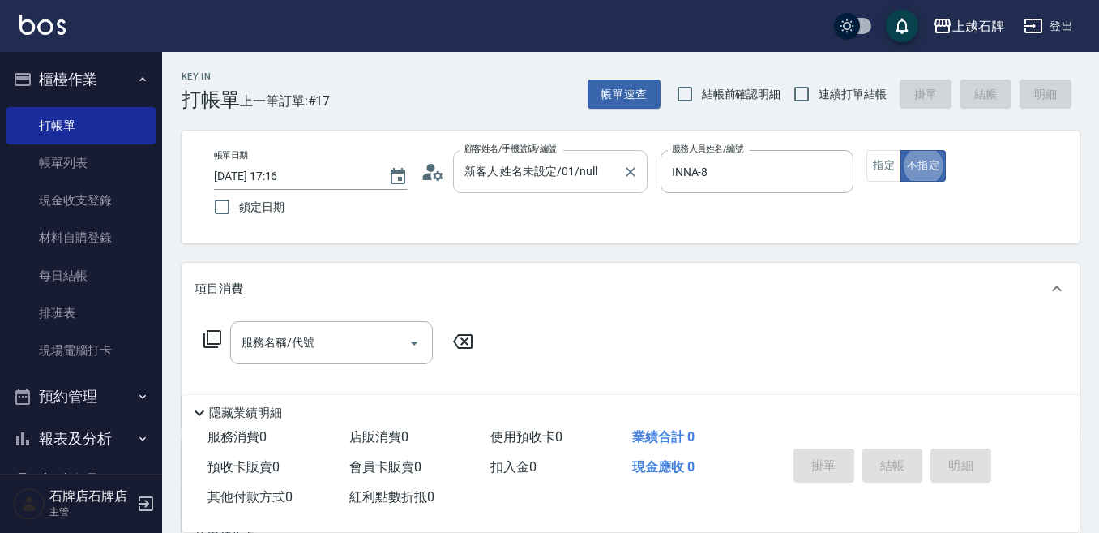
type button "false"
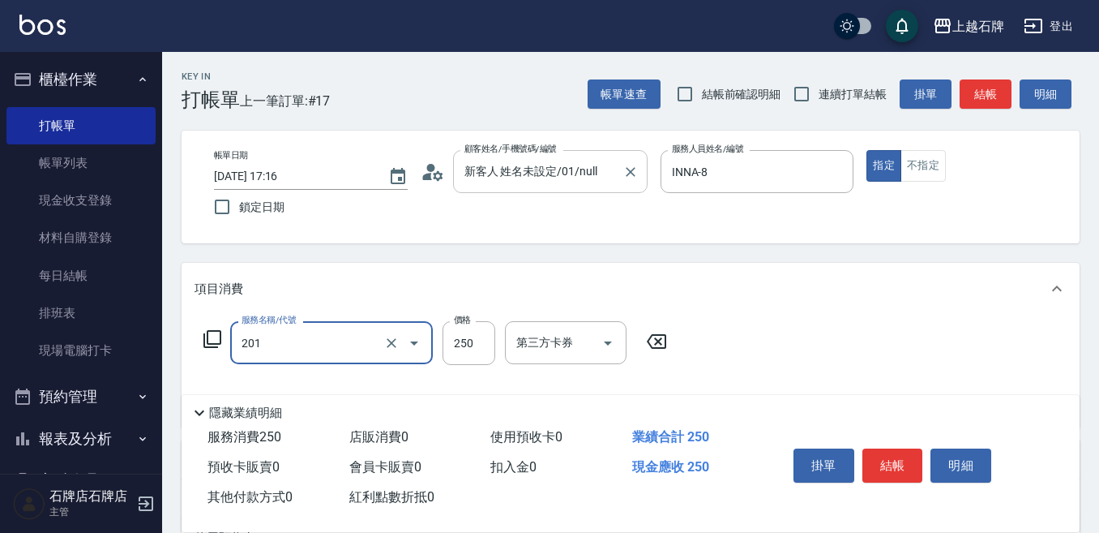
type input "B級單剪(201)"
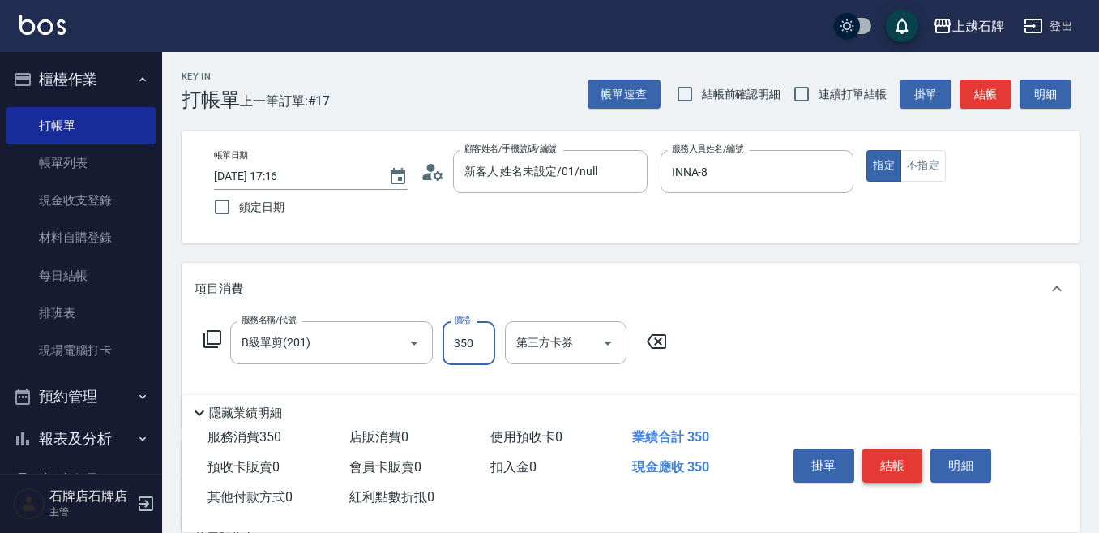
type input "350"
click at [910, 465] on button "結帳" at bounding box center [893, 465] width 61 height 34
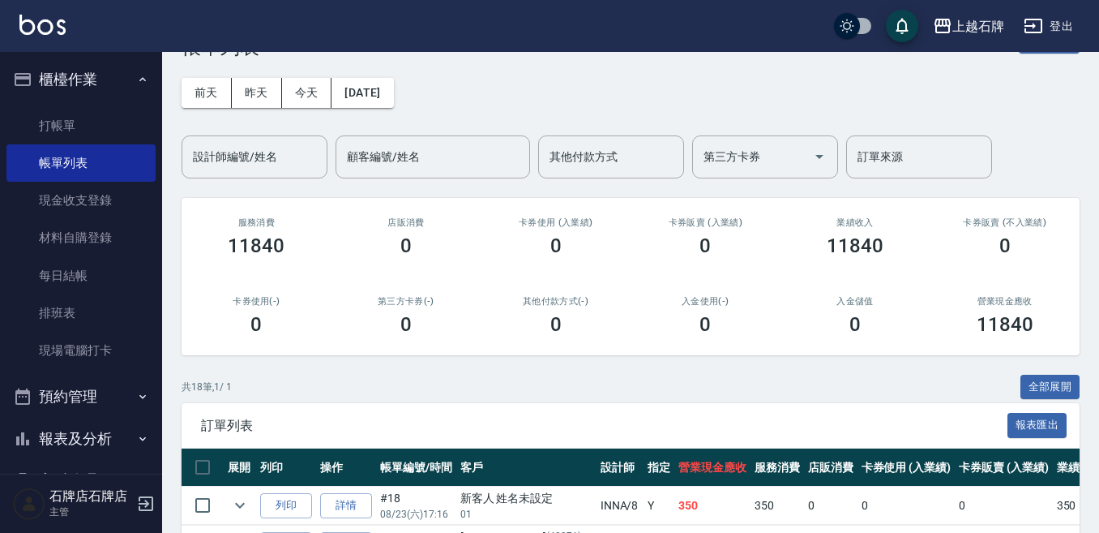
scroll to position [81, 0]
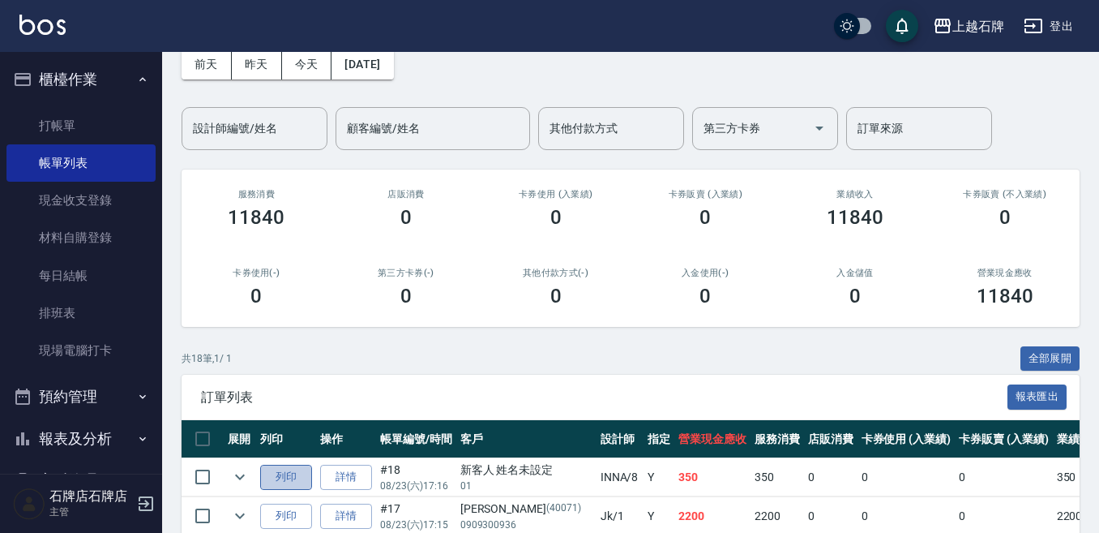
click at [287, 466] on button "列印" at bounding box center [286, 477] width 52 height 25
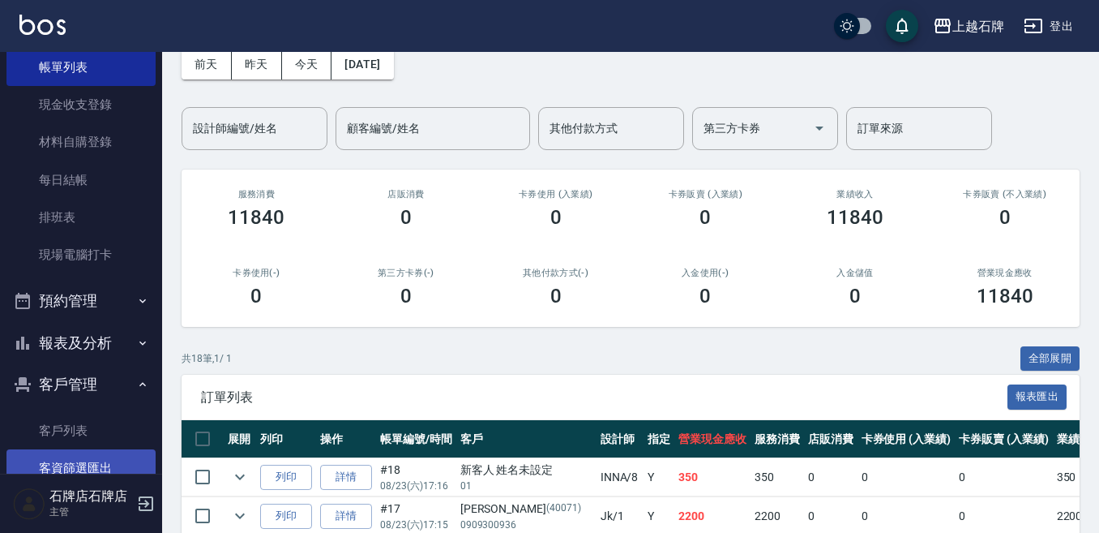
scroll to position [92, 0]
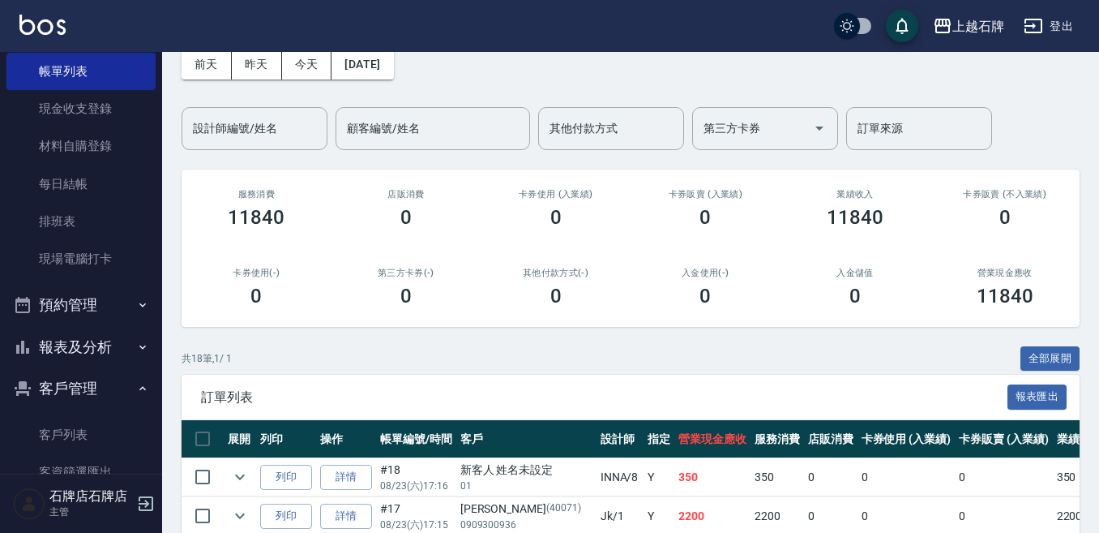
click at [66, 293] on button "預約管理" at bounding box center [80, 305] width 149 height 42
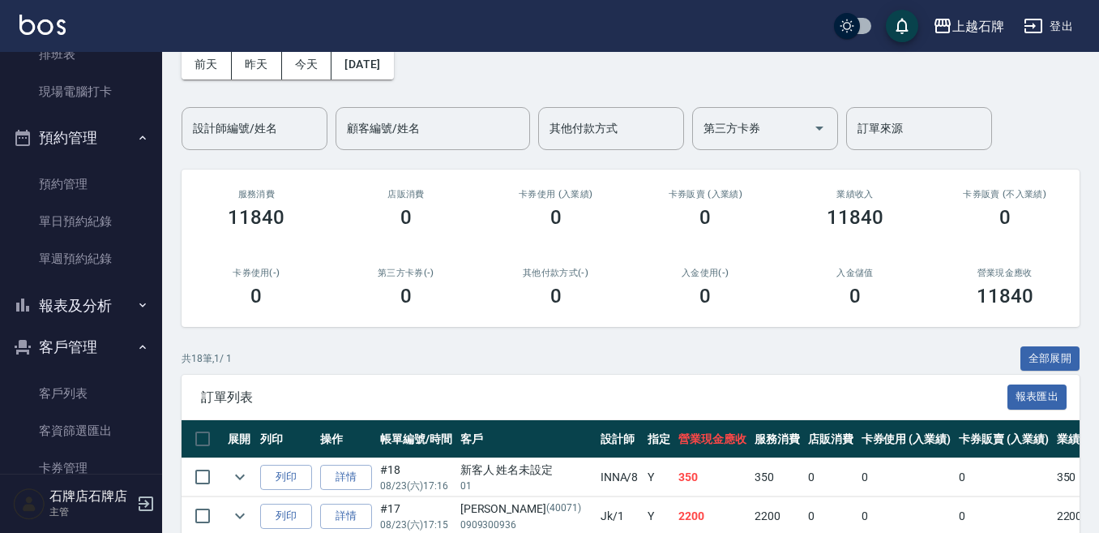
scroll to position [335, 0]
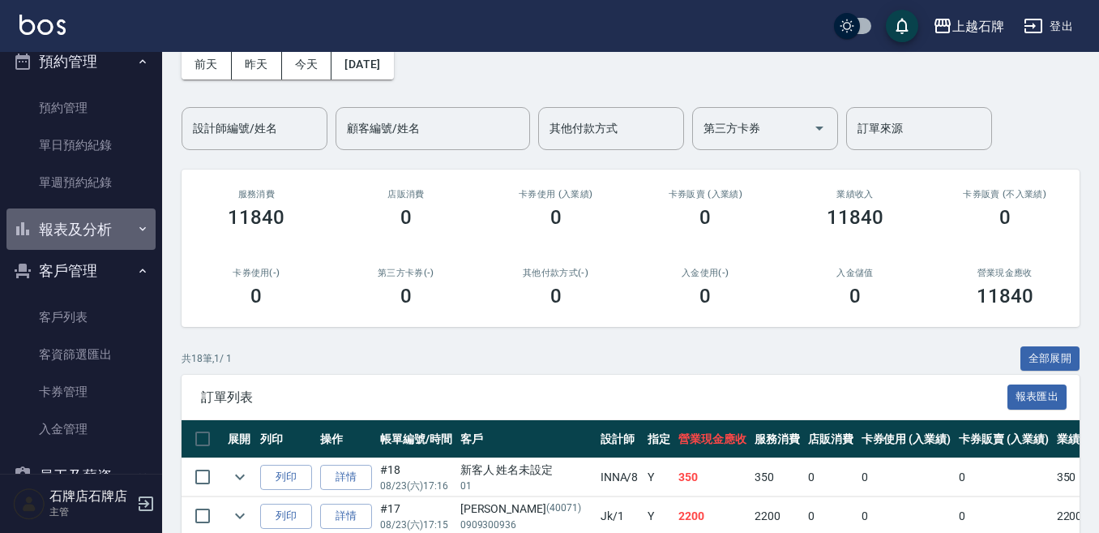
click at [113, 238] on button "報表及分析" at bounding box center [80, 229] width 149 height 42
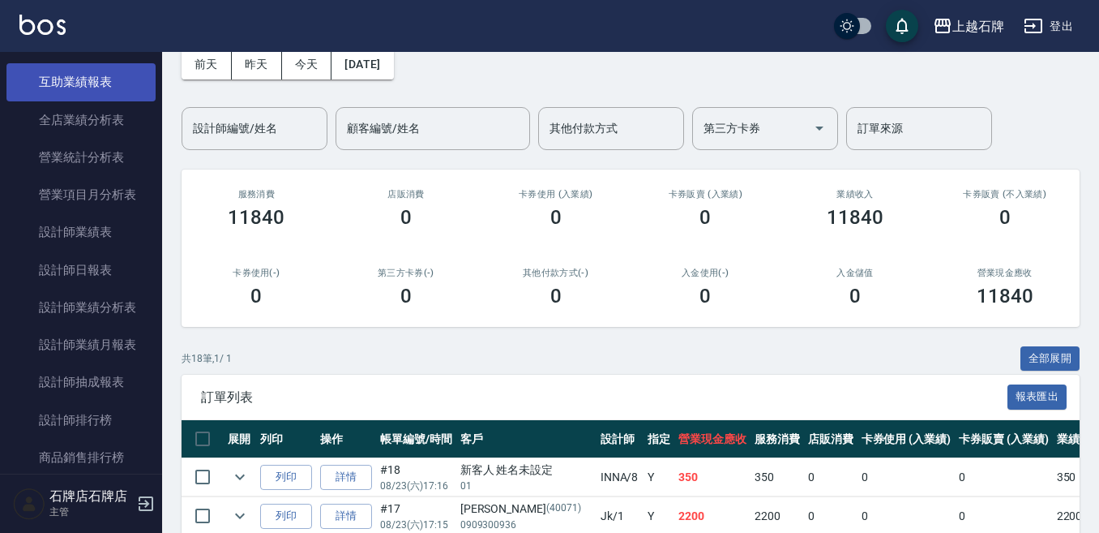
scroll to position [902, 0]
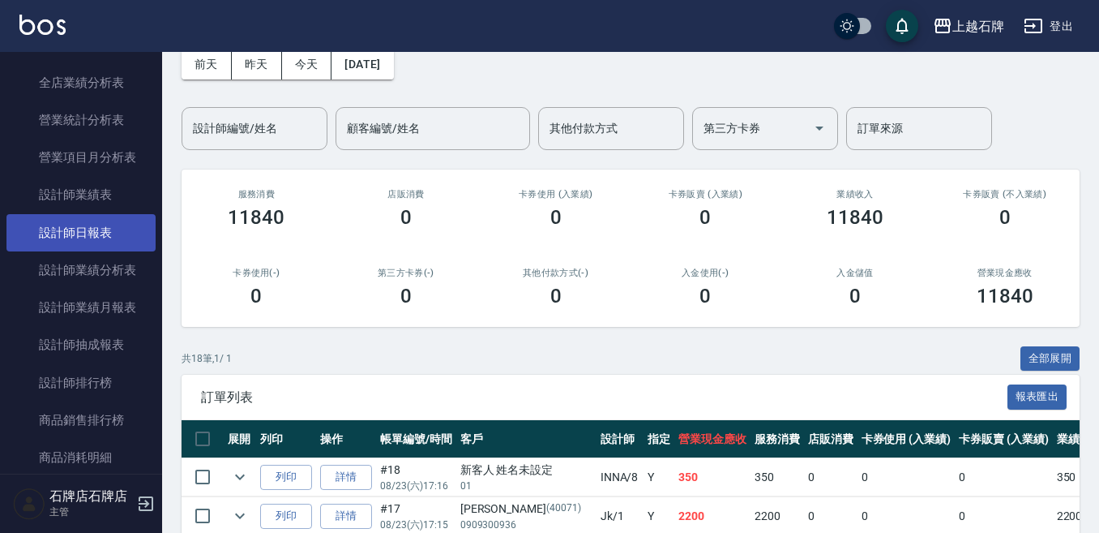
click at [84, 243] on link "設計師日報表" at bounding box center [80, 232] width 149 height 37
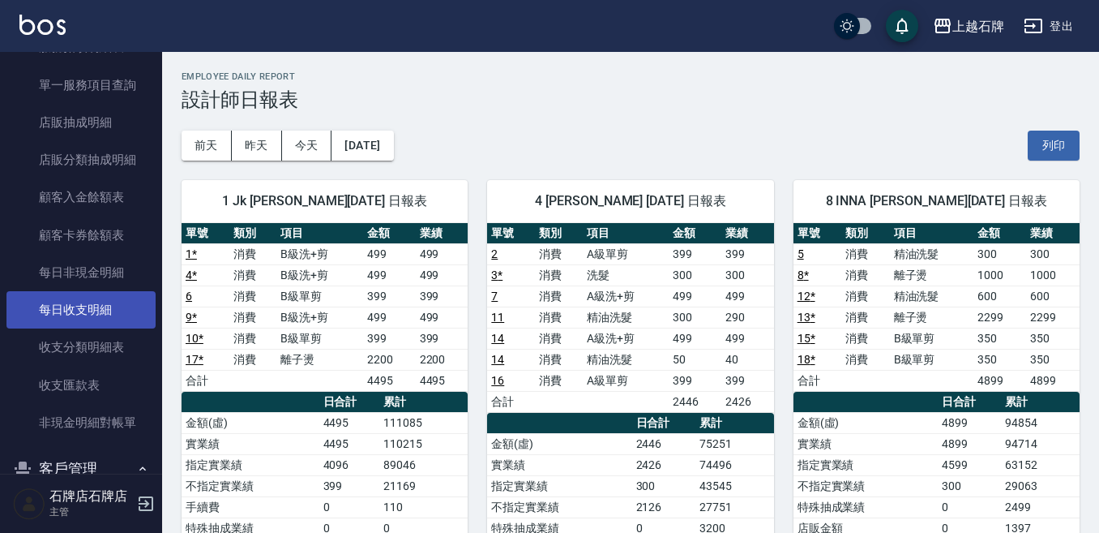
scroll to position [1389, 0]
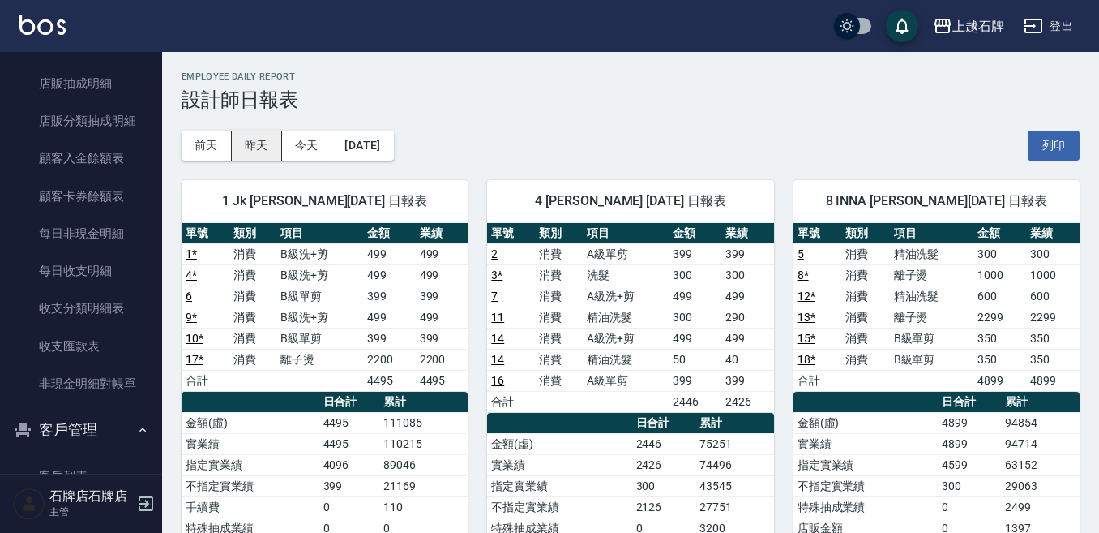
click at [263, 134] on button "昨天" at bounding box center [257, 146] width 50 height 30
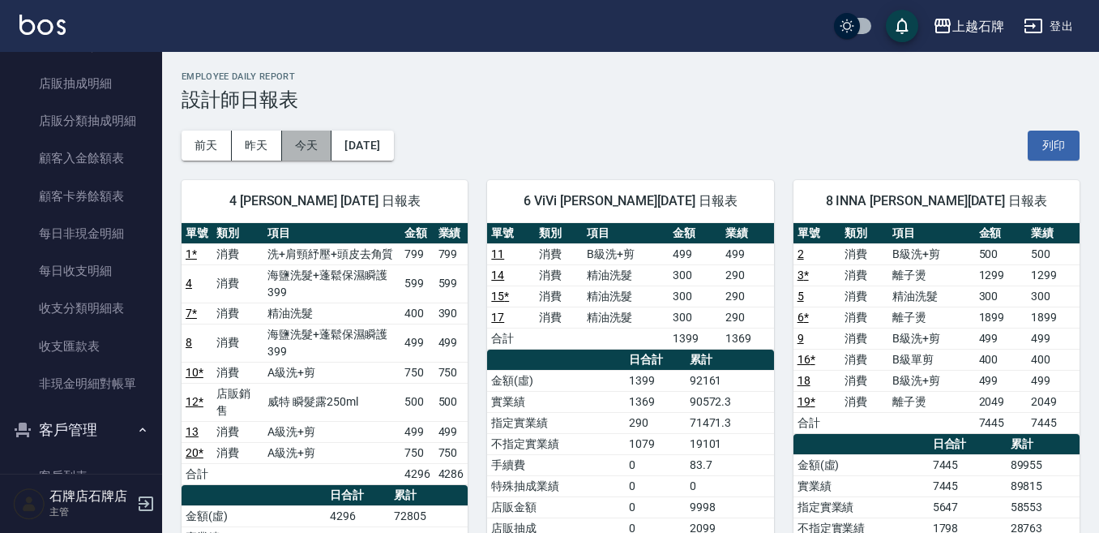
click at [290, 148] on button "今天" at bounding box center [307, 146] width 50 height 30
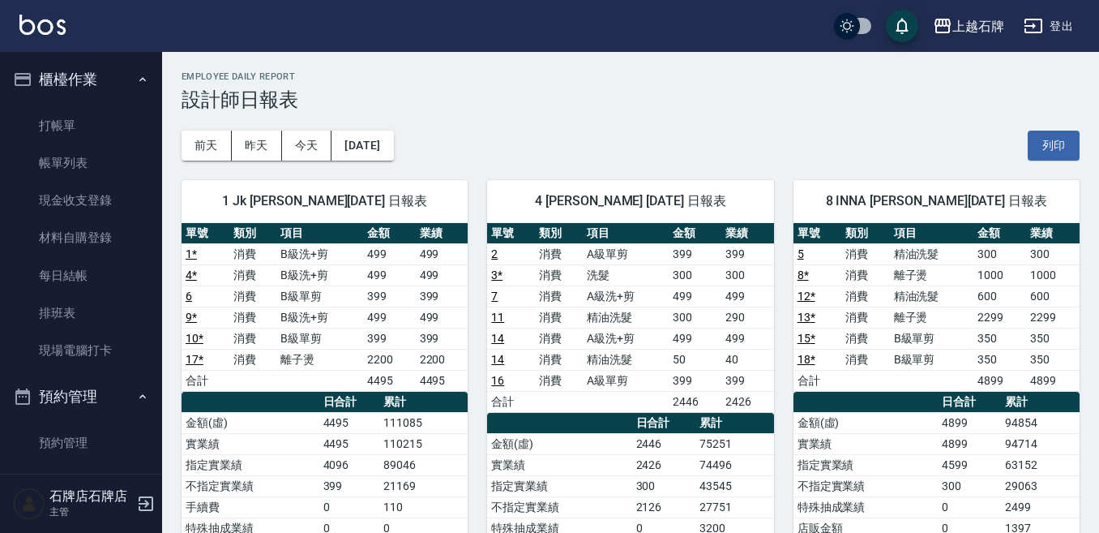
click at [79, 129] on link "打帳單" at bounding box center [80, 125] width 149 height 37
